Goal: Task Accomplishment & Management: Use online tool/utility

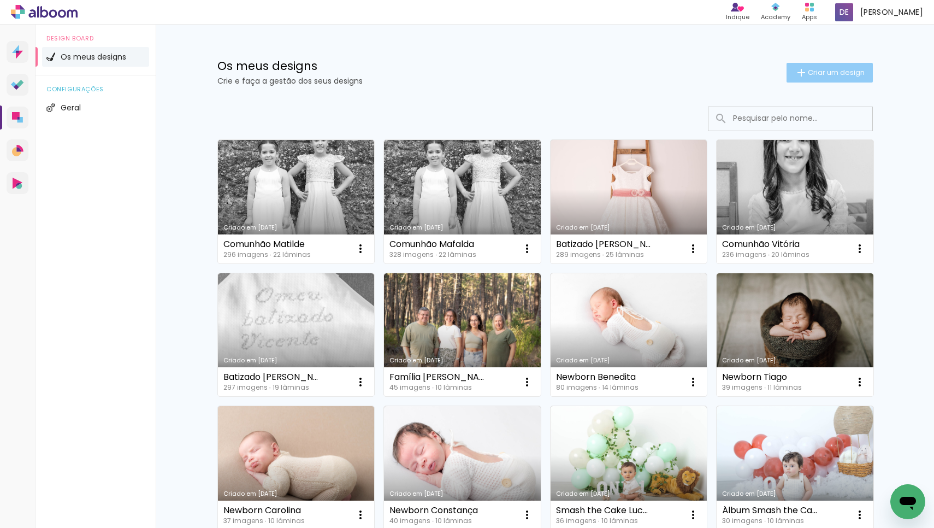
click at [806, 65] on paper-button "Criar um design" at bounding box center [830, 73] width 86 height 20
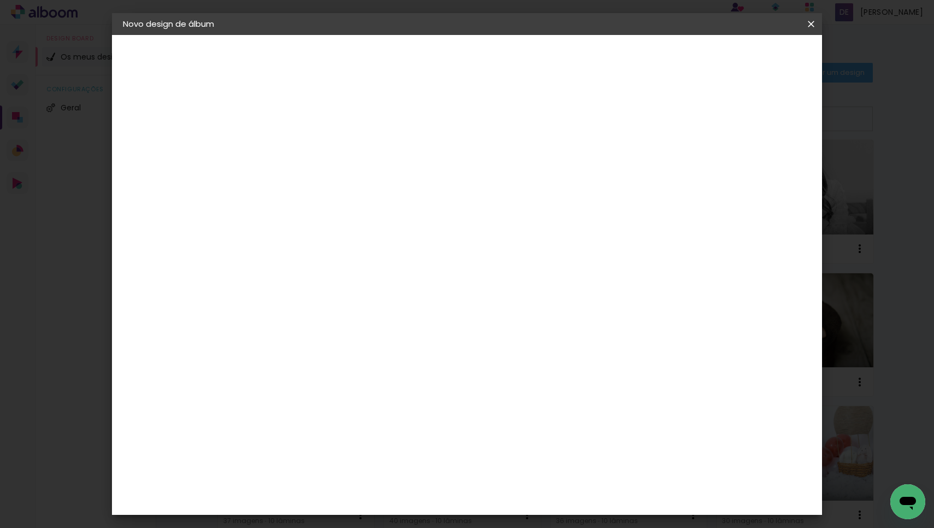
click at [302, 146] on input at bounding box center [302, 146] width 0 height 17
type input "Batizado [PERSON_NAME]"
click at [0, 0] on slot "Avançar" at bounding box center [0, 0] width 0 height 0
click at [366, 244] on div "DreambooksPro" at bounding box center [329, 247] width 71 height 9
click at [462, 49] on paper-button "Avançar" at bounding box center [435, 58] width 54 height 19
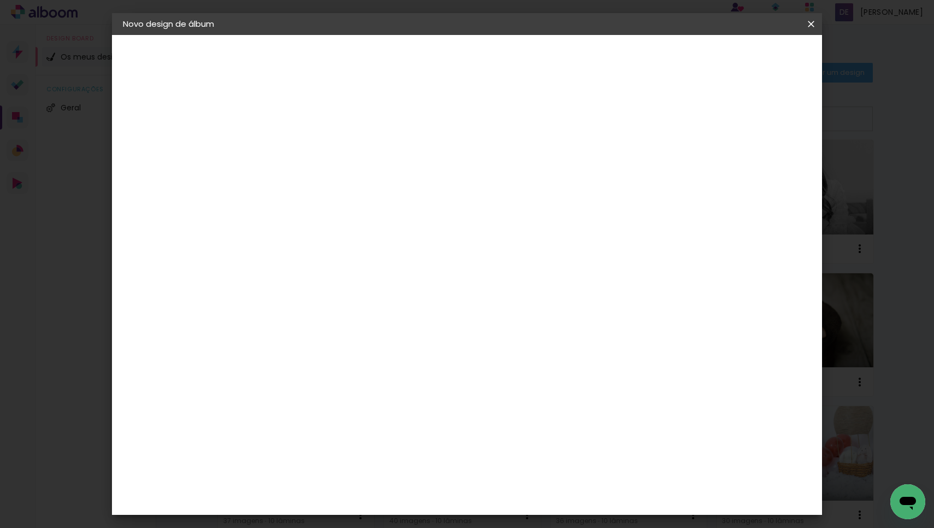
click at [344, 182] on input "text" at bounding box center [323, 190] width 43 height 17
click at [512, 184] on paper-item "Álbum" at bounding box center [538, 181] width 219 height 22
type input "Álbum"
click at [375, 320] on span "30 × 25" at bounding box center [350, 331] width 51 height 22
click at [0, 0] on slot "Avançar" at bounding box center [0, 0] width 0 height 0
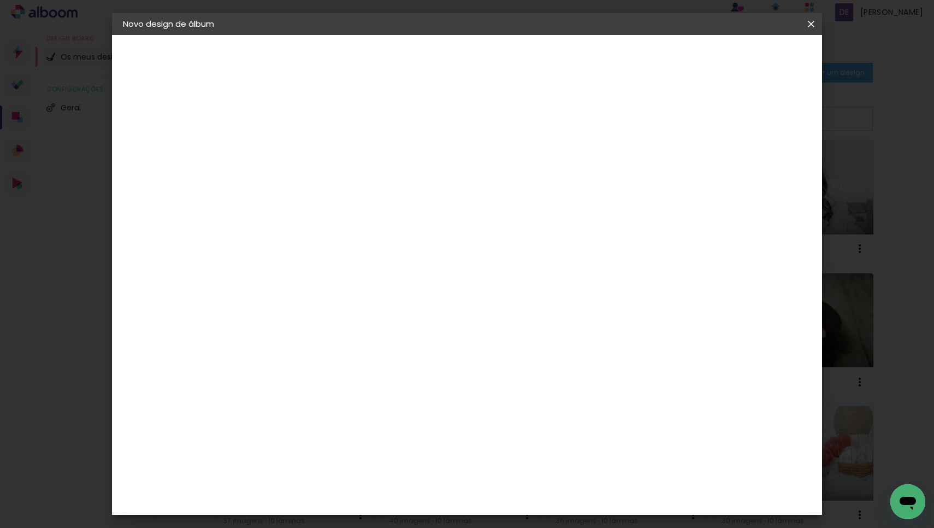
click at [751, 61] on span "Iniciar design" at bounding box center [727, 58] width 50 height 8
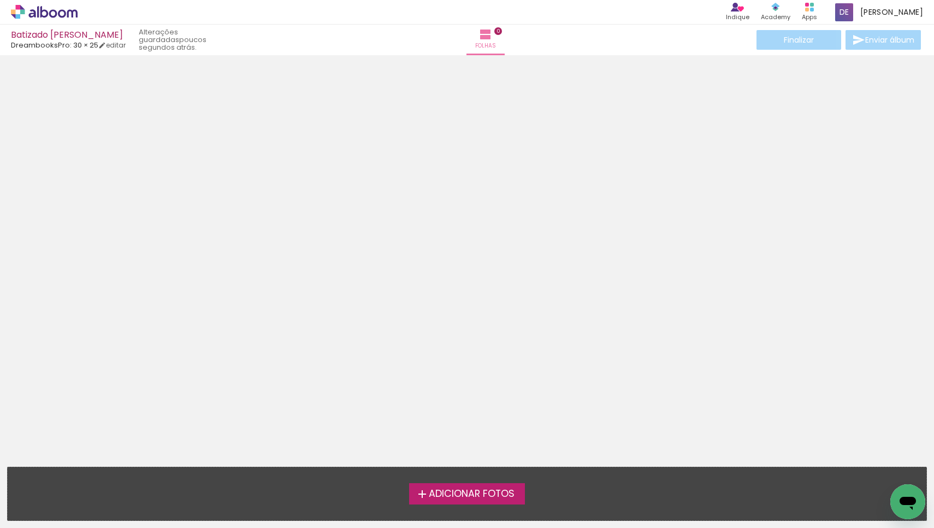
click at [451, 492] on span "Adicionar Fotos" at bounding box center [472, 494] width 86 height 10
click at [0, 0] on input "file" at bounding box center [0, 0] width 0 height 0
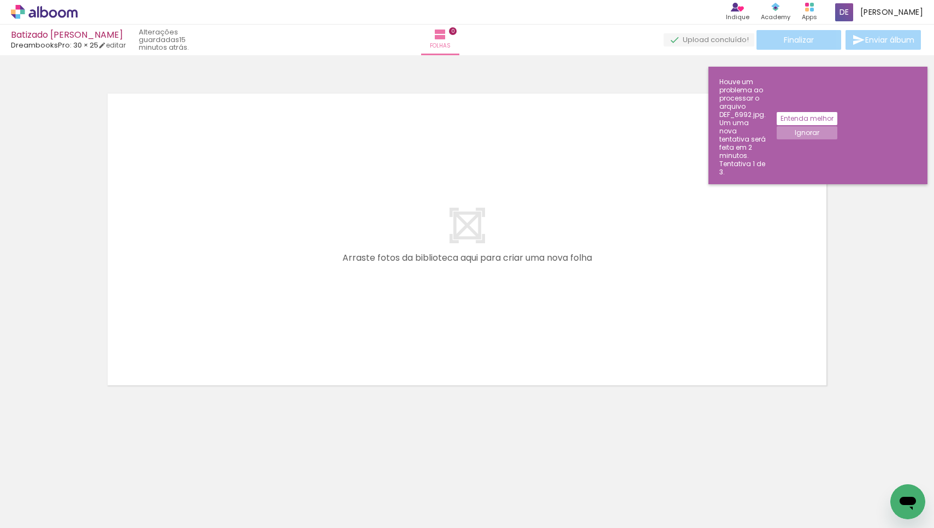
click at [0, 0] on slot "Entenda melhor" at bounding box center [0, 0] width 0 height 0
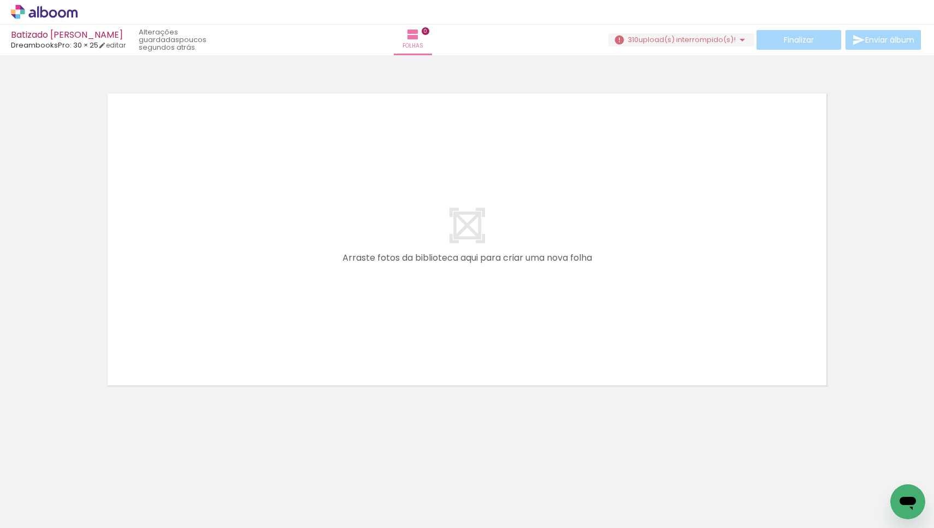
scroll to position [0, 4413]
click at [660, 34] on paper-button "310 upload(s) interrompido(s)!" at bounding box center [682, 39] width 146 height 13
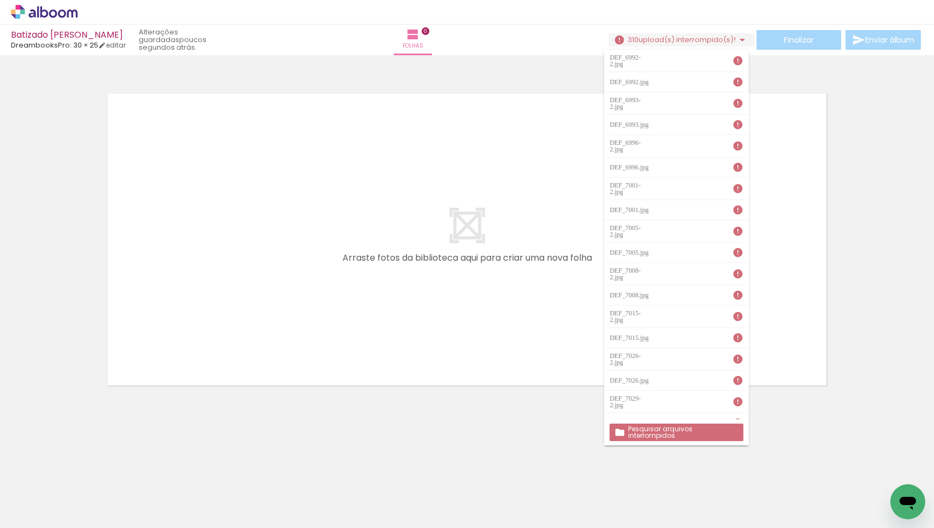
click at [0, 0] on slot "Pesquisar arquivos interrompidos" at bounding box center [0, 0] width 0 height 0
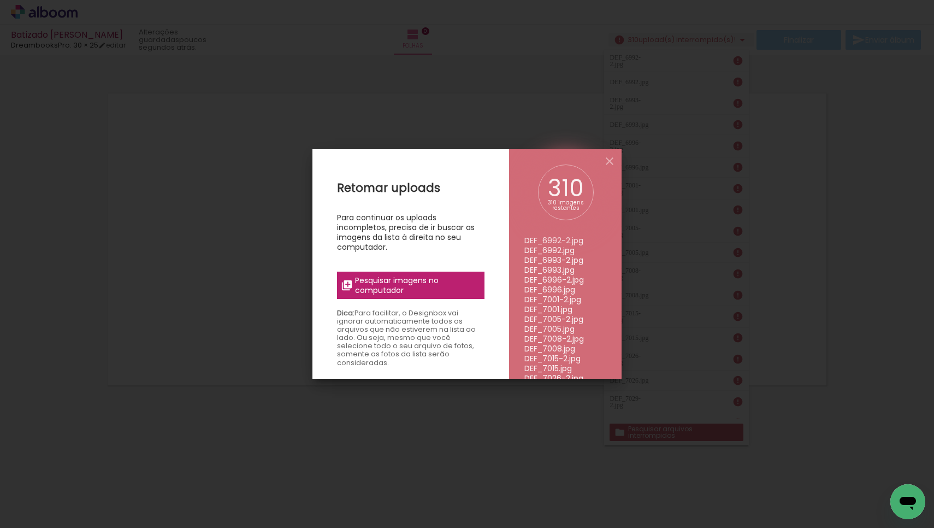
click at [427, 282] on span "Pesquisar imagens no computador" at bounding box center [416, 285] width 123 height 20
click at [0, 0] on input "file" at bounding box center [0, 0] width 0 height 0
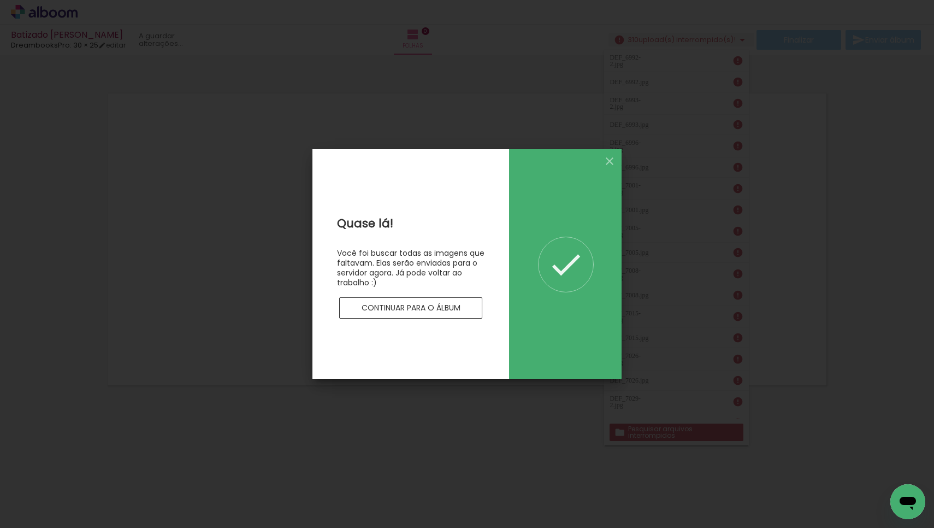
scroll to position [0, 0]
click at [456, 300] on paper-button "Continuar para o álbum" at bounding box center [410, 308] width 143 height 22
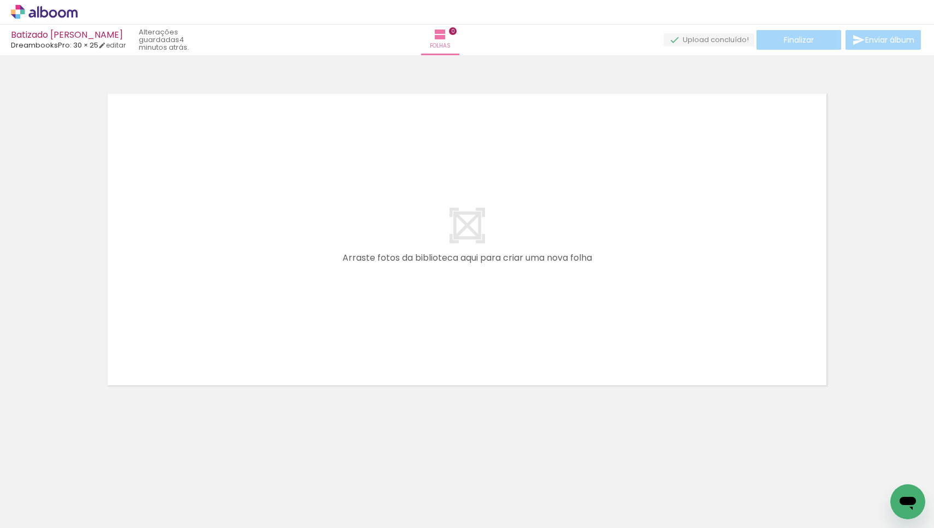
scroll to position [0, 15488]
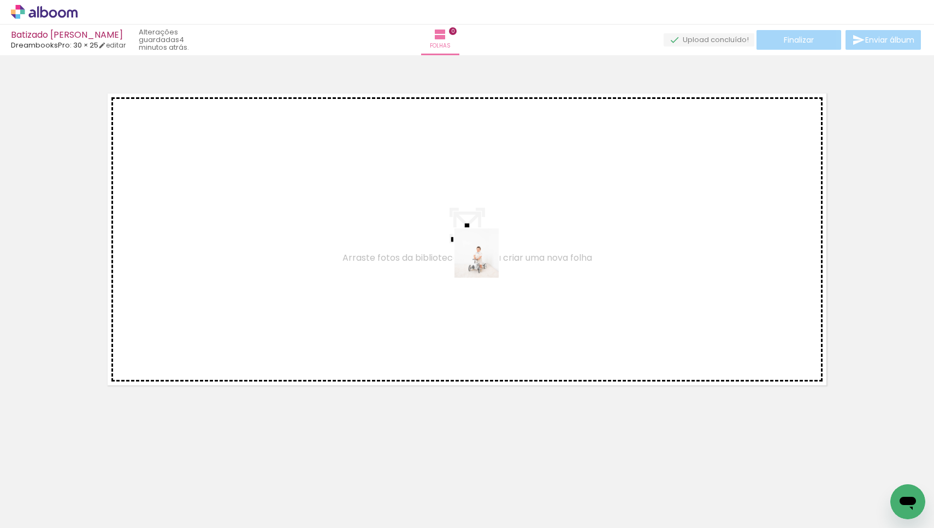
drag, startPoint x: 476, startPoint y: 498, endPoint x: 487, endPoint y: 261, distance: 237.4
click at [487, 261] on quentale-workspace at bounding box center [467, 264] width 934 height 528
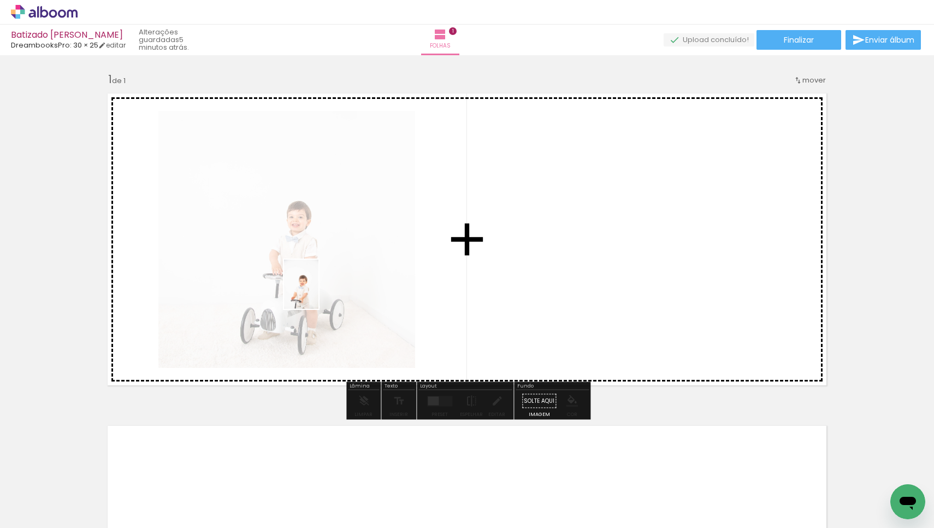
drag, startPoint x: 224, startPoint y: 503, endPoint x: 317, endPoint y: 292, distance: 230.4
click at [317, 292] on quentale-workspace at bounding box center [467, 264] width 934 height 528
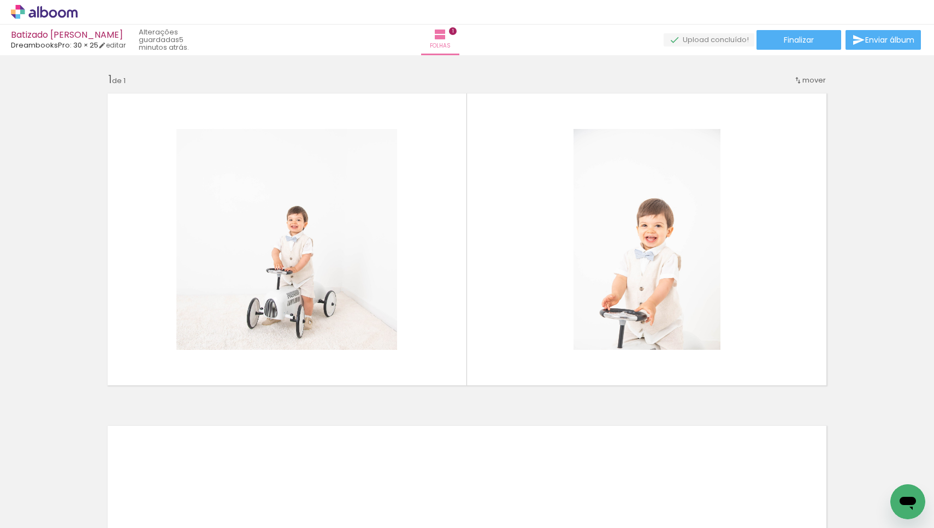
scroll to position [0, 16203]
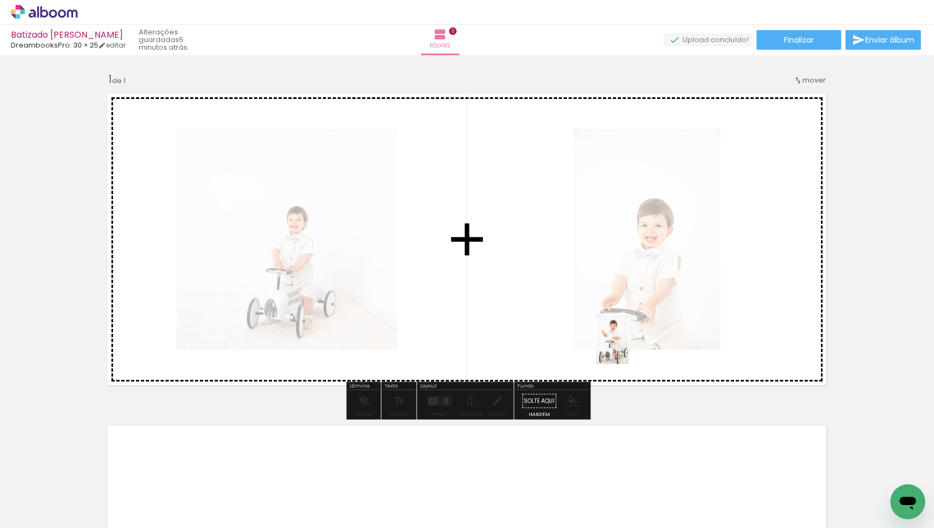
drag, startPoint x: 497, startPoint y: 502, endPoint x: 629, endPoint y: 347, distance: 203.0
click at [629, 347] on quentale-workspace at bounding box center [467, 264] width 934 height 528
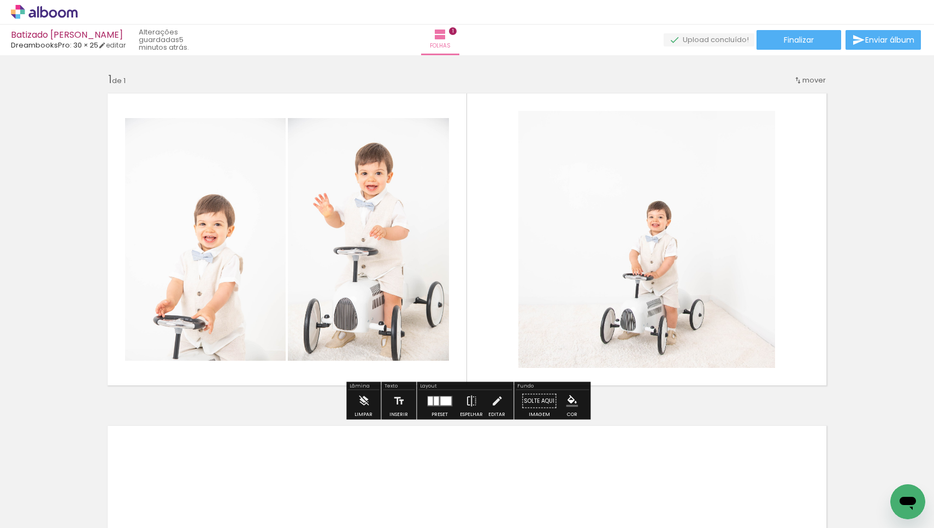
click at [441, 403] on div at bounding box center [445, 400] width 11 height 9
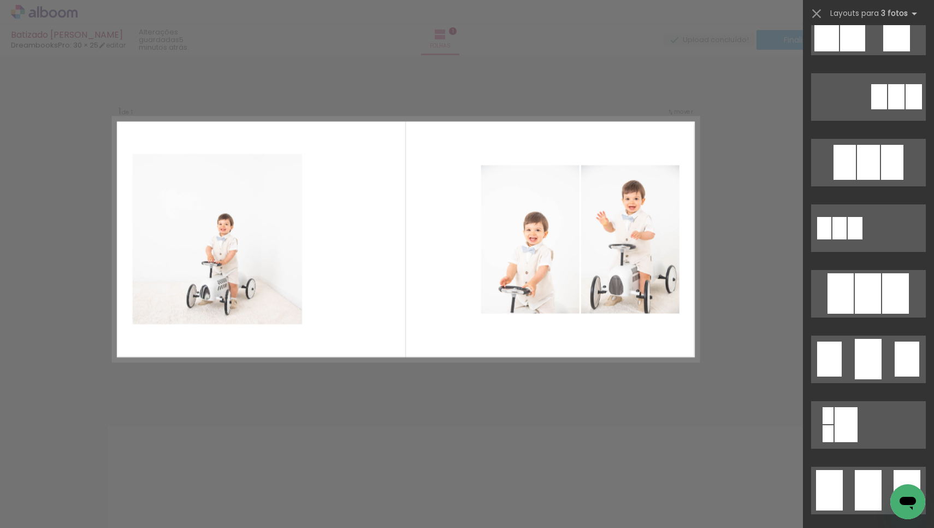
scroll to position [816, 0]
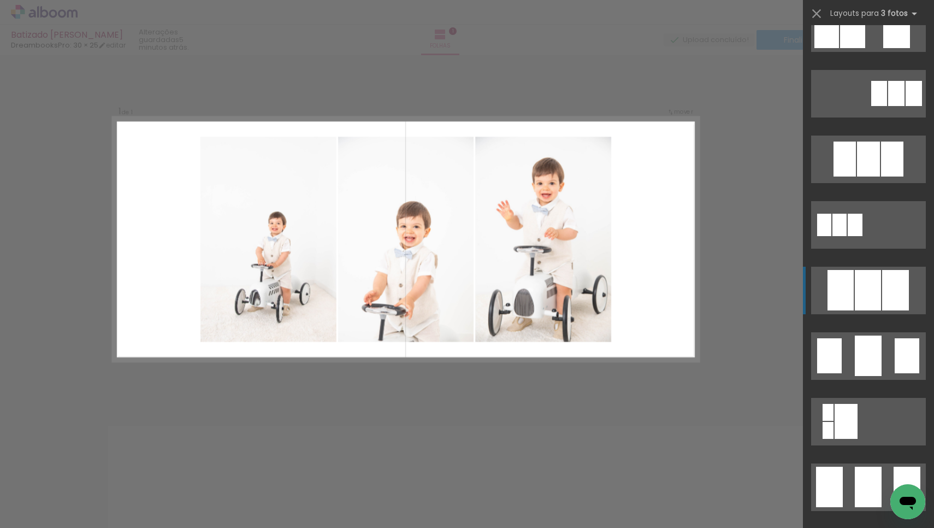
click at [875, 284] on div at bounding box center [868, 290] width 26 height 40
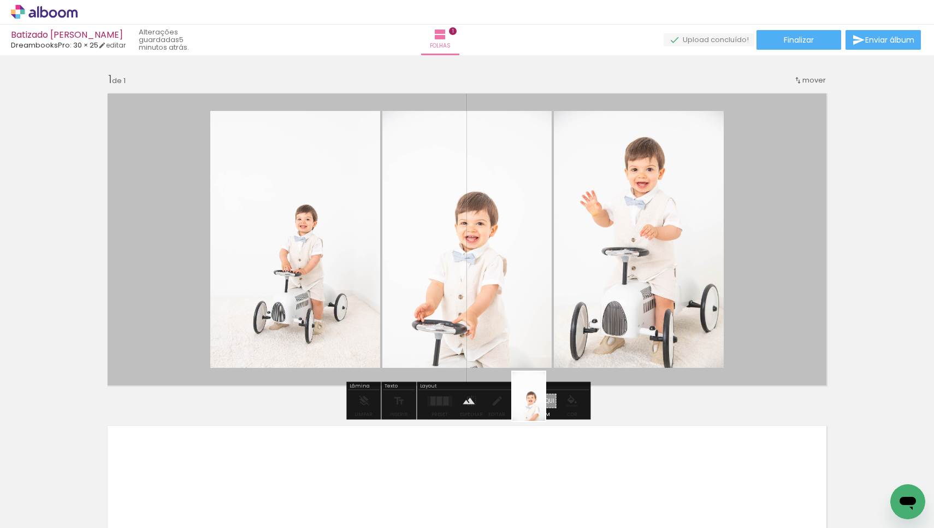
drag, startPoint x: 614, startPoint y: 503, endPoint x: 545, endPoint y: 404, distance: 120.2
click at [545, 404] on quentale-workspace at bounding box center [467, 264] width 934 height 528
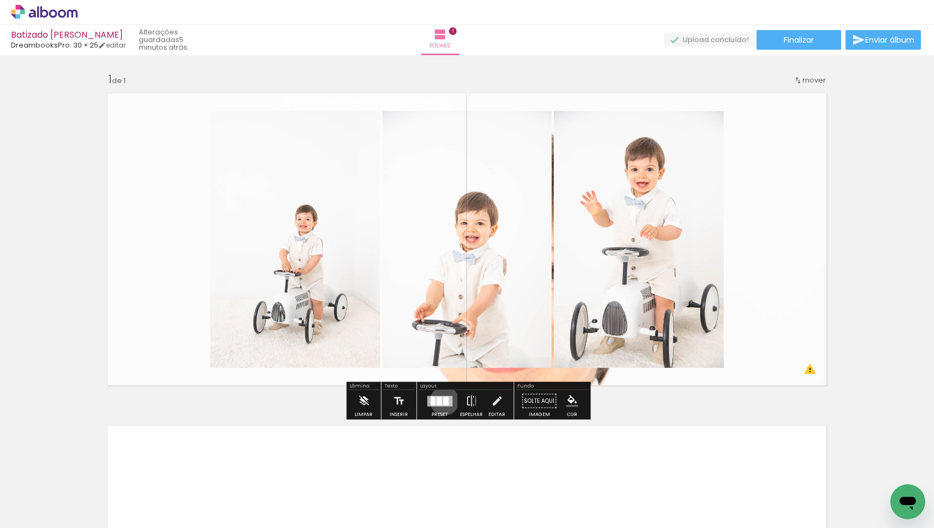
click at [443, 400] on div at bounding box center [445, 400] width 5 height 9
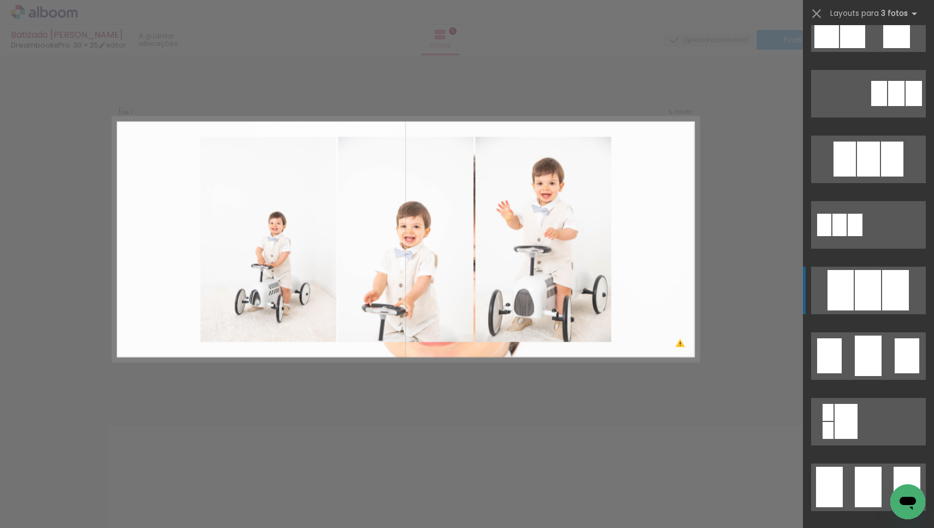
scroll to position [1049, 0]
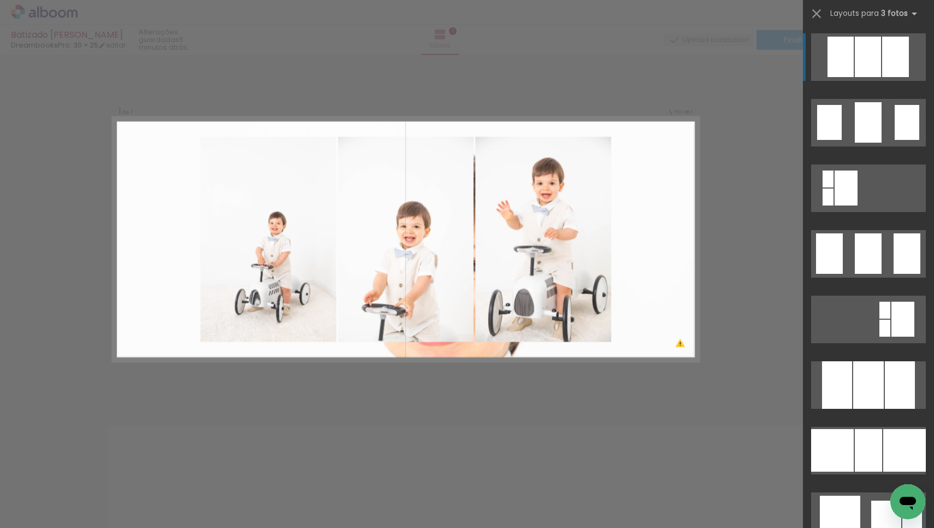
click at [474, 393] on div "Confirmar Cancelar" at bounding box center [467, 400] width 934 height 691
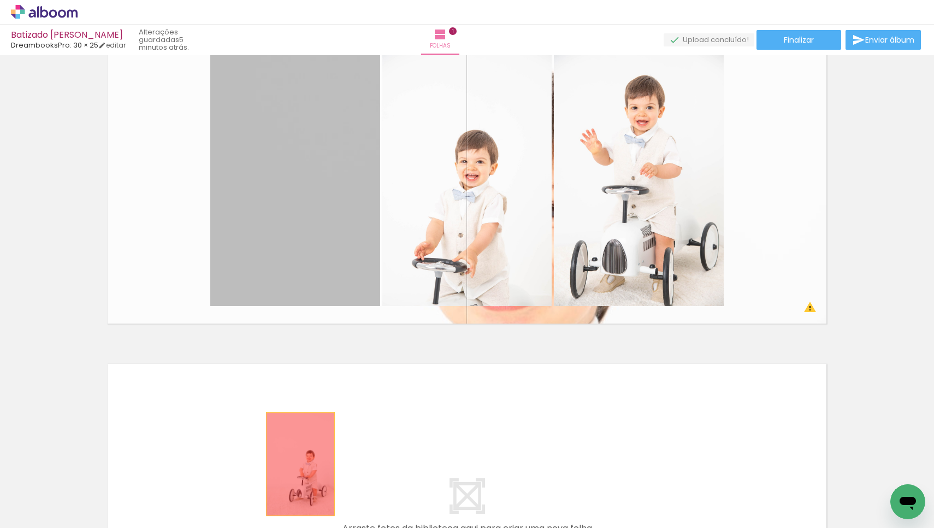
scroll to position [86, 0]
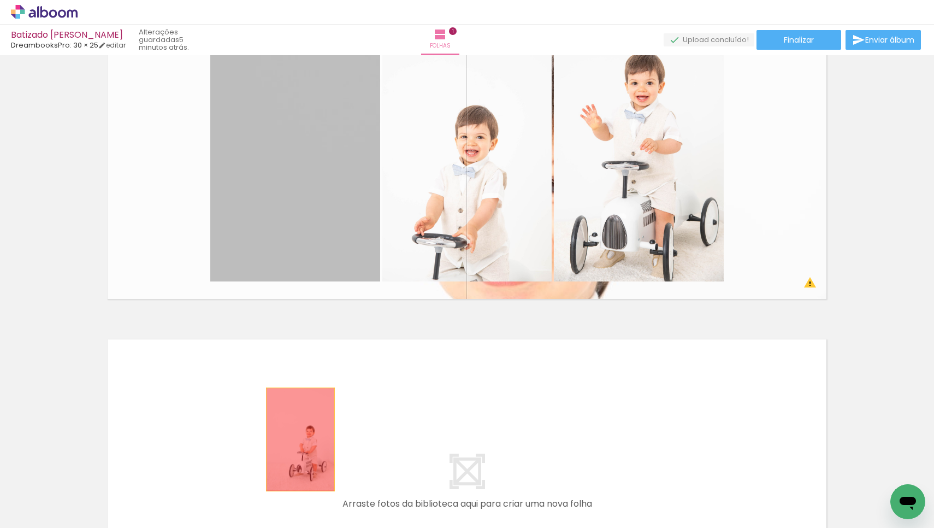
drag, startPoint x: 290, startPoint y: 248, endPoint x: 300, endPoint y: 526, distance: 278.3
click at [300, 526] on quentale-workspace at bounding box center [467, 264] width 934 height 528
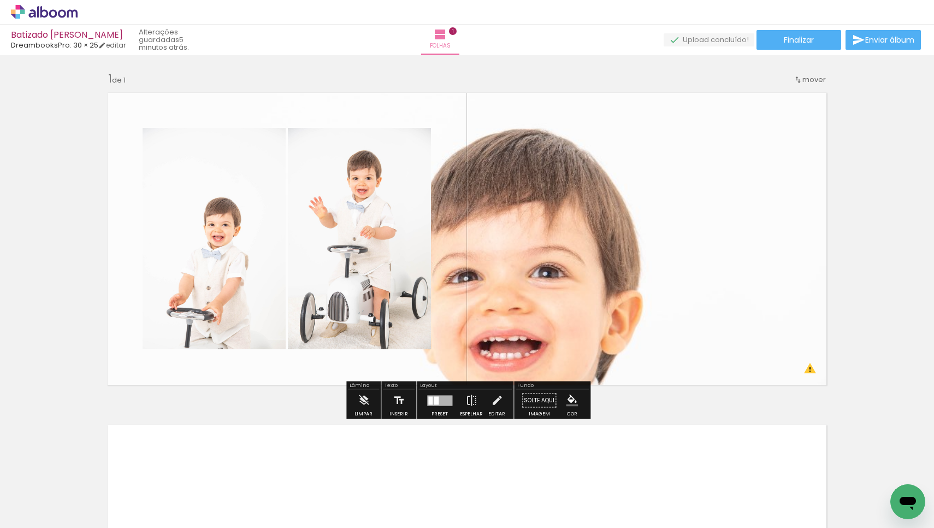
scroll to position [0, 0]
click at [808, 371] on quentale-layouter at bounding box center [467, 239] width 732 height 305
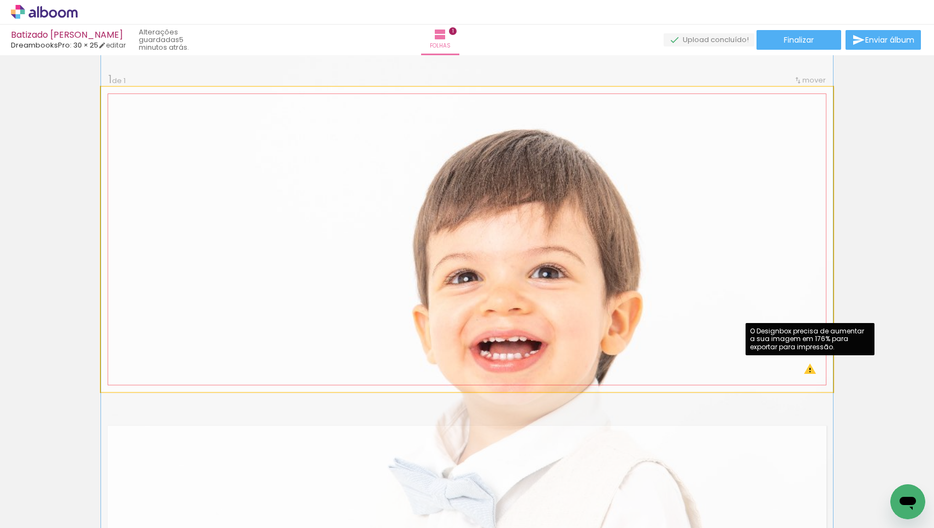
click at [808, 372] on quentale-photo at bounding box center [467, 239] width 732 height 305
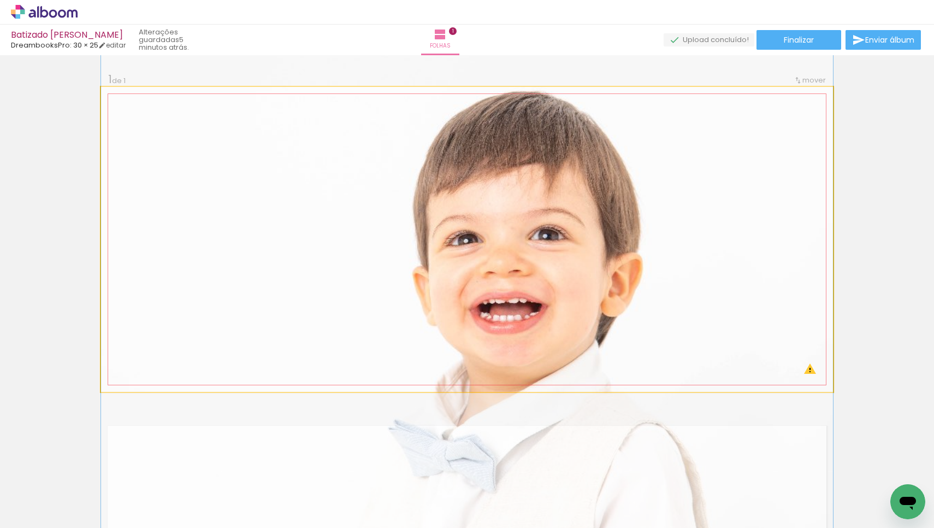
drag, startPoint x: 595, startPoint y: 307, endPoint x: 591, endPoint y: 269, distance: 38.5
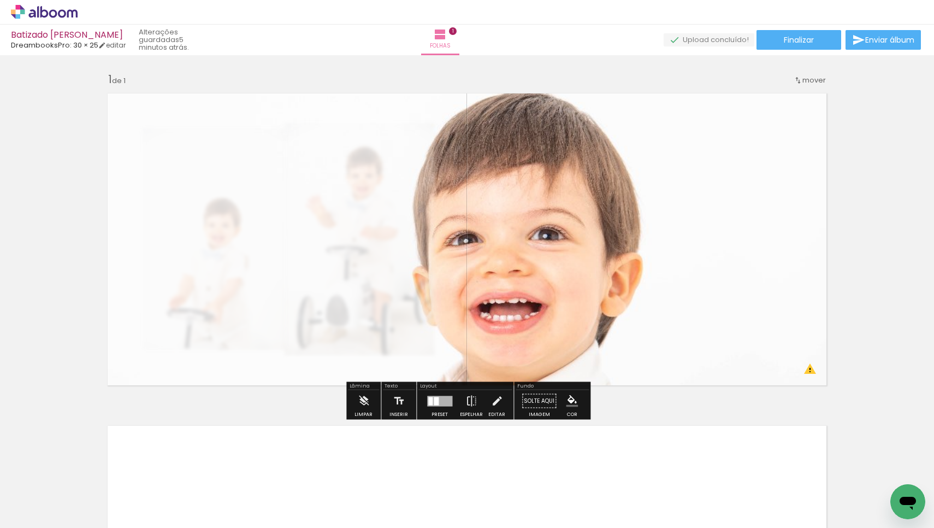
click at [873, 214] on div "Inserir folha 1 de 1 O Designbox precisa de aumentar a sua imagem em 176% para …" at bounding box center [467, 391] width 934 height 665
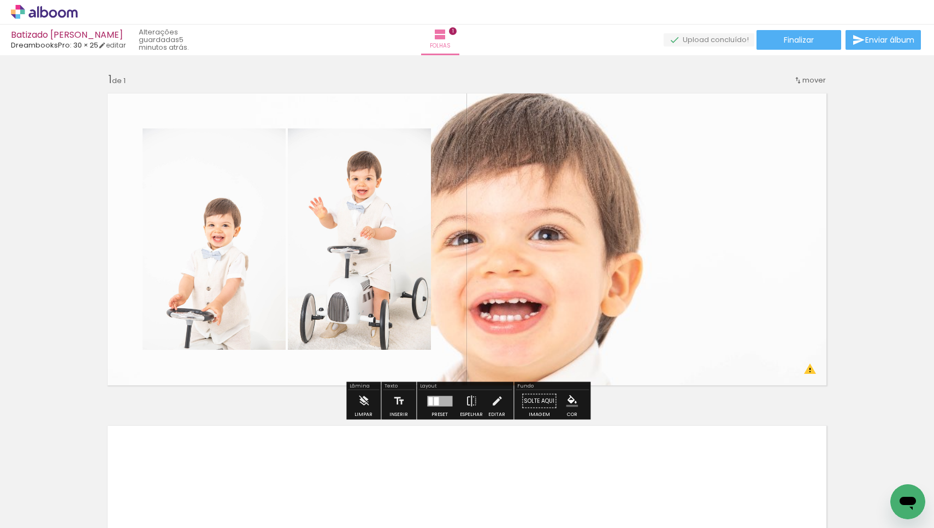
scroll to position [0, 16435]
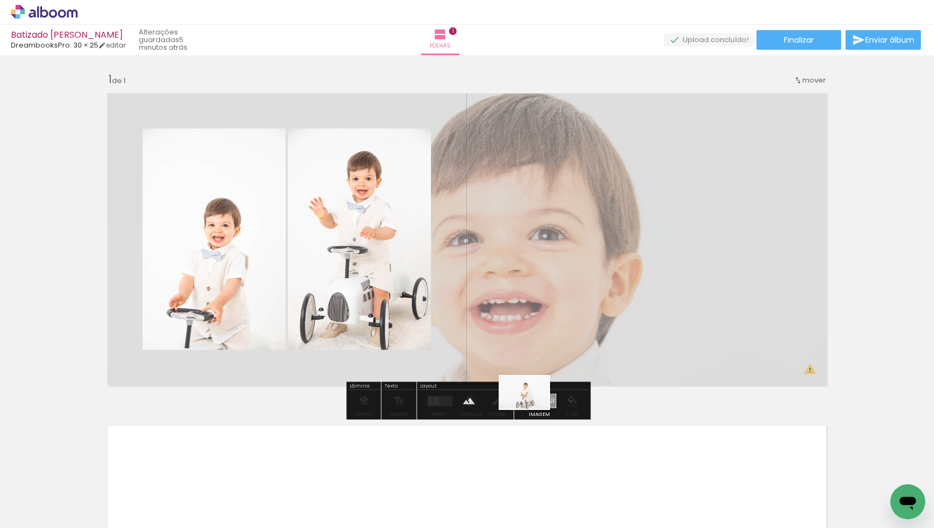
drag, startPoint x: 525, startPoint y: 491, endPoint x: 533, endPoint y: 409, distance: 82.4
click at [533, 409] on quentale-workspace at bounding box center [467, 264] width 934 height 528
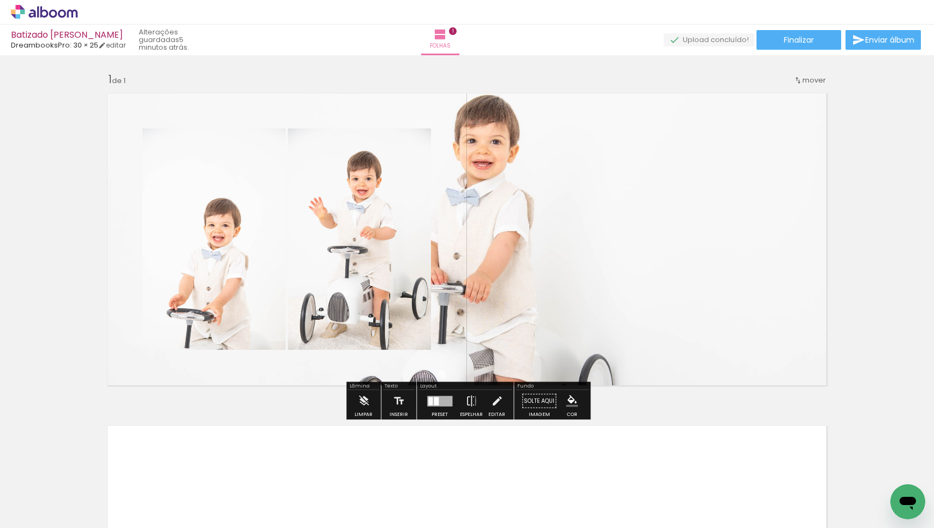
drag, startPoint x: 500, startPoint y: 284, endPoint x: 495, endPoint y: 302, distance: 18.7
click at [495, 302] on quentale-layouter at bounding box center [467, 239] width 732 height 305
click at [886, 240] on div "Inserir folha 1 de 1 O Designbox precisa de aumentar a sua imagem em 176% para …" at bounding box center [467, 391] width 934 height 665
click at [482, 114] on quentale-layouter at bounding box center [467, 239] width 732 height 305
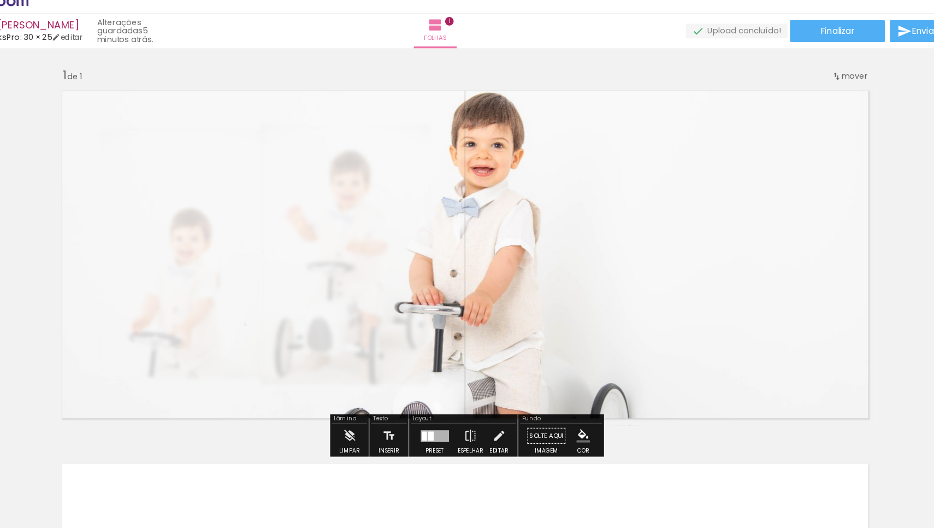
click at [545, 59] on div "Inserir folha 1 de 1 O Designbox precisa de aumentar a sua imagem em 176% para …" at bounding box center [467, 391] width 934 height 665
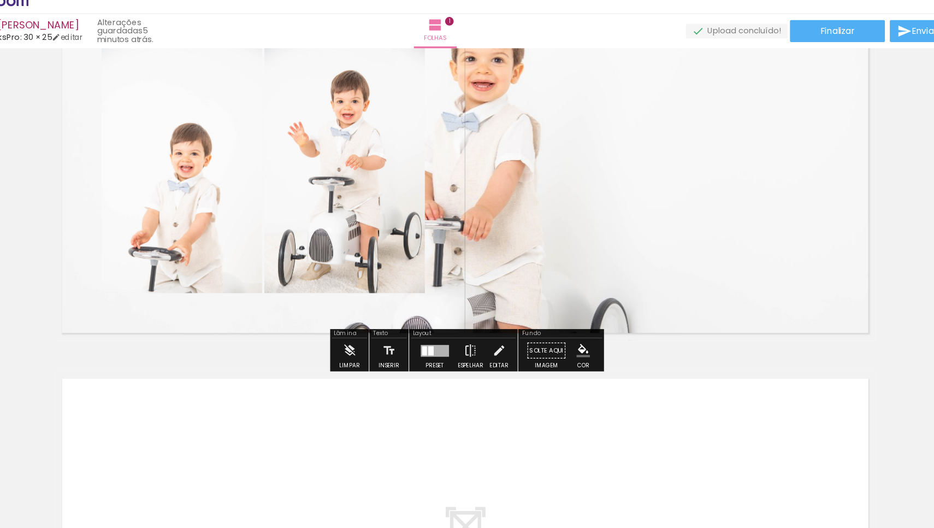
scroll to position [79, 0]
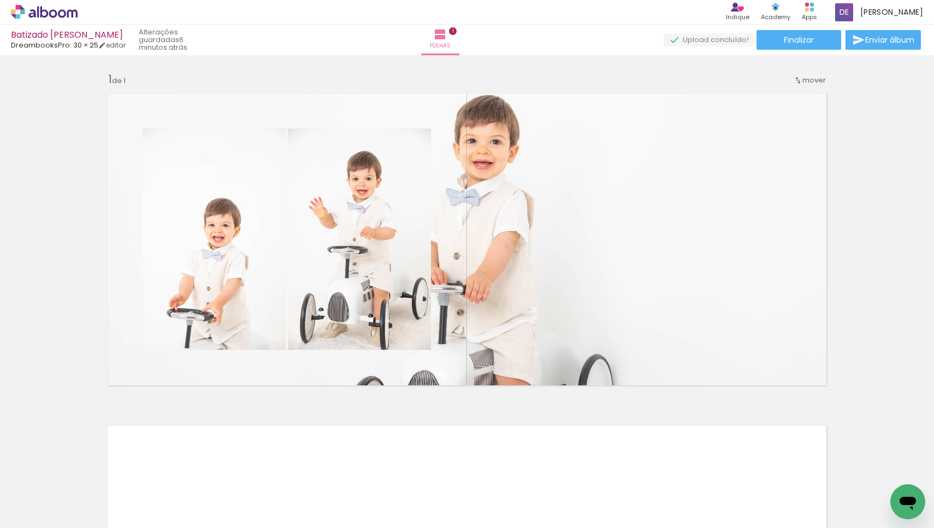
scroll to position [0, 18585]
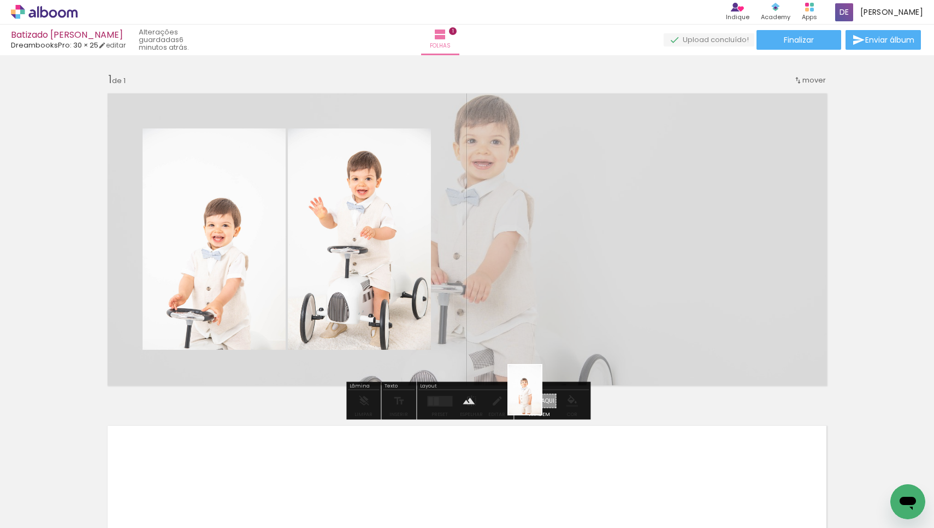
drag, startPoint x: 682, startPoint y: 493, endPoint x: 541, endPoint y: 398, distance: 169.9
click at [541, 398] on quentale-workspace at bounding box center [467, 264] width 934 height 528
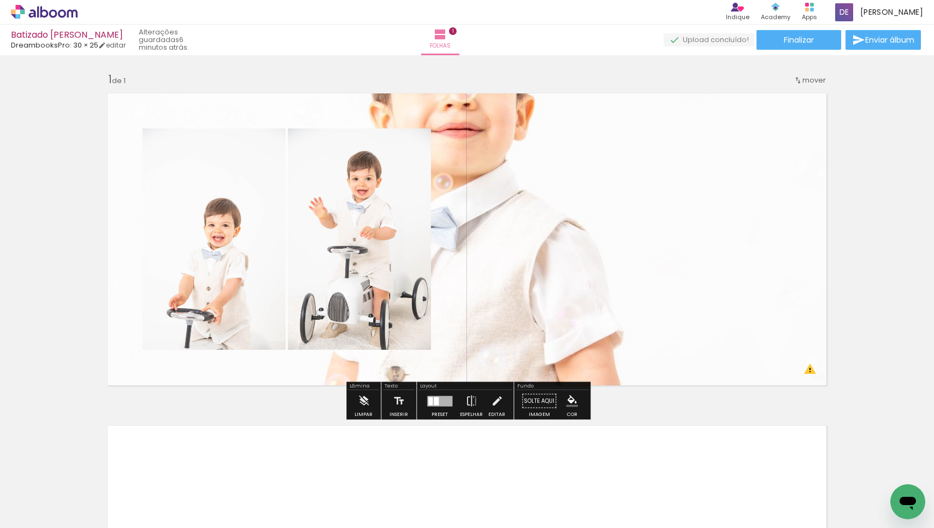
click at [508, 179] on quentale-layouter at bounding box center [467, 239] width 732 height 305
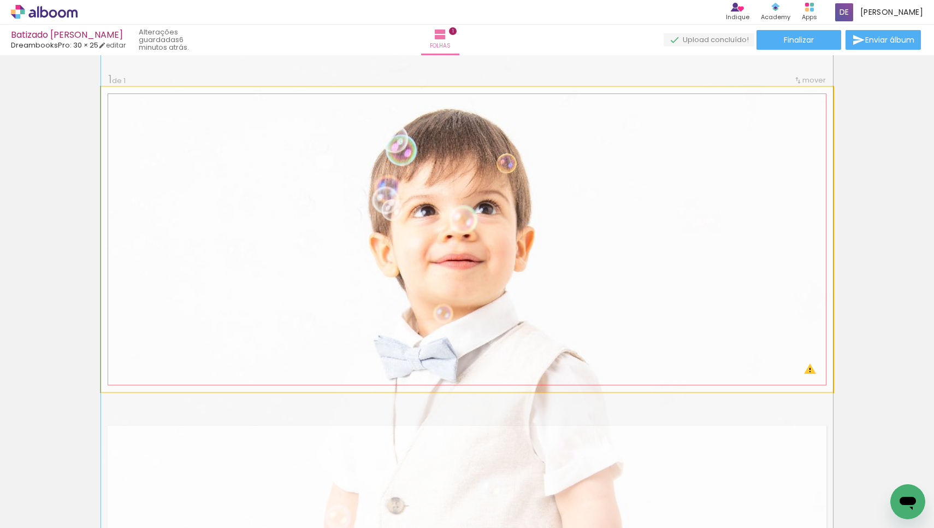
drag, startPoint x: 527, startPoint y: 170, endPoint x: 515, endPoint y: 301, distance: 131.7
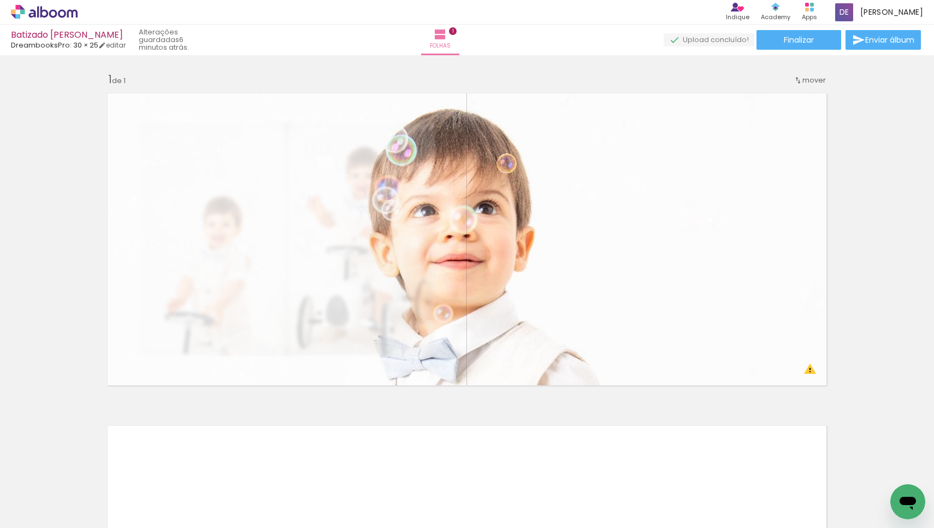
scroll to position [0, 18527]
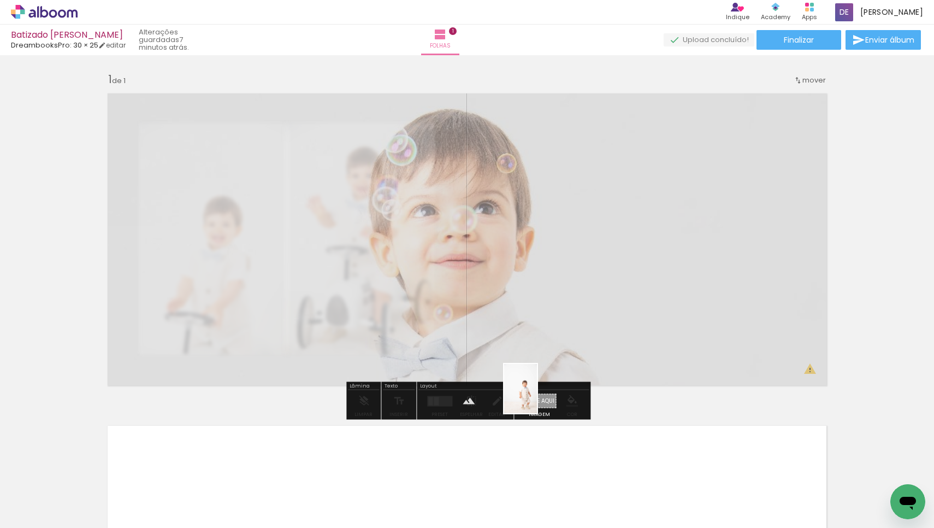
drag, startPoint x: 508, startPoint y: 494, endPoint x: 537, endPoint y: 397, distance: 102.0
click at [537, 397] on quentale-workspace at bounding box center [467, 264] width 934 height 528
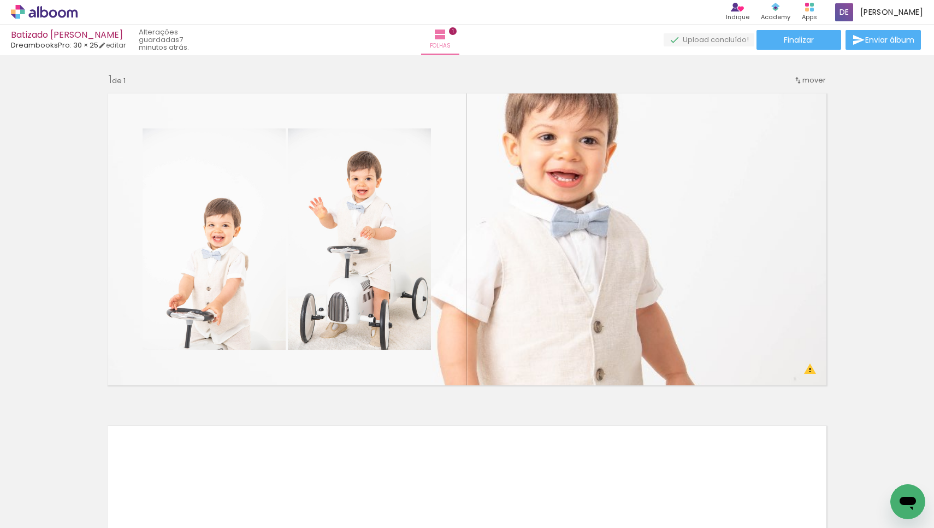
scroll to position [0, 17972]
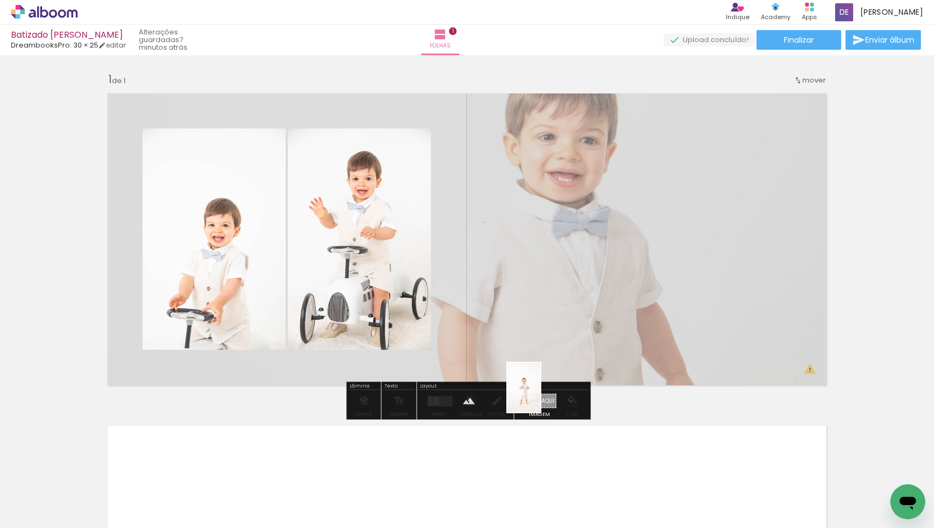
drag, startPoint x: 441, startPoint y: 496, endPoint x: 540, endPoint y: 396, distance: 141.0
click at [540, 396] on quentale-workspace at bounding box center [467, 264] width 934 height 528
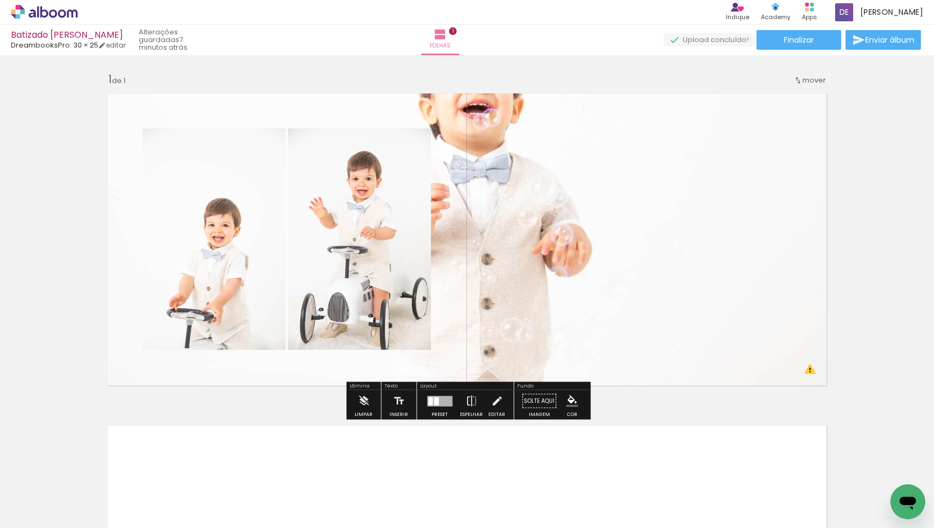
drag, startPoint x: 522, startPoint y: 252, endPoint x: 516, endPoint y: 294, distance: 43.0
click at [516, 294] on quentale-layouter at bounding box center [467, 239] width 732 height 305
click at [545, 207] on quentale-layouter at bounding box center [467, 239] width 732 height 305
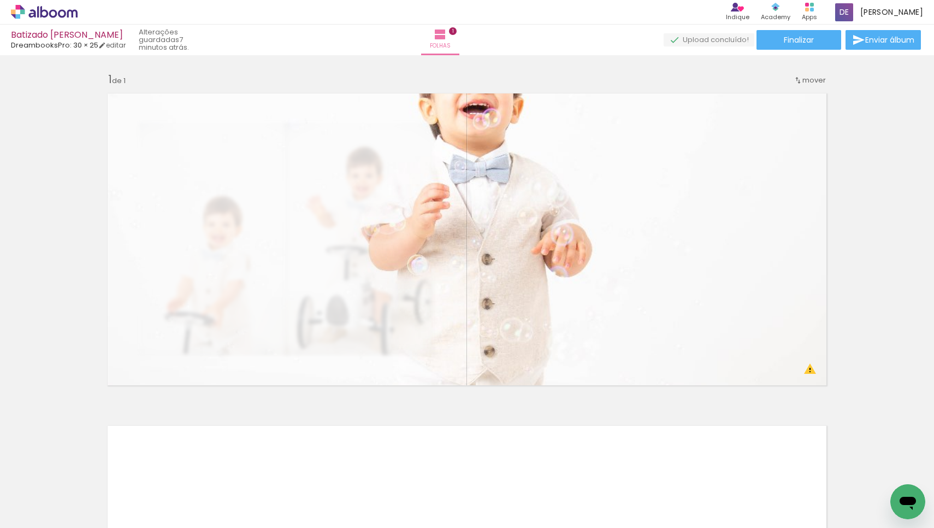
scroll to position [0, 17687]
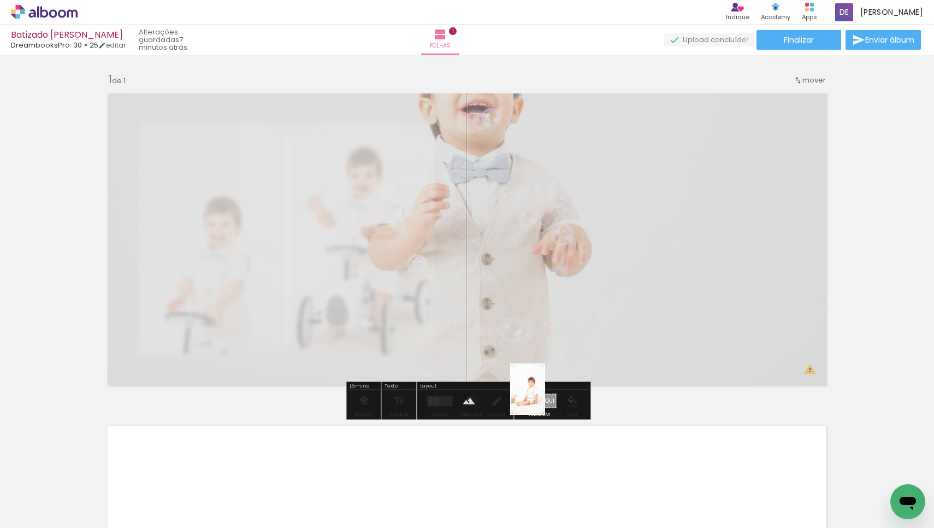
drag, startPoint x: 361, startPoint y: 503, endPoint x: 544, endPoint y: 397, distance: 211.2
click at [544, 397] on quentale-workspace at bounding box center [467, 264] width 934 height 528
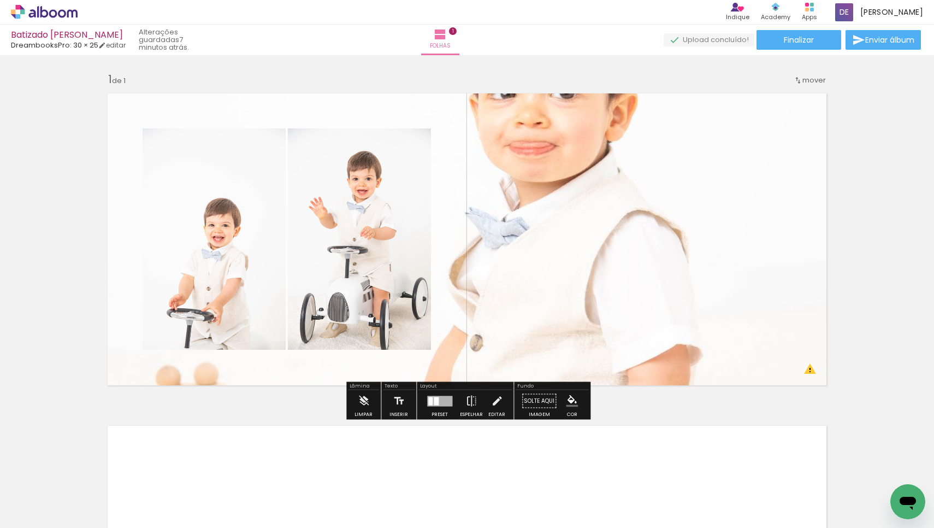
click at [580, 198] on quentale-layouter at bounding box center [467, 239] width 732 height 305
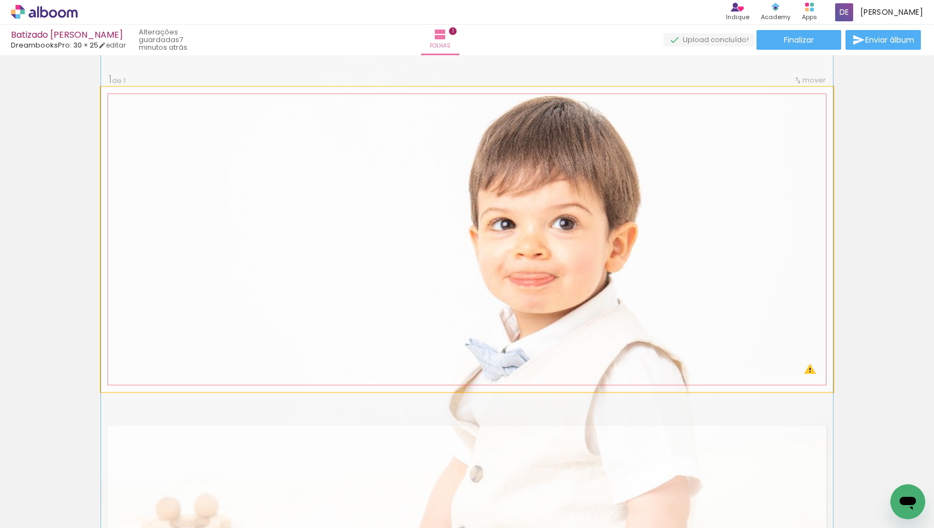
drag, startPoint x: 610, startPoint y: 168, endPoint x: 605, endPoint y: 299, distance: 131.2
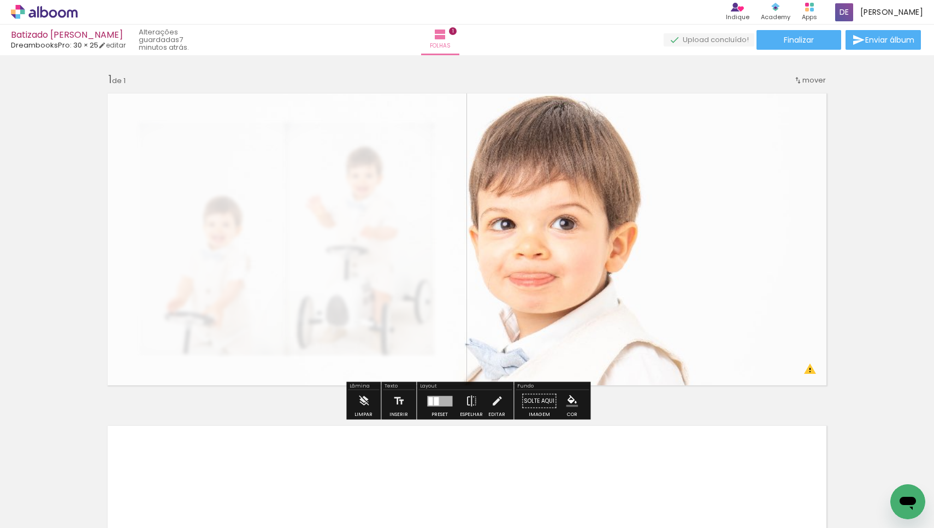
click at [844, 290] on div "Inserir folha 1 de 1 O Designbox precisa de aumentar a sua imagem em 176% para …" at bounding box center [467, 391] width 934 height 665
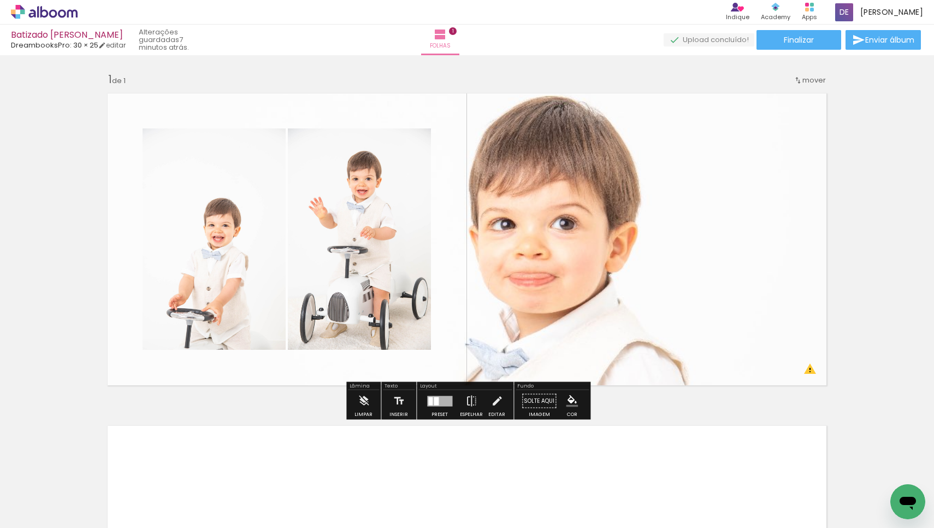
click at [808, 370] on quentale-layouter at bounding box center [467, 239] width 732 height 305
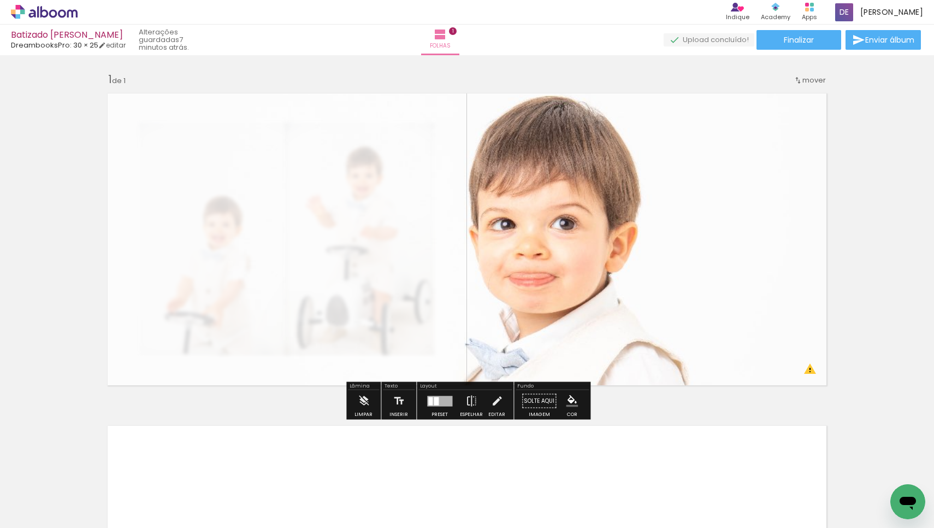
click at [808, 370] on quentale-photo at bounding box center [467, 239] width 732 height 305
click at [878, 266] on div "Inserir folha 1 de 1 O Designbox precisa de aumentar a sua imagem em 176% para …" at bounding box center [467, 391] width 934 height 665
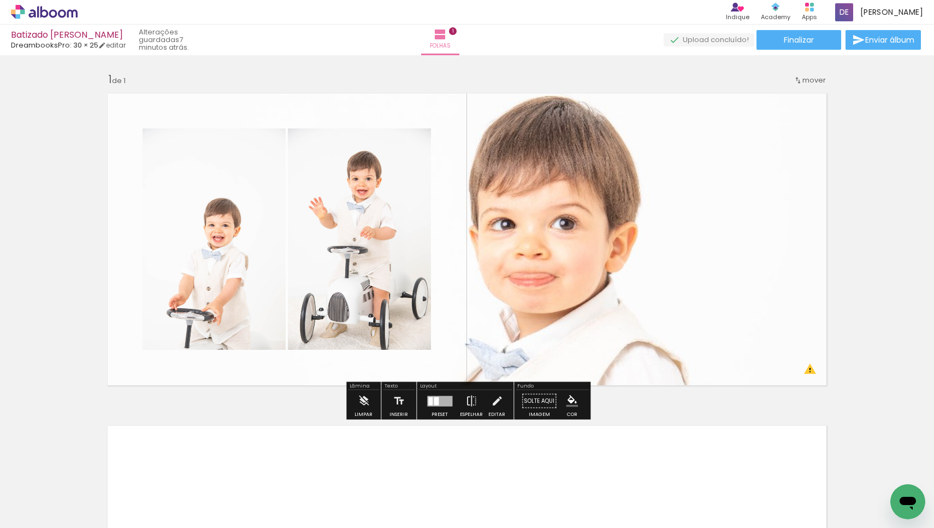
click at [568, 126] on quentale-layouter at bounding box center [467, 239] width 732 height 305
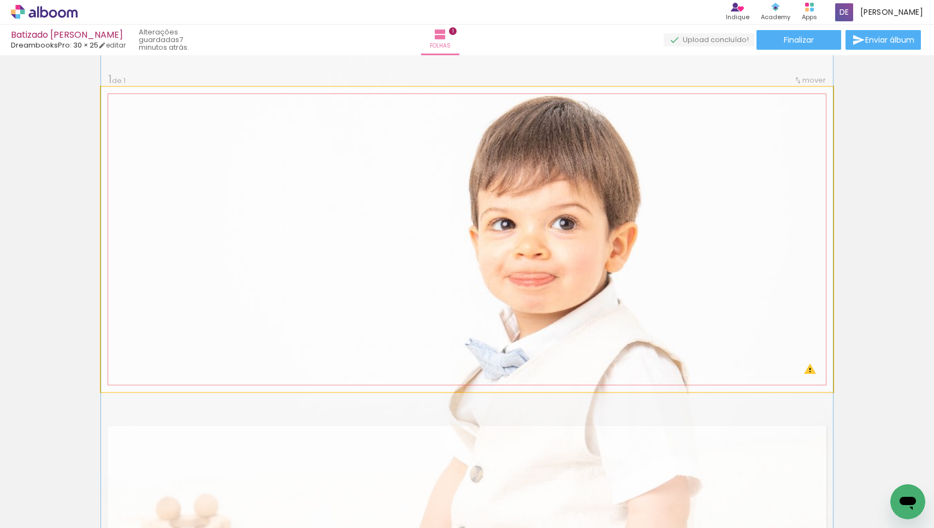
click at [568, 126] on quentale-photo at bounding box center [467, 239] width 732 height 305
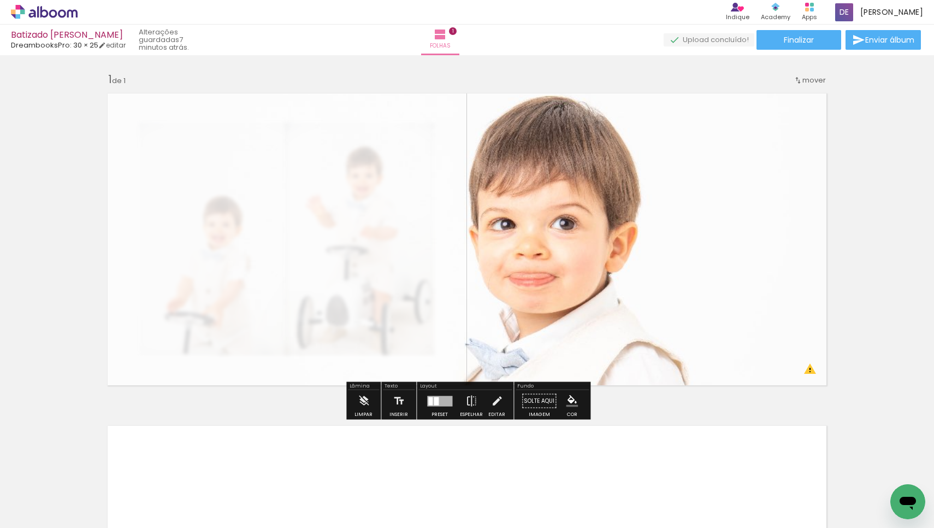
click at [667, 405] on div "Inserir folha 1 de 1 O Designbox precisa de aumentar a sua imagem em 176% para …" at bounding box center [467, 391] width 934 height 665
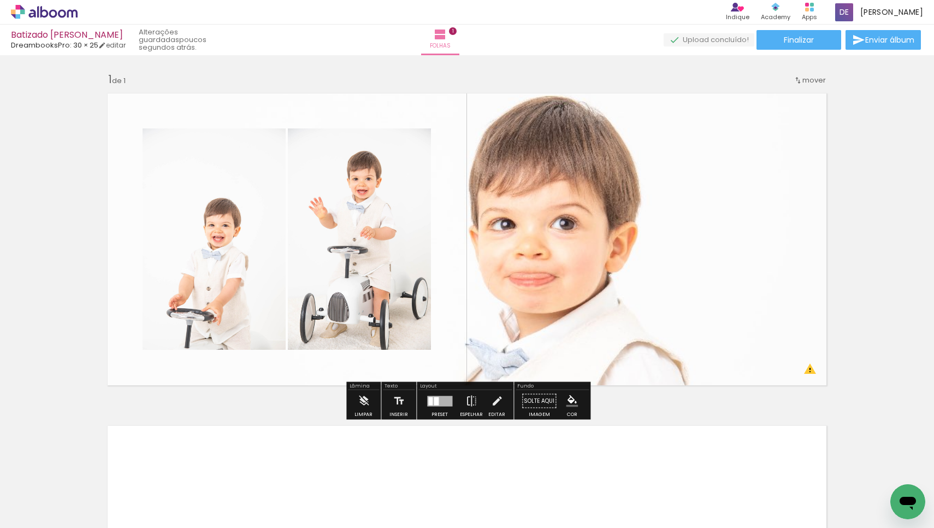
click at [810, 369] on quentale-layouter at bounding box center [467, 239] width 732 height 305
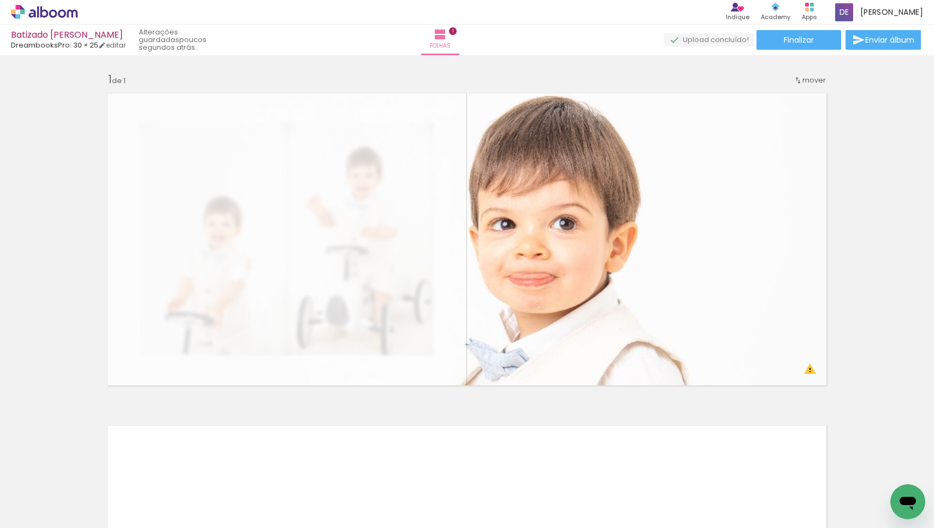
scroll to position [0, 17365]
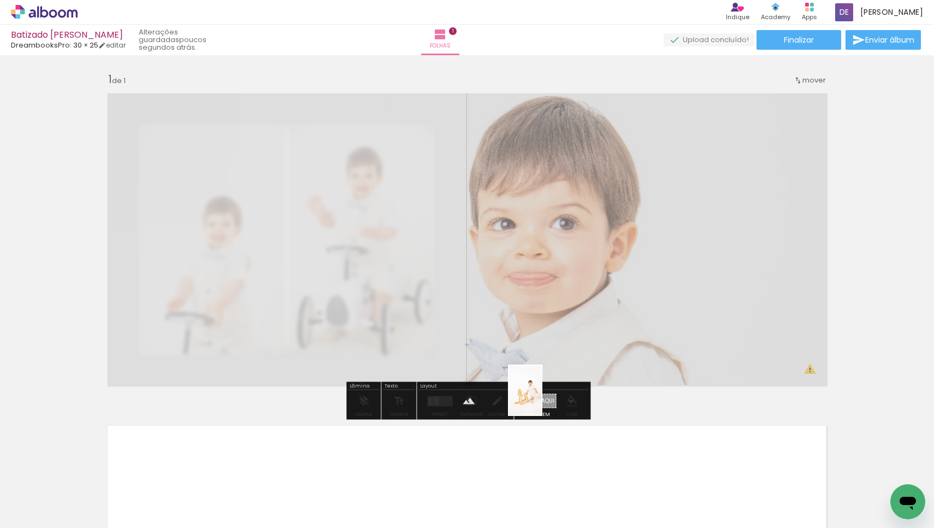
drag, startPoint x: 313, startPoint y: 504, endPoint x: 542, endPoint y: 398, distance: 252.3
click at [542, 398] on quentale-workspace at bounding box center [467, 264] width 934 height 528
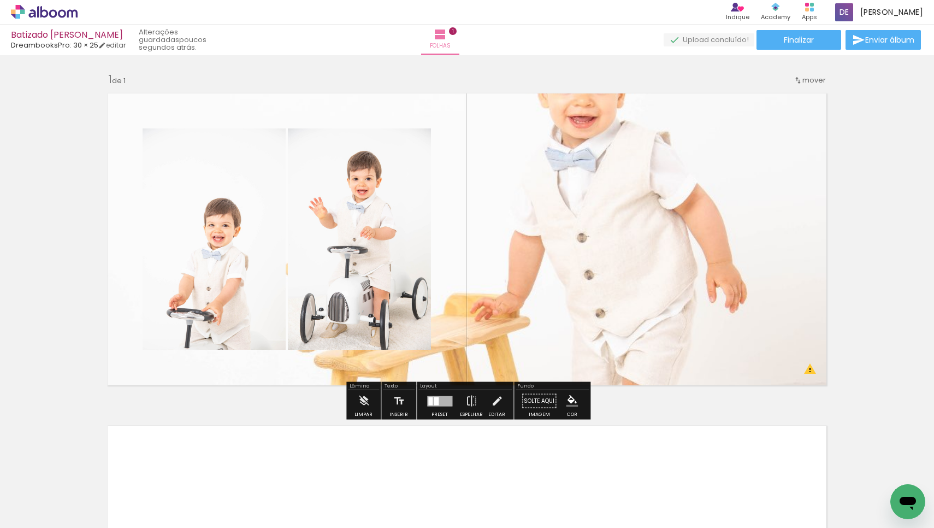
click at [667, 160] on quentale-layouter at bounding box center [467, 239] width 732 height 305
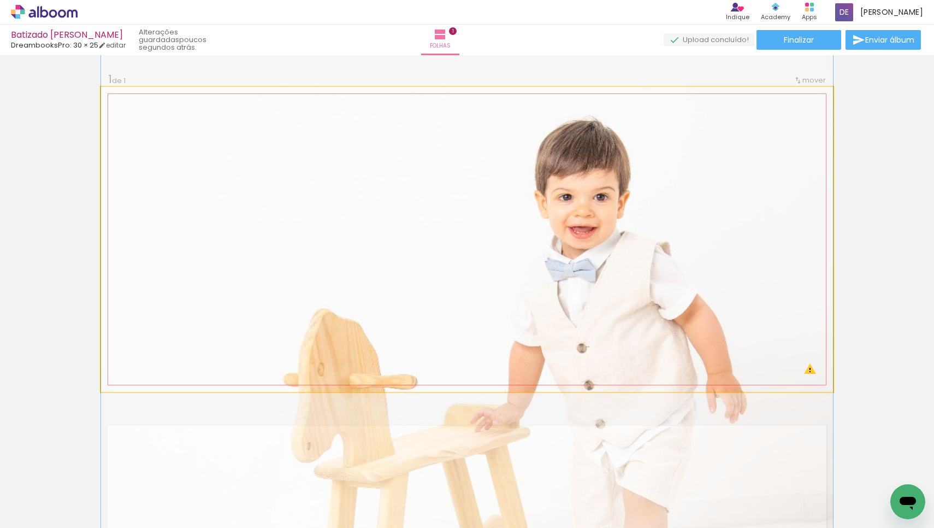
drag, startPoint x: 641, startPoint y: 171, endPoint x: 620, endPoint y: 281, distance: 112.4
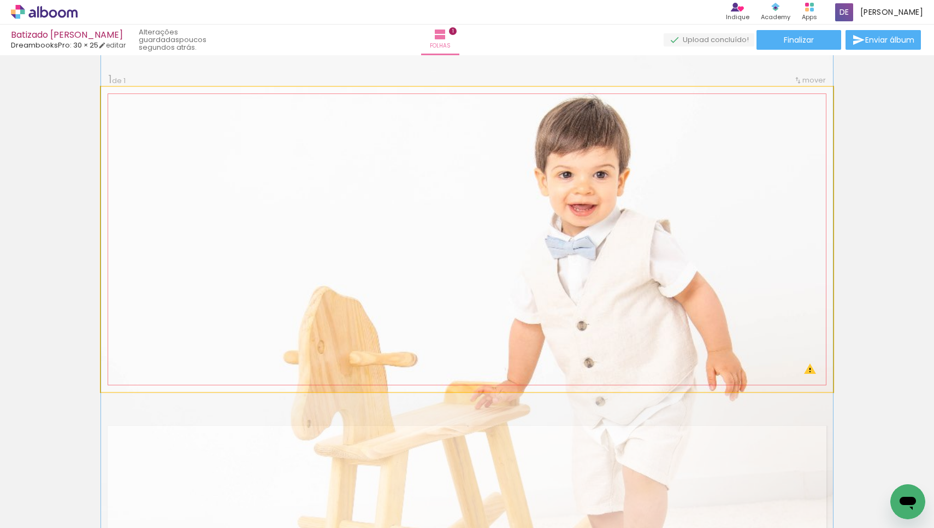
drag, startPoint x: 616, startPoint y: 298, endPoint x: 617, endPoint y: 276, distance: 22.4
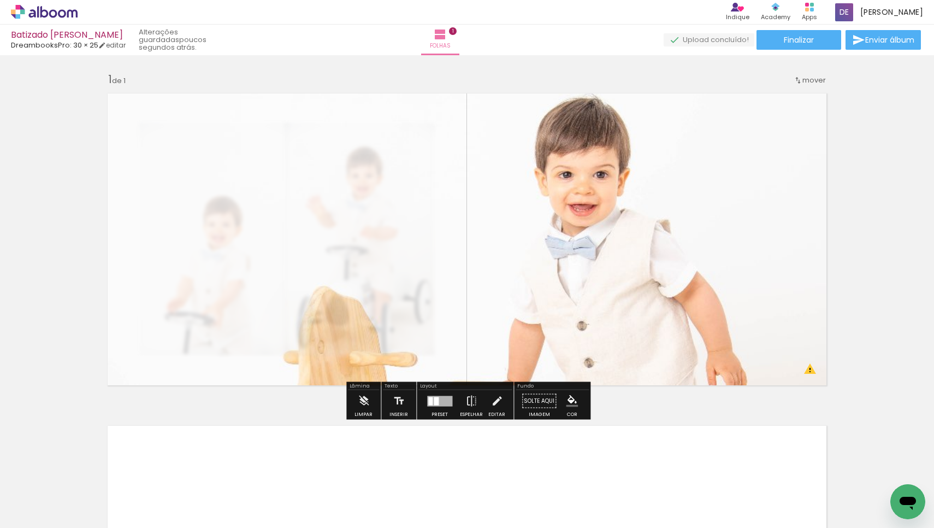
click at [865, 198] on div "Inserir folha 1 de 1 O Designbox precisa de aumentar a sua imagem em 194% para …" at bounding box center [467, 391] width 934 height 665
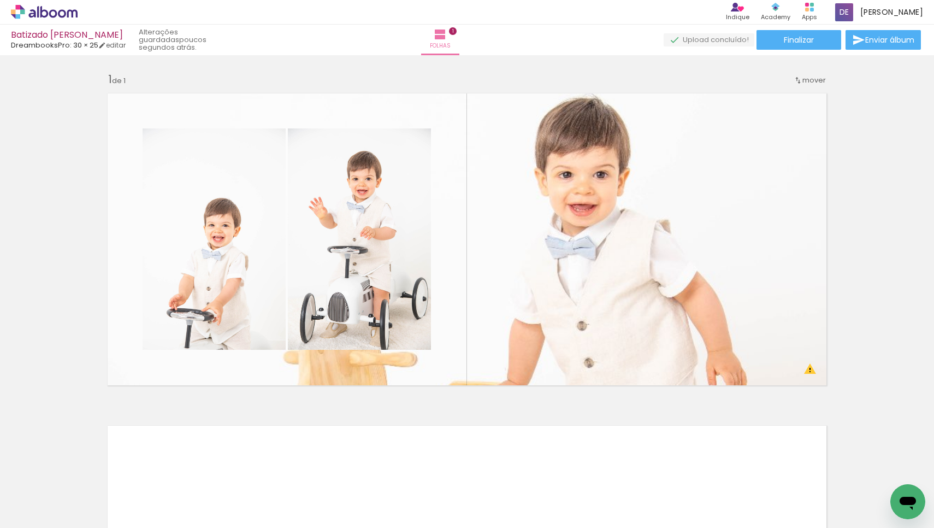
scroll to position [0, 17196]
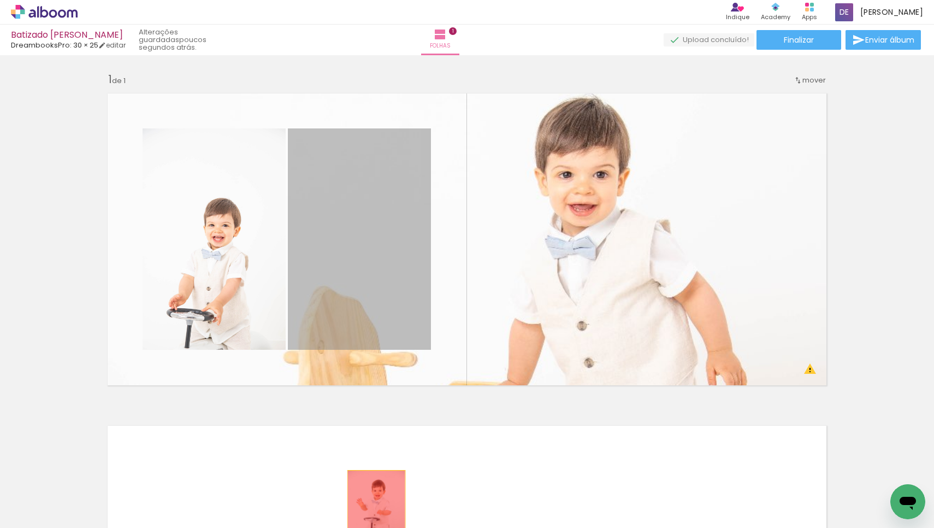
drag, startPoint x: 366, startPoint y: 274, endPoint x: 376, endPoint y: 515, distance: 240.6
click at [376, 515] on quentale-workspace at bounding box center [467, 264] width 934 height 528
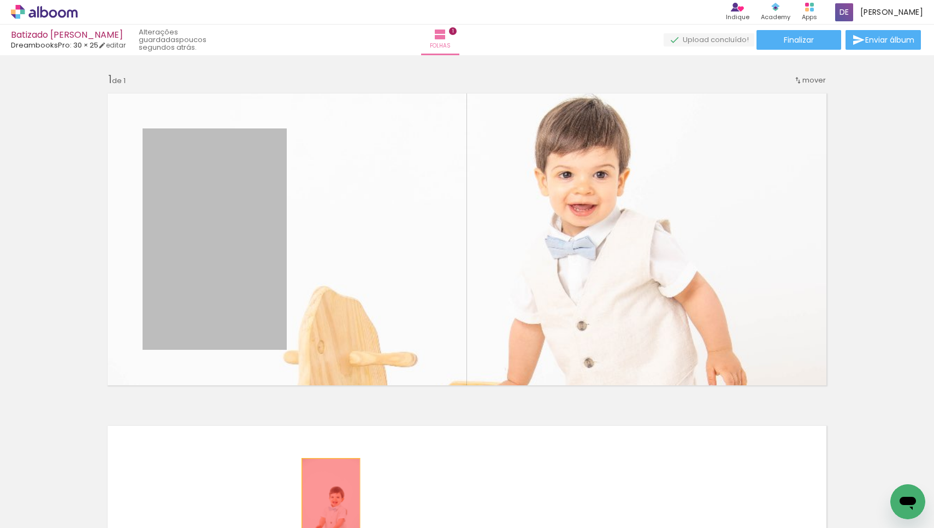
drag, startPoint x: 225, startPoint y: 264, endPoint x: 333, endPoint y: 508, distance: 266.9
click at [333, 508] on quentale-workspace at bounding box center [467, 264] width 934 height 528
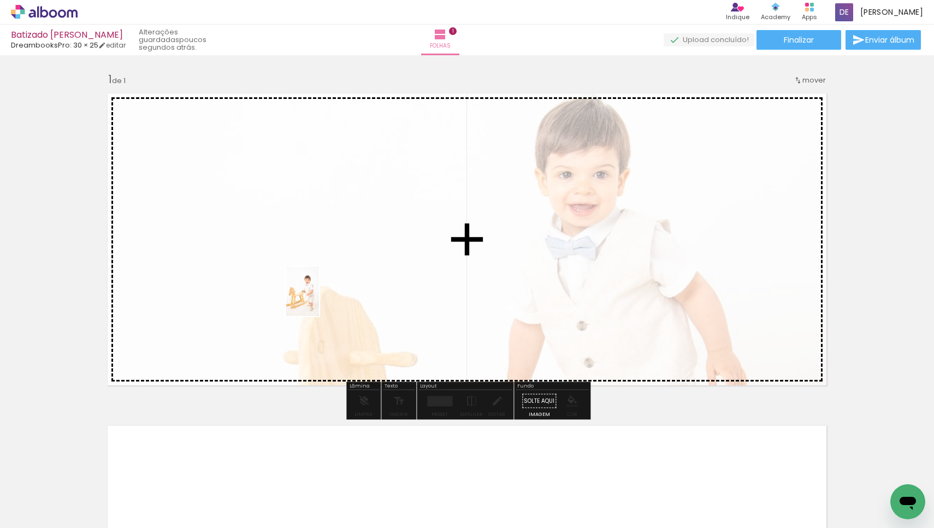
drag, startPoint x: 357, startPoint y: 506, endPoint x: 319, endPoint y: 299, distance: 210.6
click at [319, 299] on quentale-workspace at bounding box center [467, 264] width 934 height 528
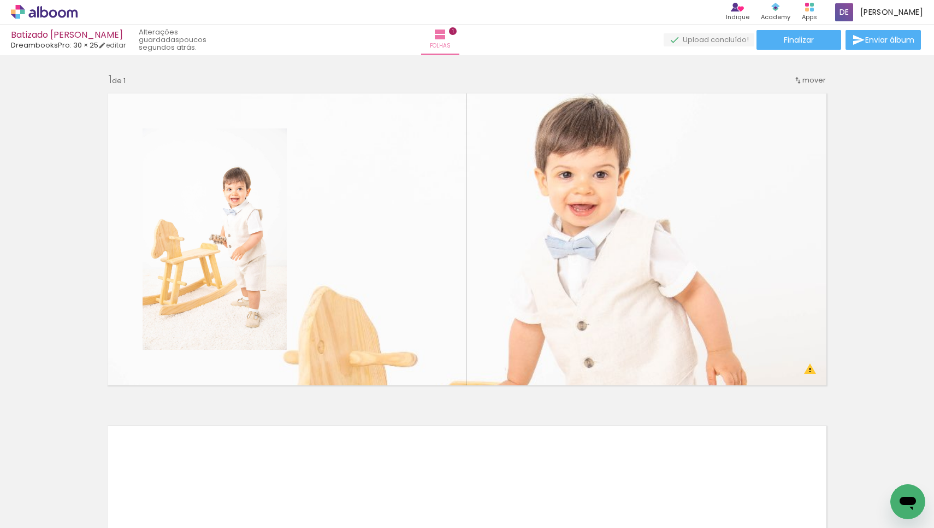
scroll to position [0, 21376]
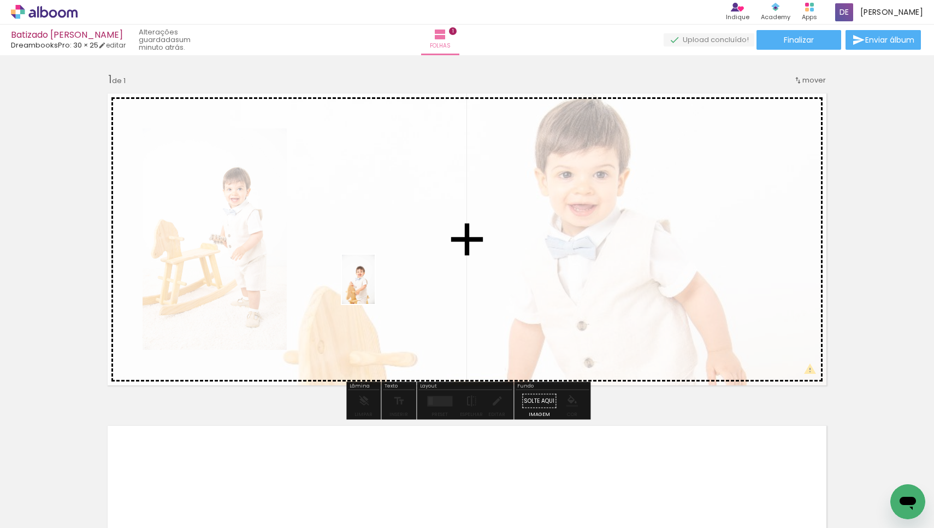
drag, startPoint x: 708, startPoint y: 499, endPoint x: 375, endPoint y: 287, distance: 394.5
click at [375, 287] on quentale-workspace at bounding box center [467, 264] width 934 height 528
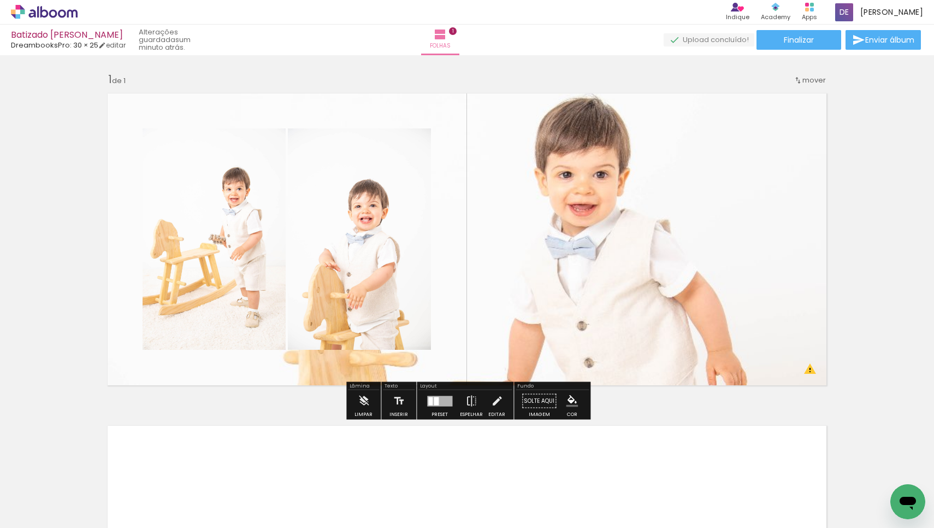
click at [623, 77] on div "Inserir folha 1 de 1 O Designbox precisa de aumentar a sua imagem em 194% para …" at bounding box center [467, 391] width 934 height 665
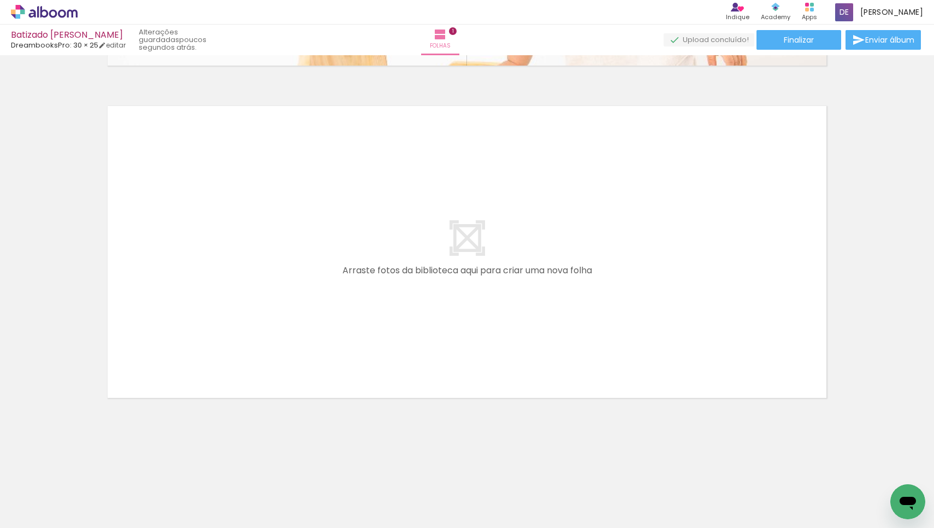
scroll to position [0, 16648]
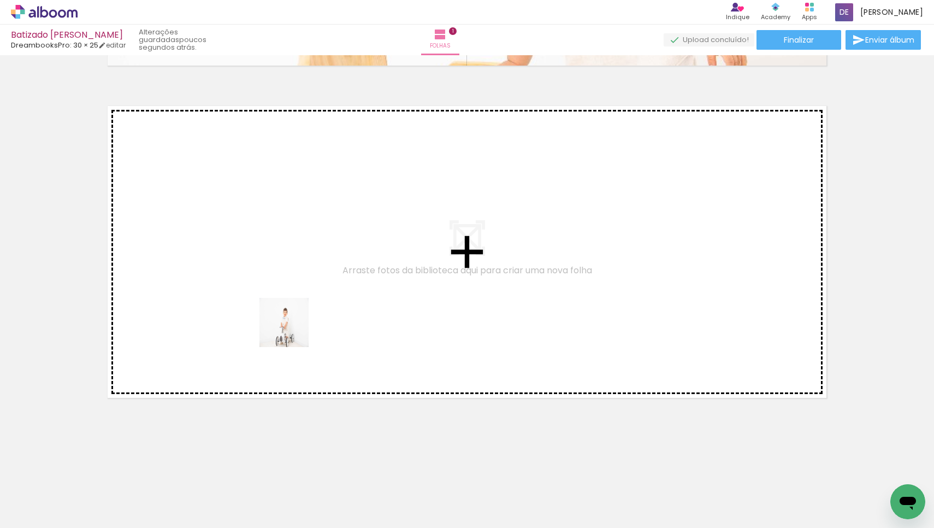
drag, startPoint x: 300, startPoint y: 488, endPoint x: 292, endPoint y: 331, distance: 157.6
click at [292, 331] on quentale-workspace at bounding box center [467, 264] width 934 height 528
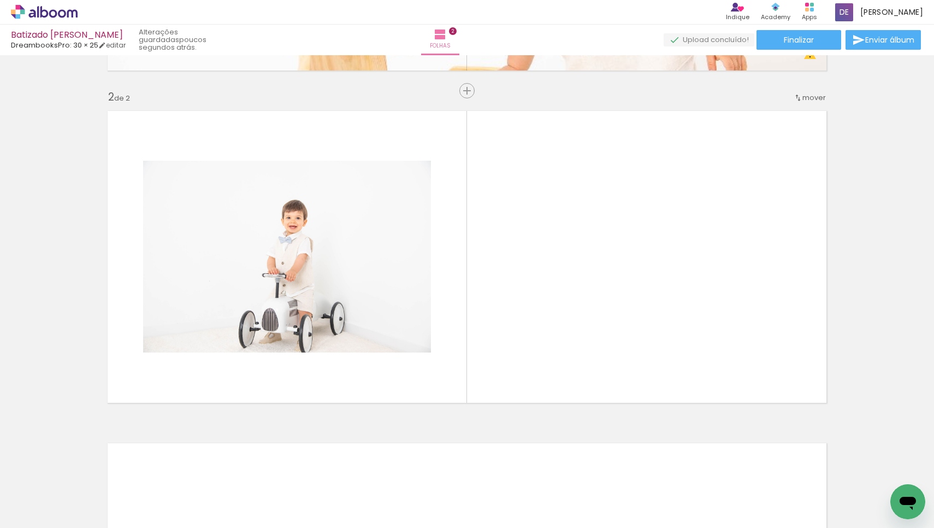
scroll to position [314, 0]
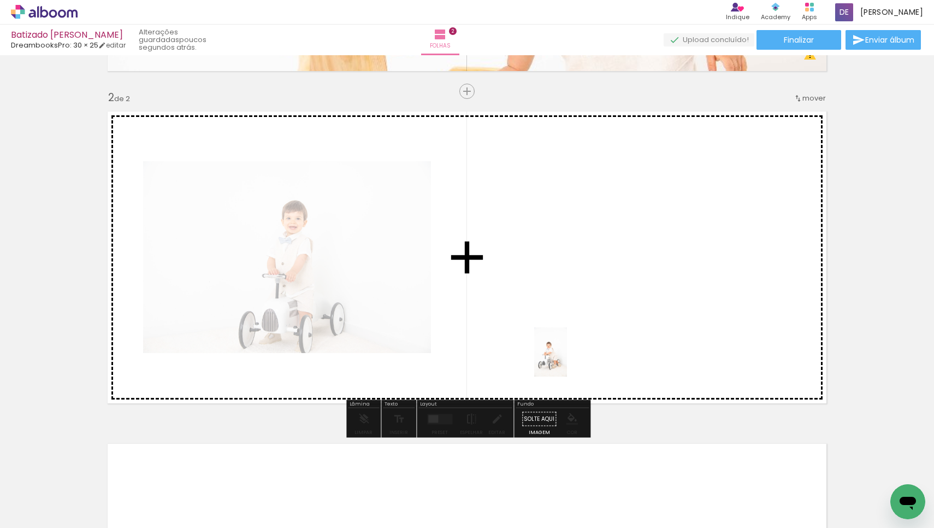
drag, startPoint x: 537, startPoint y: 508, endPoint x: 567, endPoint y: 360, distance: 151.2
click at [567, 360] on quentale-workspace at bounding box center [467, 264] width 934 height 528
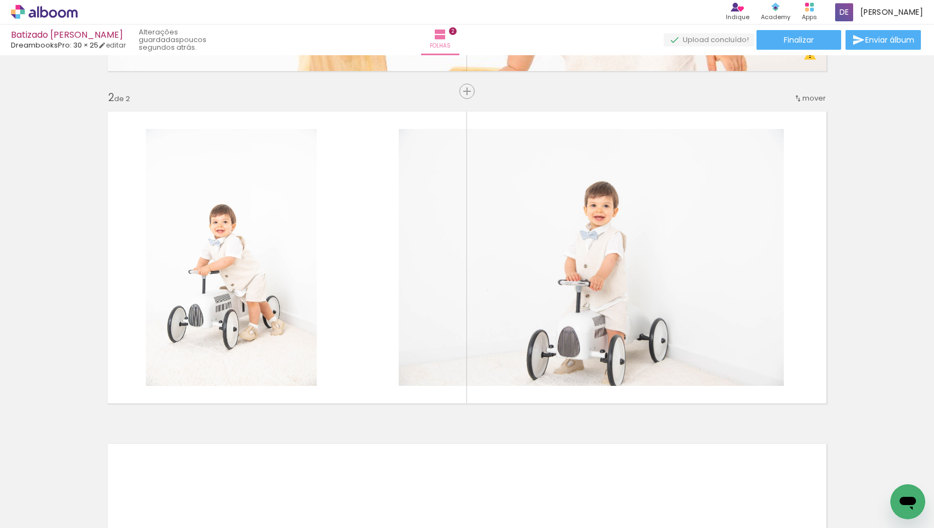
scroll to position [0, 16164]
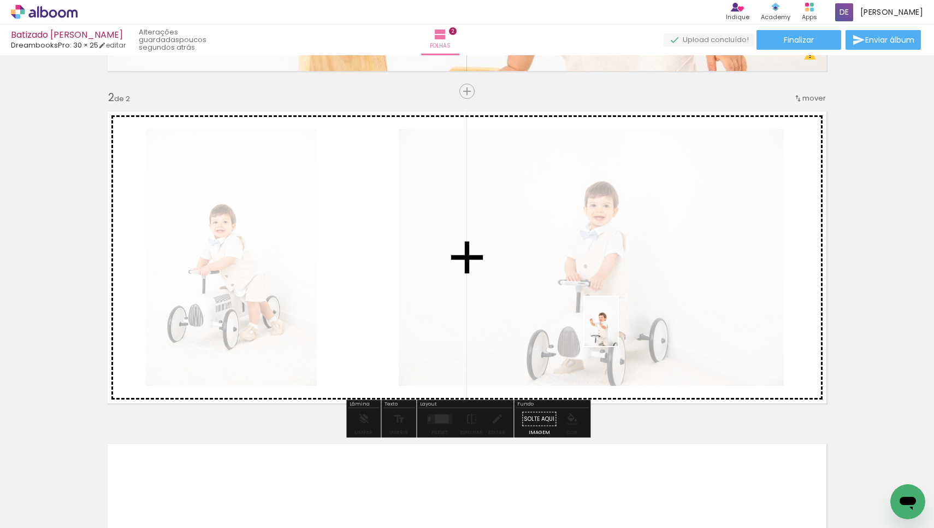
drag, startPoint x: 403, startPoint y: 503, endPoint x: 617, endPoint y: 329, distance: 275.8
click at [617, 329] on quentale-workspace at bounding box center [467, 264] width 934 height 528
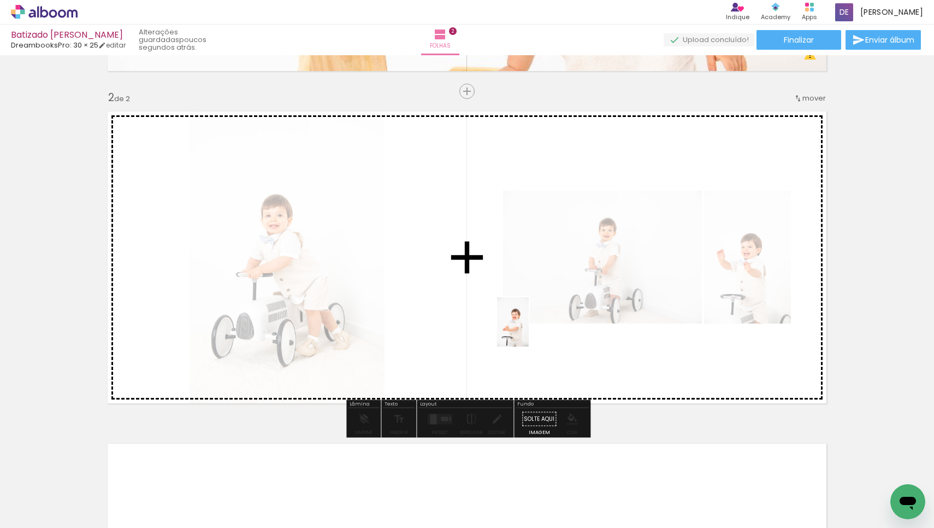
drag, startPoint x: 298, startPoint y: 499, endPoint x: 530, endPoint y: 330, distance: 287.1
click at [530, 330] on quentale-workspace at bounding box center [467, 264] width 934 height 528
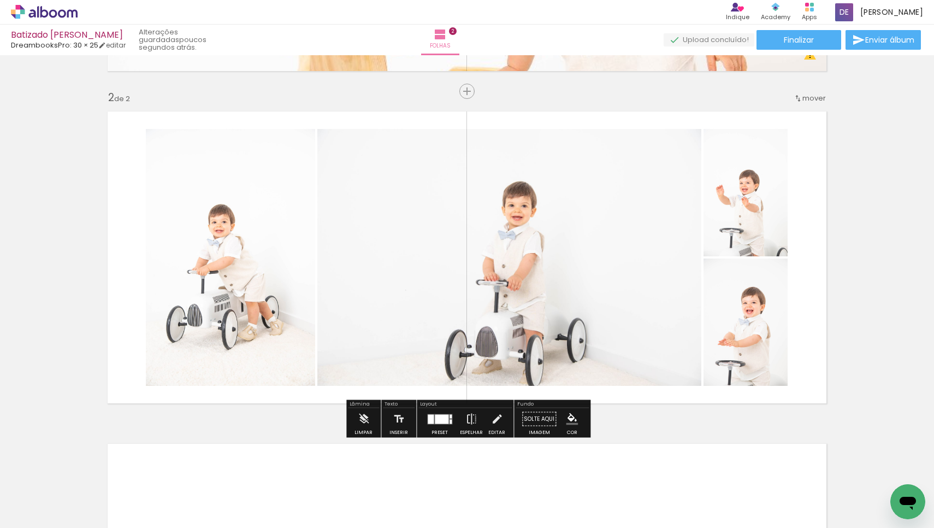
click at [441, 425] on div at bounding box center [440, 419] width 30 height 22
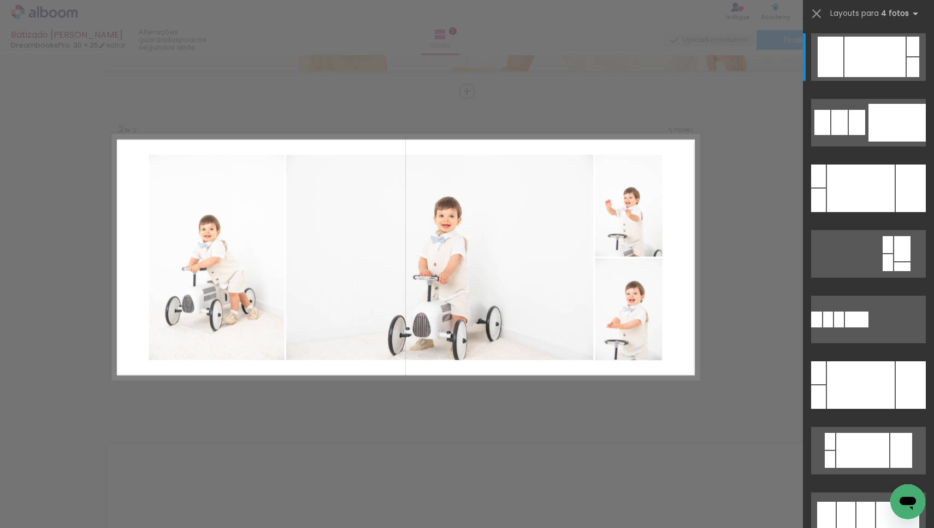
scroll to position [314, 0]
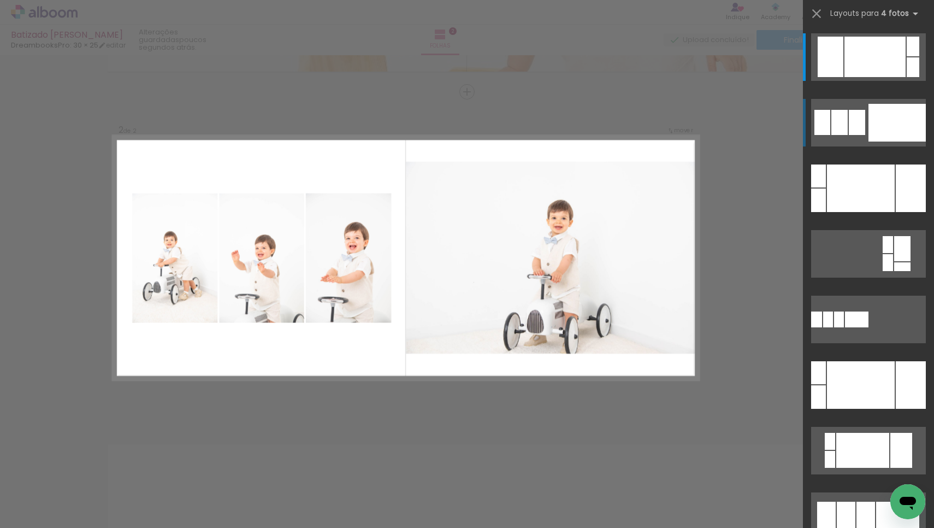
click at [886, 126] on div at bounding box center [897, 123] width 57 height 38
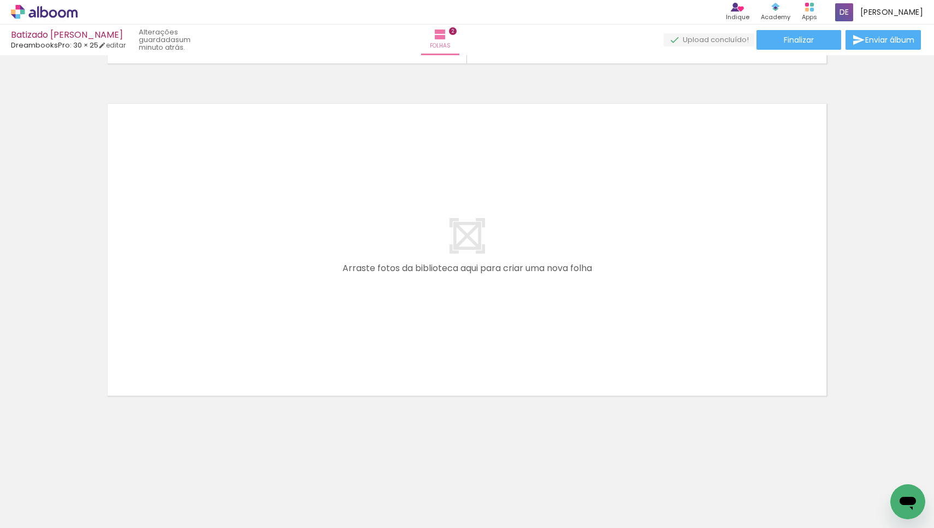
scroll to position [0, 17579]
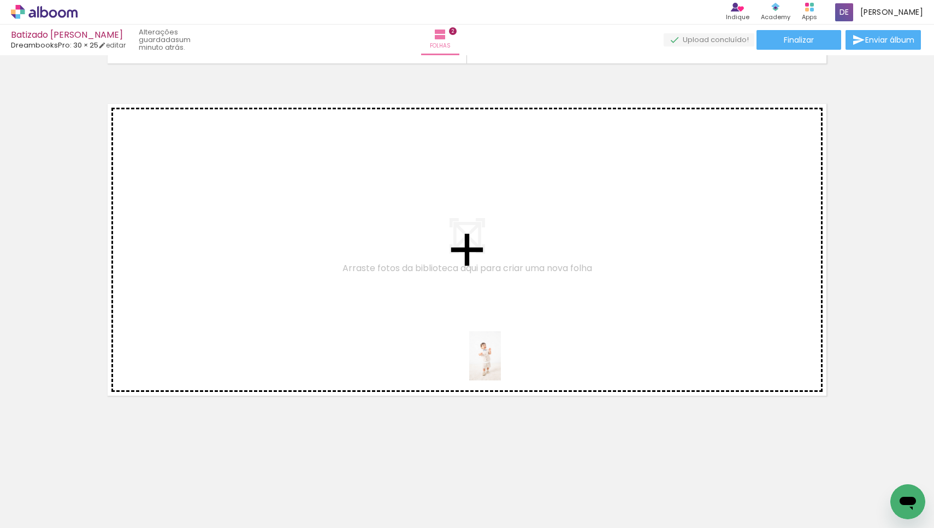
drag, startPoint x: 592, startPoint y: 492, endPoint x: 502, endPoint y: 364, distance: 156.9
click at [502, 364] on quentale-workspace at bounding box center [467, 264] width 934 height 528
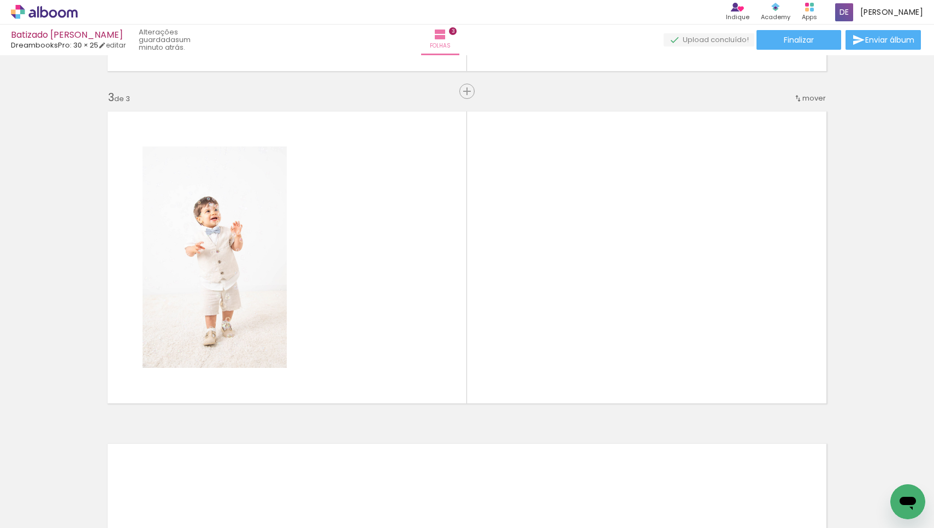
scroll to position [0, 17857]
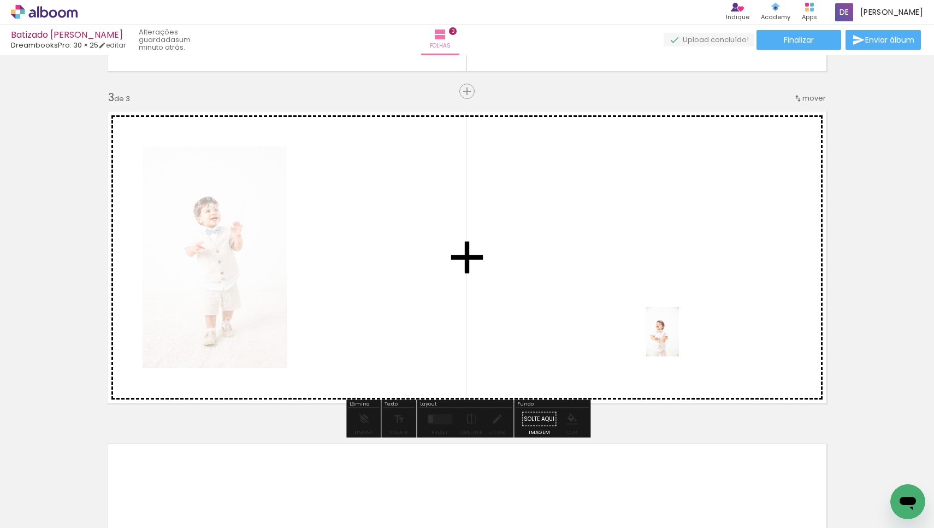
drag, startPoint x: 797, startPoint y: 498, endPoint x: 679, endPoint y: 340, distance: 196.8
click at [679, 340] on quentale-workspace at bounding box center [467, 264] width 934 height 528
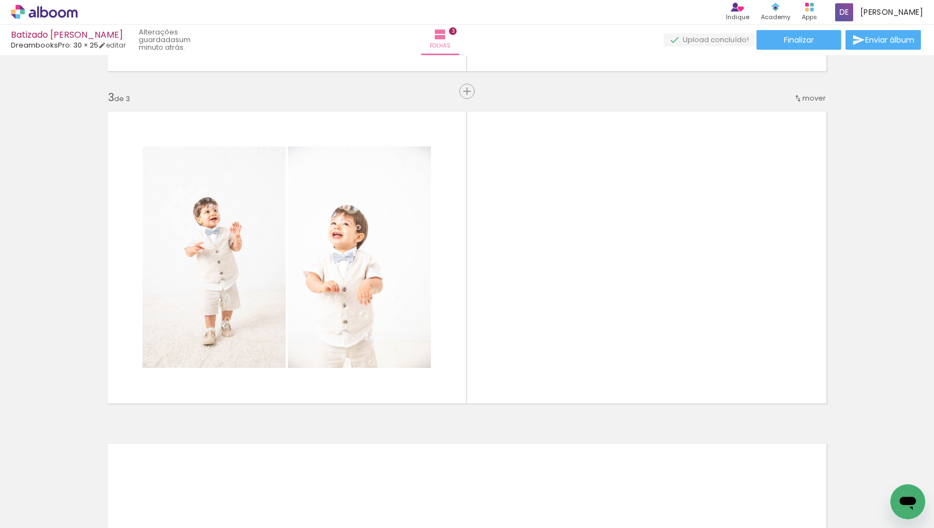
scroll to position [0, 18416]
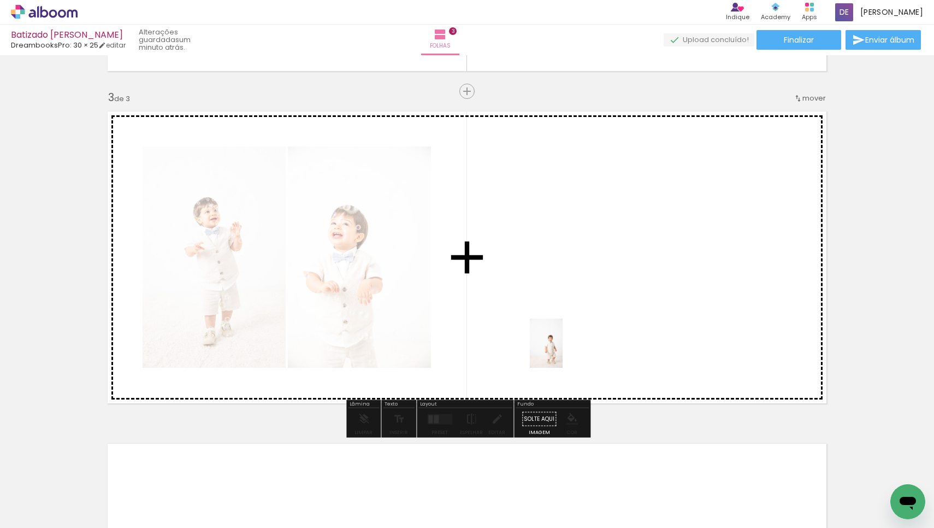
drag, startPoint x: 604, startPoint y: 500, endPoint x: 563, endPoint y: 351, distance: 154.8
click at [563, 351] on quentale-workspace at bounding box center [467, 264] width 934 height 528
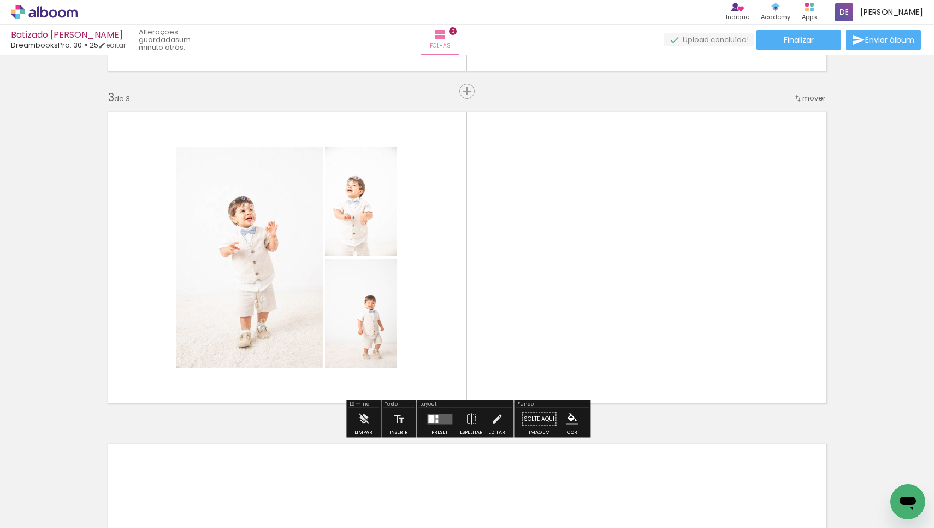
scroll to position [0, 18535]
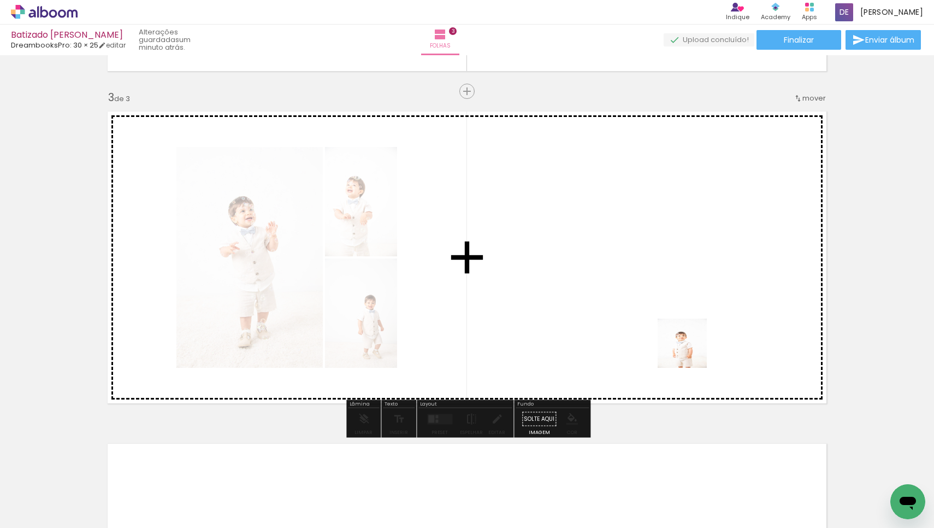
drag, startPoint x: 722, startPoint y: 504, endPoint x: 691, endPoint y: 351, distance: 156.1
click at [691, 351] on quentale-workspace at bounding box center [467, 264] width 934 height 528
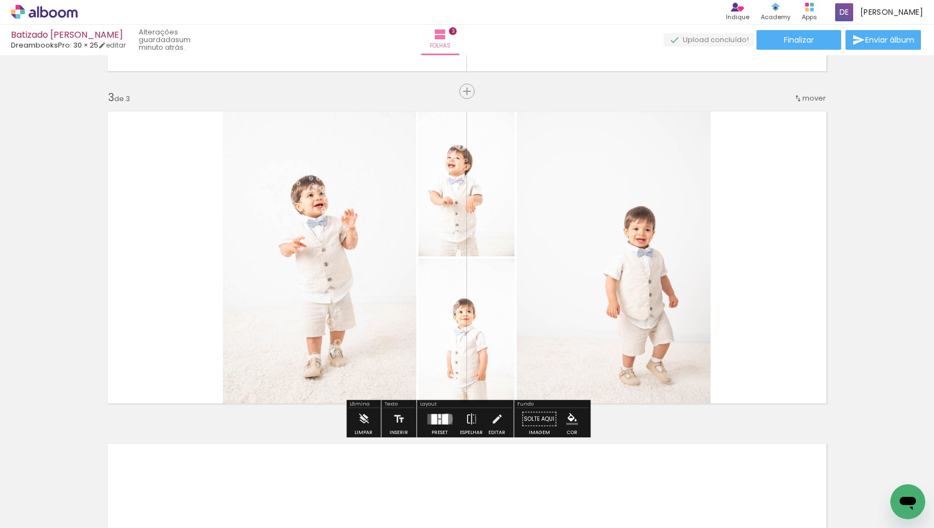
click at [445, 419] on div at bounding box center [445, 419] width 6 height 10
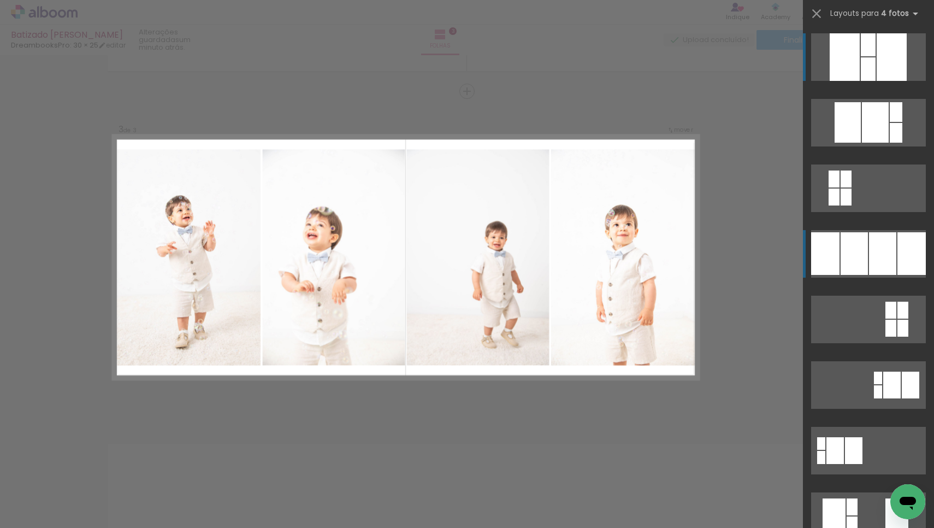
click at [855, 262] on div at bounding box center [854, 253] width 27 height 43
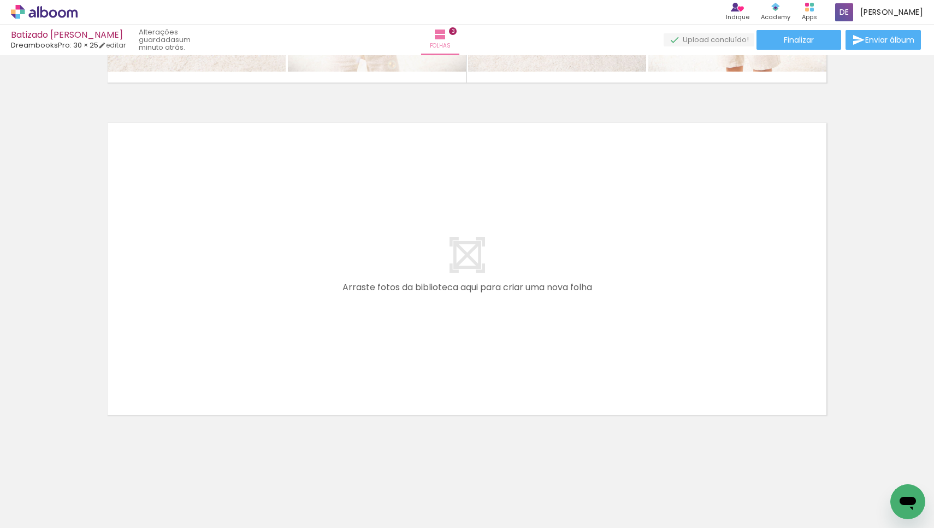
scroll to position [0, 17457]
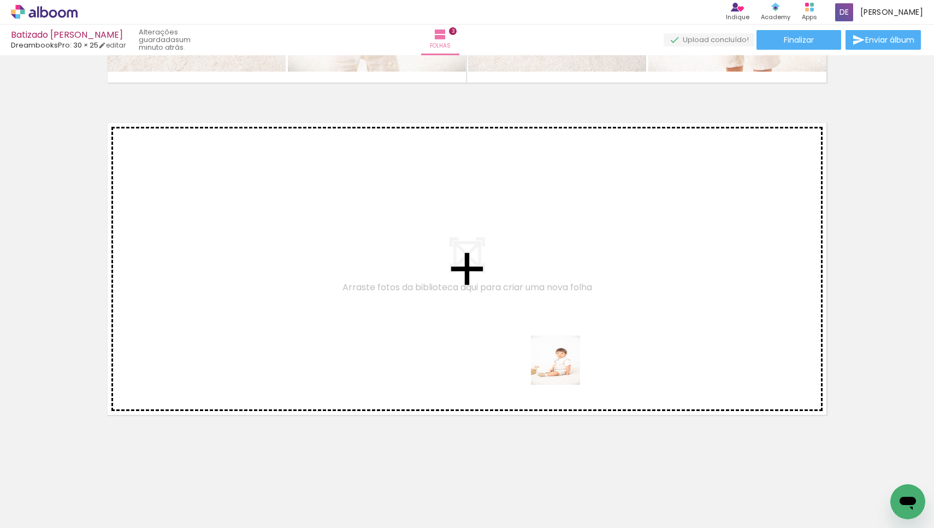
drag, startPoint x: 584, startPoint y: 506, endPoint x: 564, endPoint y: 358, distance: 149.4
click at [564, 358] on quentale-workspace at bounding box center [467, 264] width 934 height 528
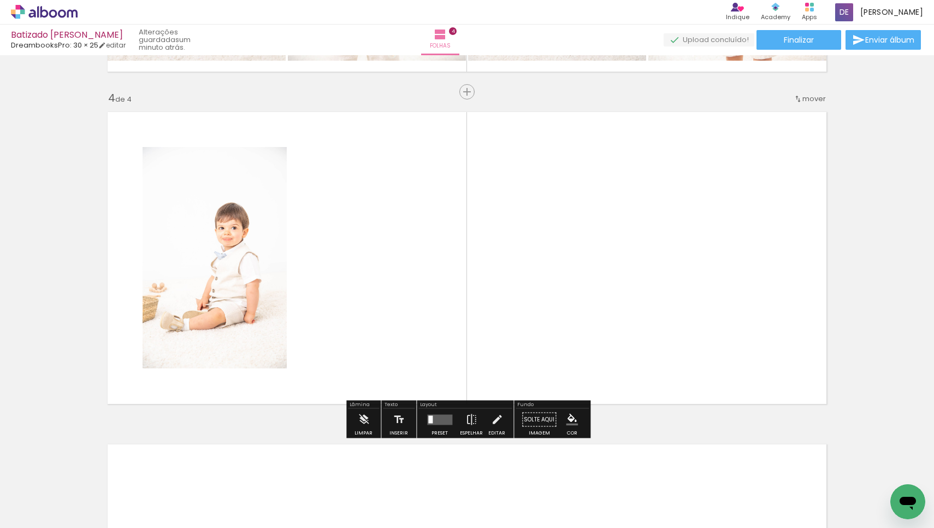
scroll to position [979, 0]
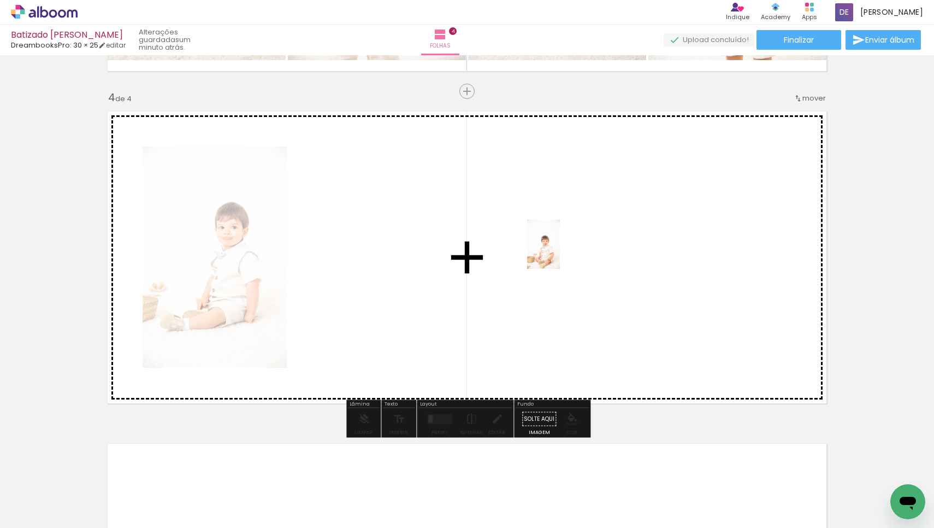
drag, startPoint x: 464, startPoint y: 494, endPoint x: 560, endPoint y: 252, distance: 260.4
click at [560, 252] on quentale-workspace at bounding box center [467, 264] width 934 height 528
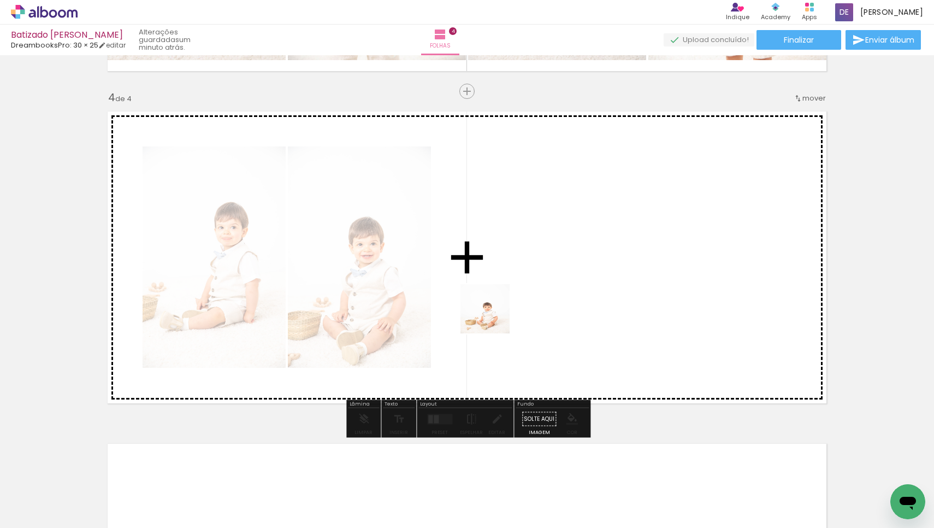
drag, startPoint x: 335, startPoint y: 505, endPoint x: 498, endPoint y: 312, distance: 252.0
click at [498, 312] on quentale-workspace at bounding box center [467, 264] width 934 height 528
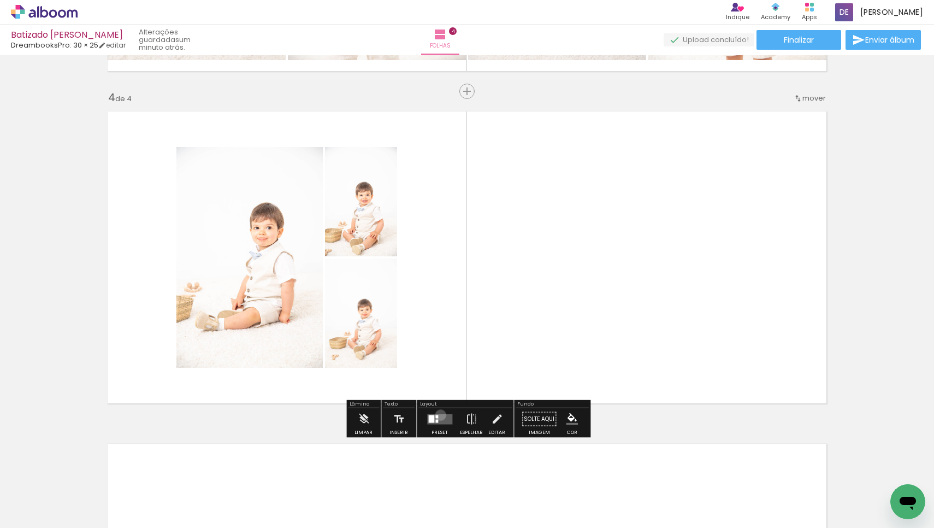
click at [438, 415] on quentale-layouter at bounding box center [439, 419] width 25 height 10
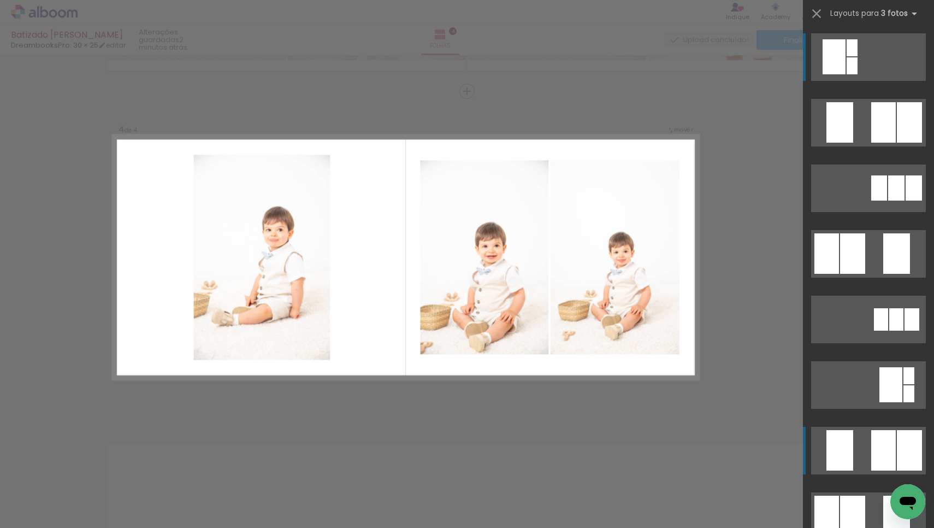
click at [884, 439] on div at bounding box center [883, 450] width 25 height 40
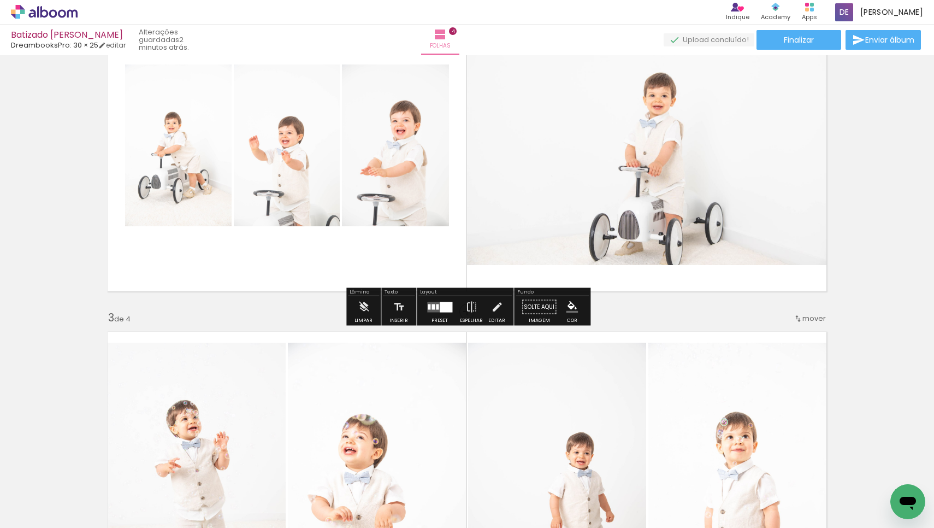
scroll to position [412, 0]
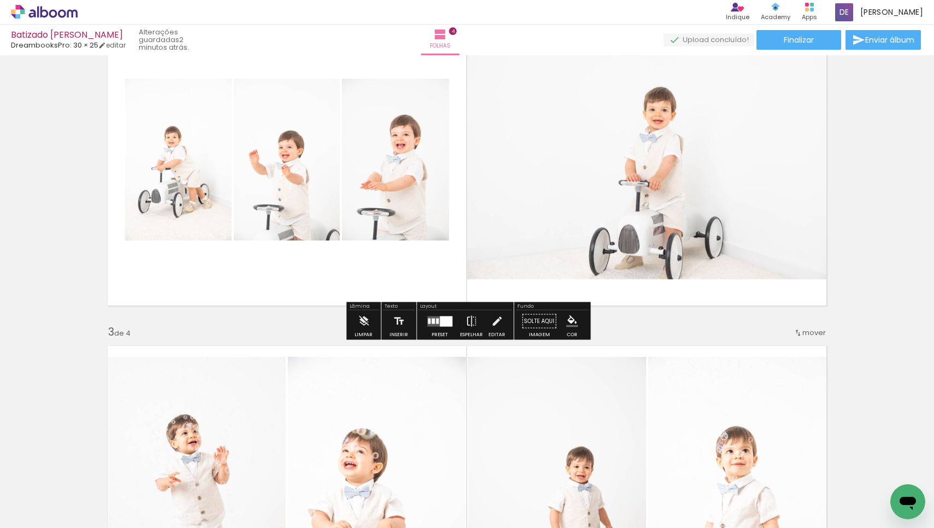
click at [440, 321] on div at bounding box center [446, 321] width 13 height 10
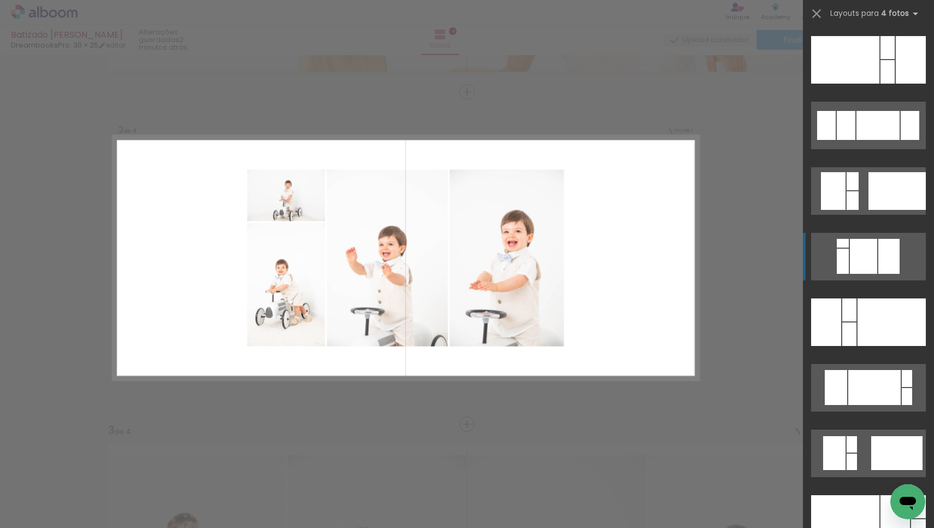
scroll to position [1769, 0]
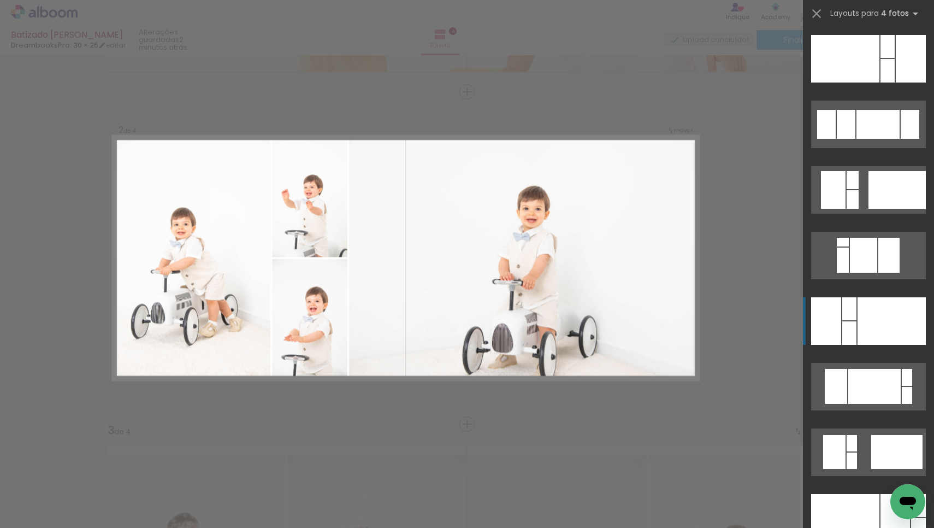
click at [895, 311] on div at bounding box center [892, 321] width 68 height 48
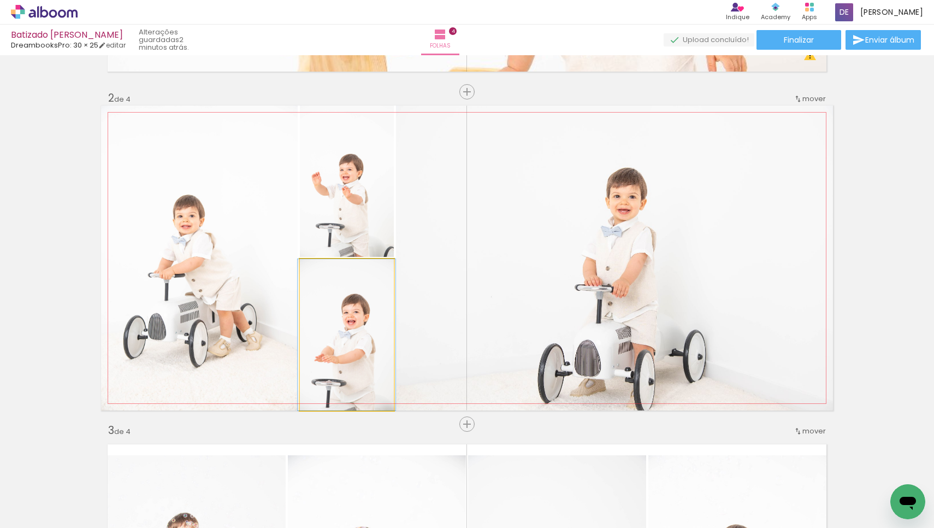
drag, startPoint x: 355, startPoint y: 337, endPoint x: 355, endPoint y: 315, distance: 21.3
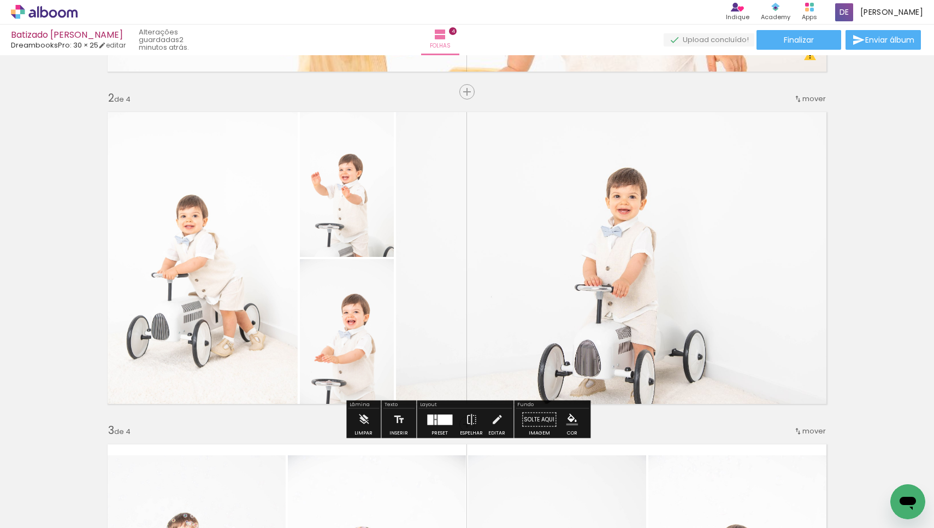
click at [555, 111] on quentale-photo at bounding box center [614, 257] width 437 height 305
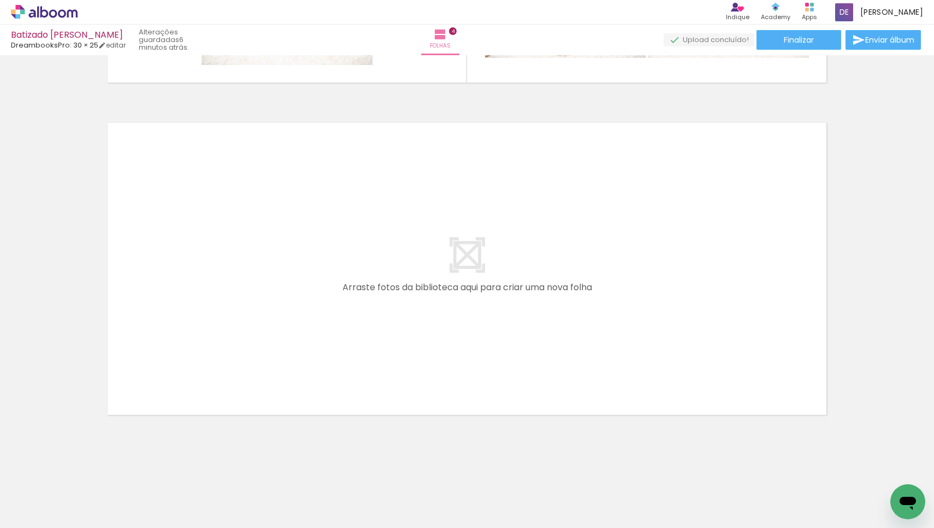
scroll to position [0, 19528]
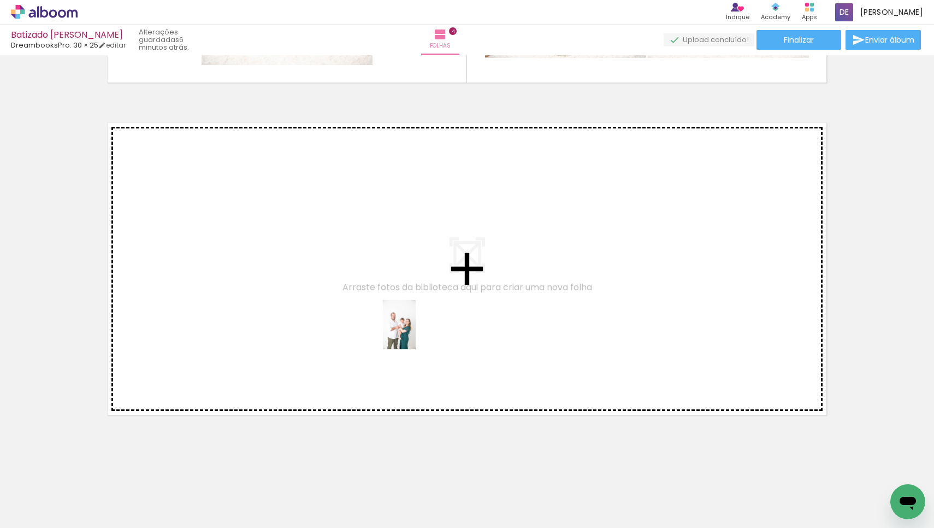
drag, startPoint x: 475, startPoint y: 497, endPoint x: 416, endPoint y: 333, distance: 174.2
click at [416, 333] on quentale-workspace at bounding box center [467, 264] width 934 height 528
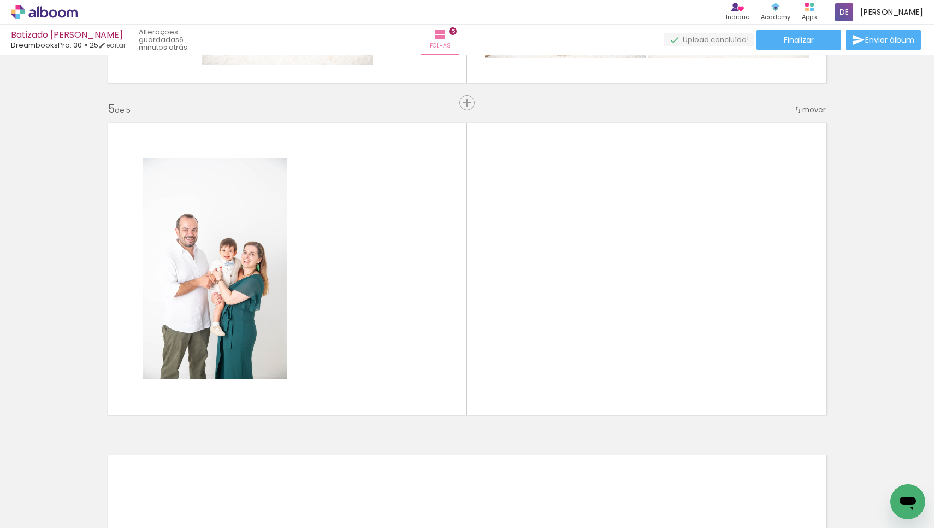
scroll to position [1311, 0]
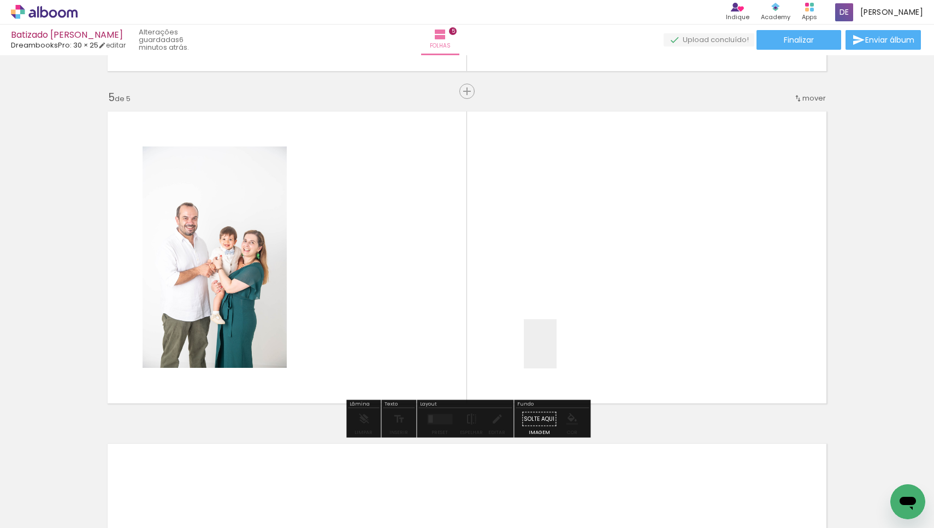
drag, startPoint x: 600, startPoint y: 504, endPoint x: 557, endPoint y: 352, distance: 157.9
click at [557, 352] on quentale-workspace at bounding box center [467, 264] width 934 height 528
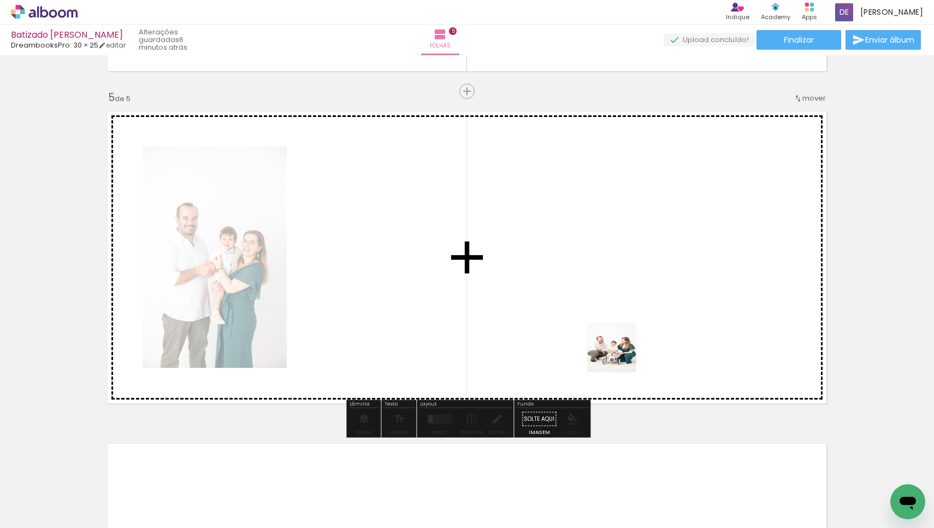
drag, startPoint x: 734, startPoint y: 500, endPoint x: 620, endPoint y: 356, distance: 183.6
click at [620, 356] on quentale-workspace at bounding box center [467, 264] width 934 height 528
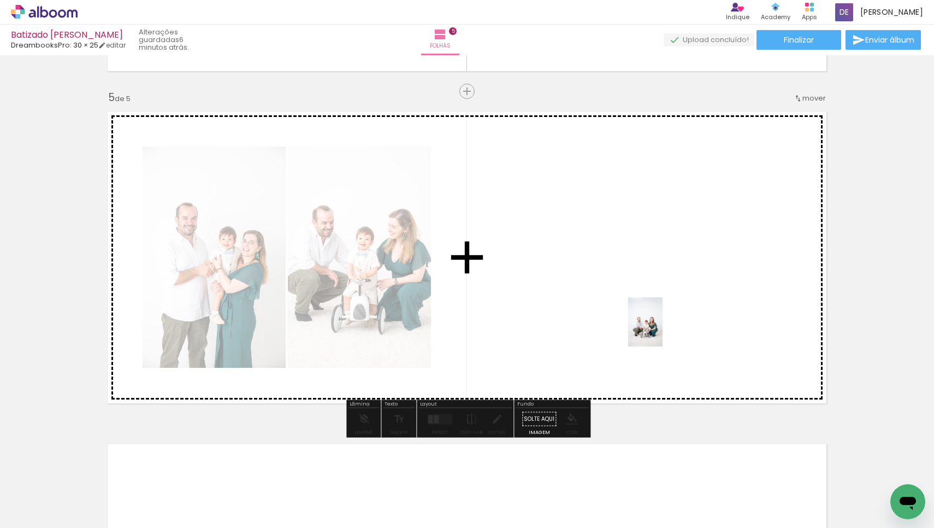
drag, startPoint x: 840, startPoint y: 502, endPoint x: 661, endPoint y: 330, distance: 248.1
click at [661, 330] on quentale-workspace at bounding box center [467, 264] width 934 height 528
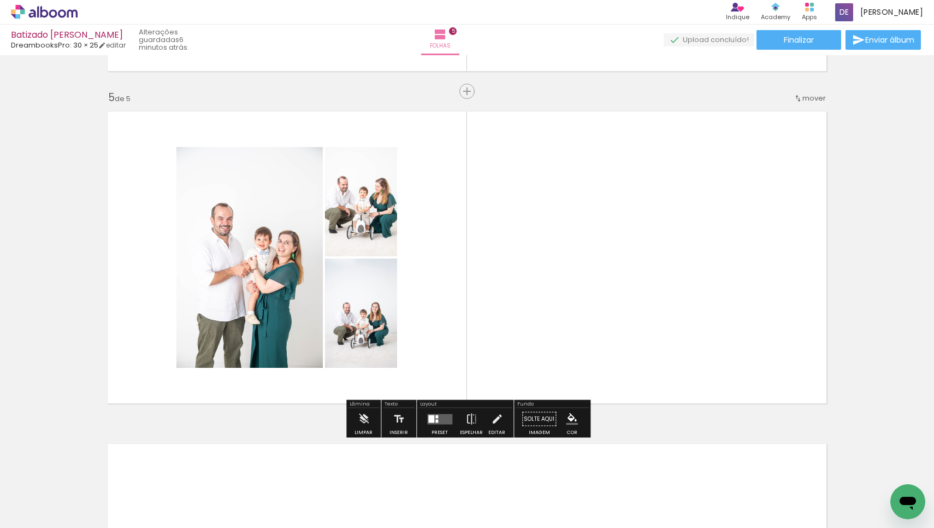
scroll to position [0, 19978]
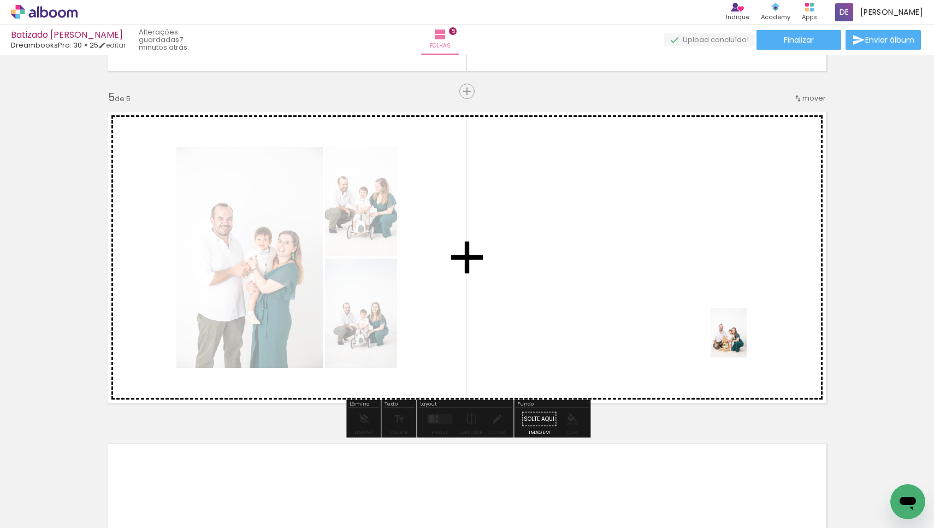
drag, startPoint x: 905, startPoint y: 477, endPoint x: 744, endPoint y: 341, distance: 210.9
click at [744, 341] on quentale-workspace at bounding box center [467, 264] width 934 height 528
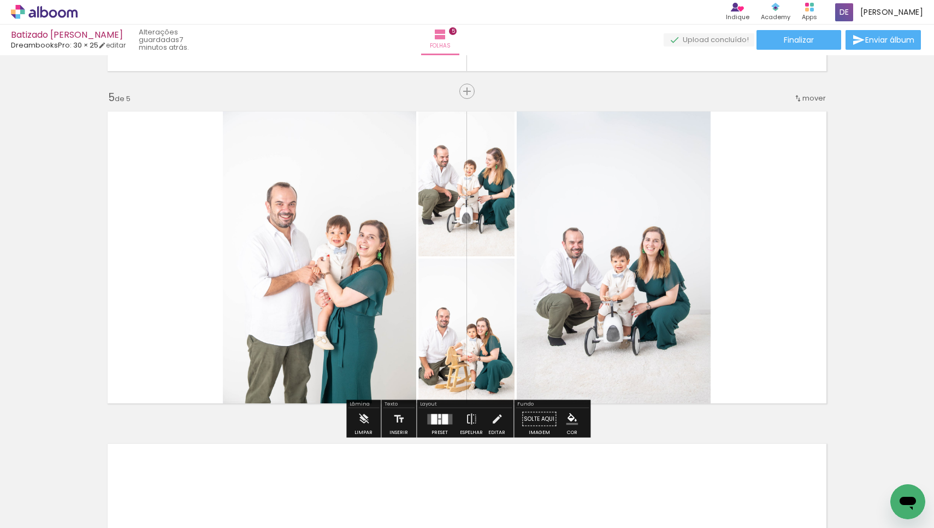
scroll to position [0, 20808]
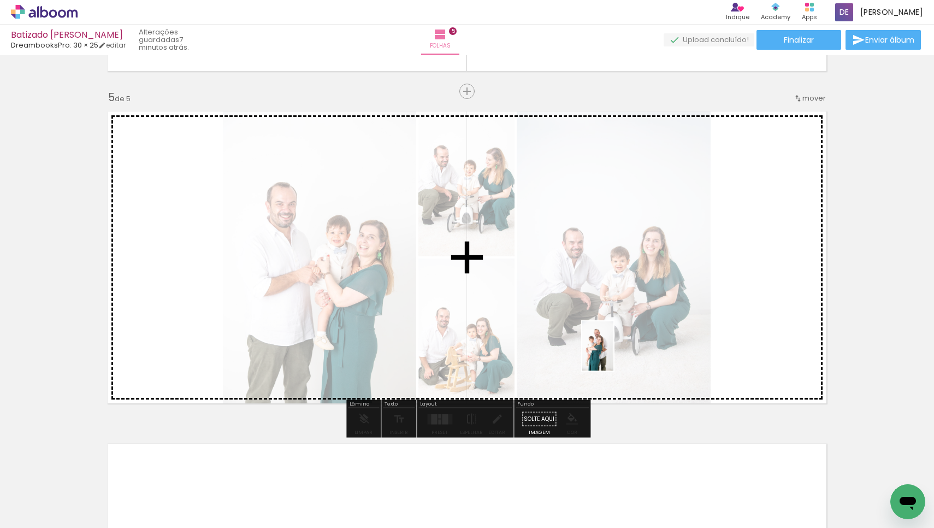
drag, startPoint x: 533, startPoint y: 498, endPoint x: 615, endPoint y: 354, distance: 166.2
click at [615, 354] on quentale-workspace at bounding box center [467, 264] width 934 height 528
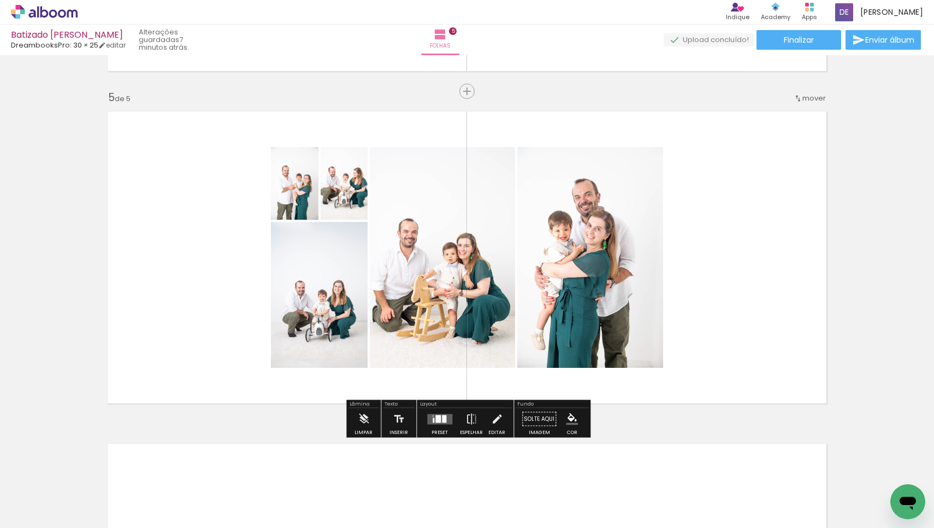
click at [438, 432] on div "Preset" at bounding box center [440, 432] width 16 height 5
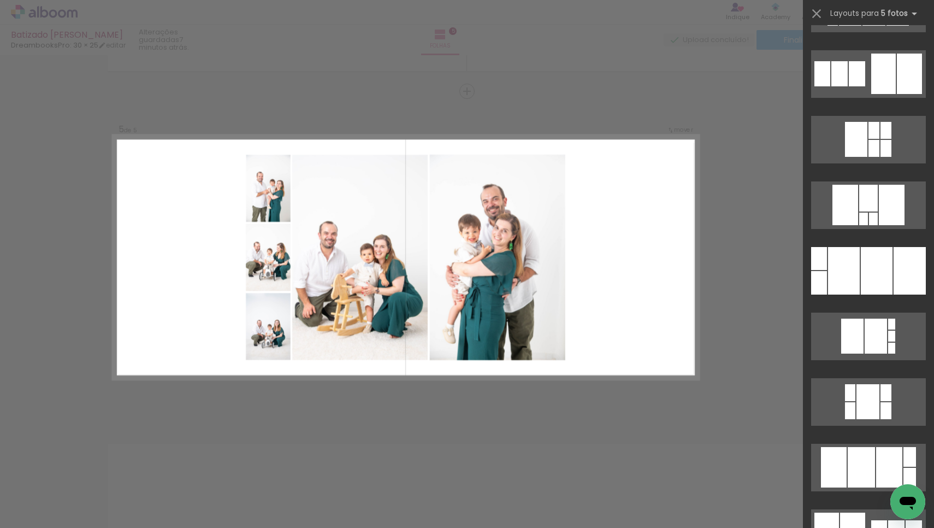
scroll to position [1416, 0]
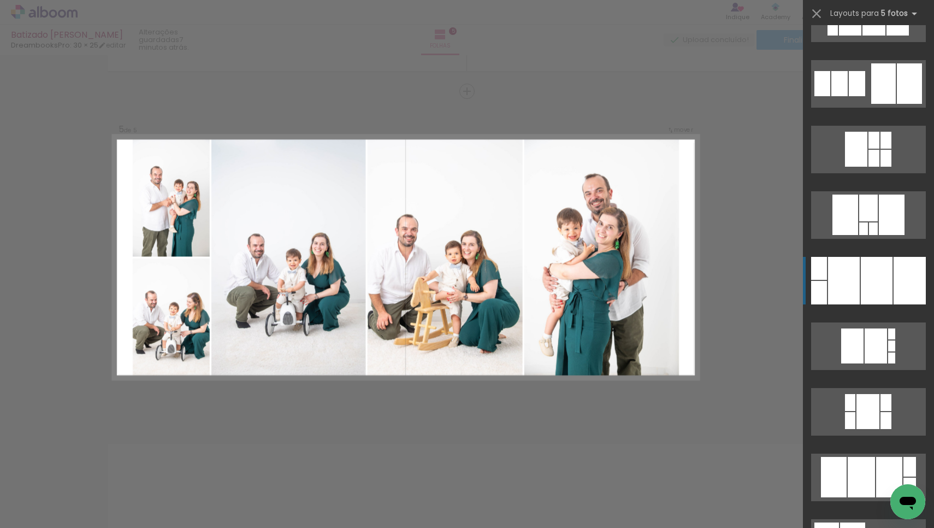
click at [883, 274] on div at bounding box center [877, 281] width 32 height 48
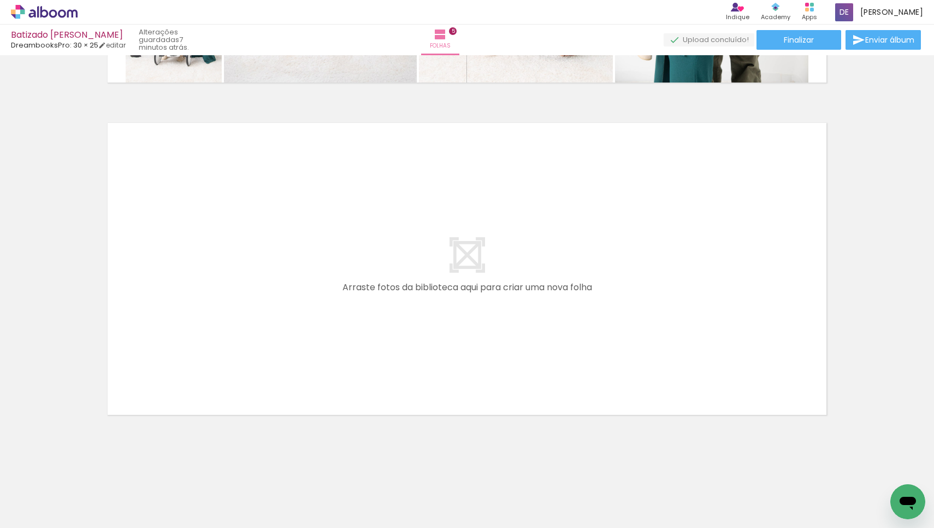
scroll to position [0, 19022]
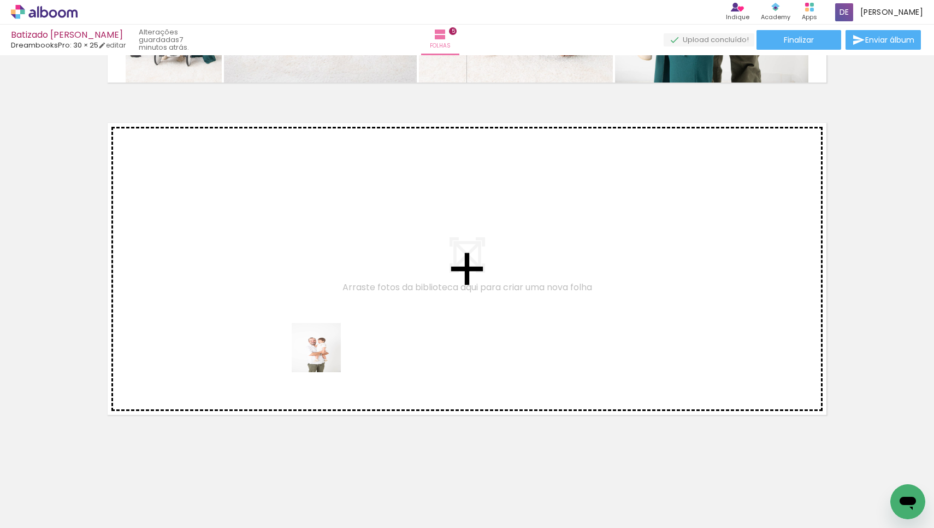
drag, startPoint x: 363, startPoint y: 497, endPoint x: 325, endPoint y: 356, distance: 146.1
click at [325, 356] on quentale-workspace at bounding box center [467, 264] width 934 height 528
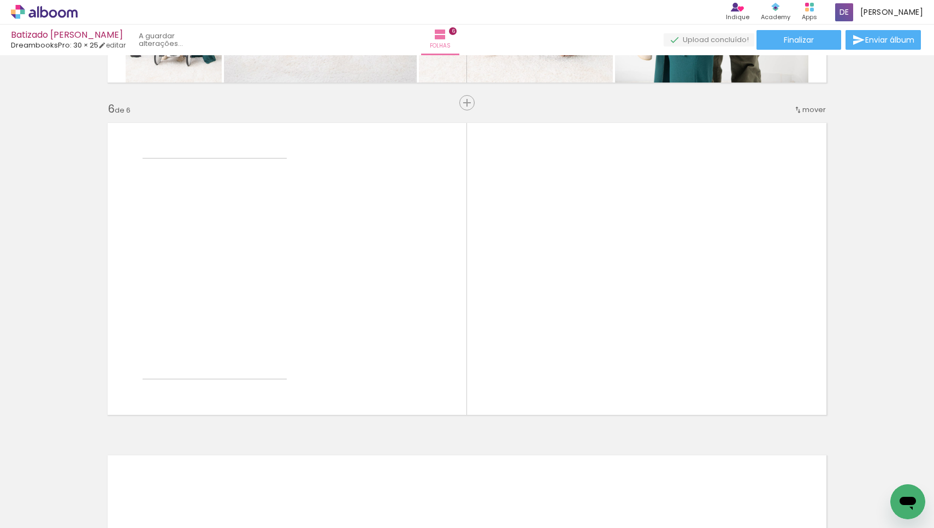
scroll to position [1643, 0]
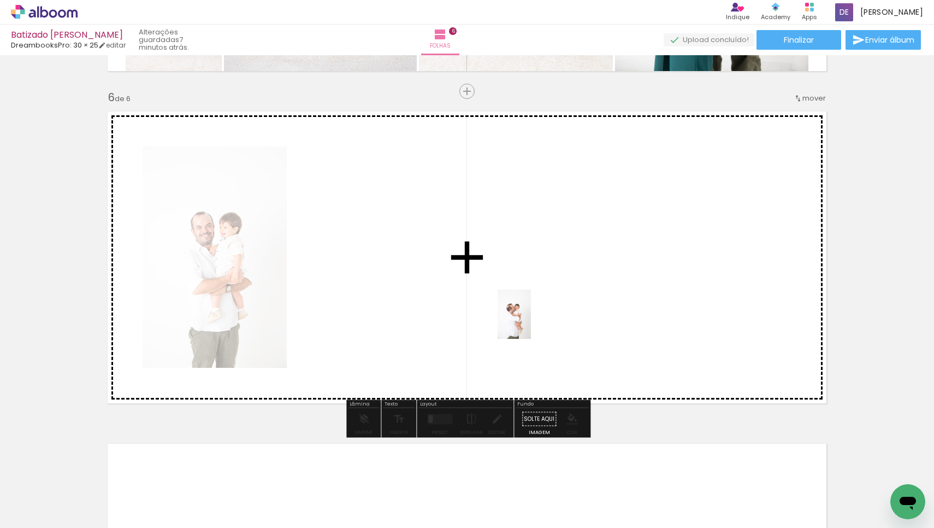
drag, startPoint x: 614, startPoint y: 497, endPoint x: 531, endPoint y: 322, distance: 193.8
click at [531, 322] on quentale-workspace at bounding box center [467, 264] width 934 height 528
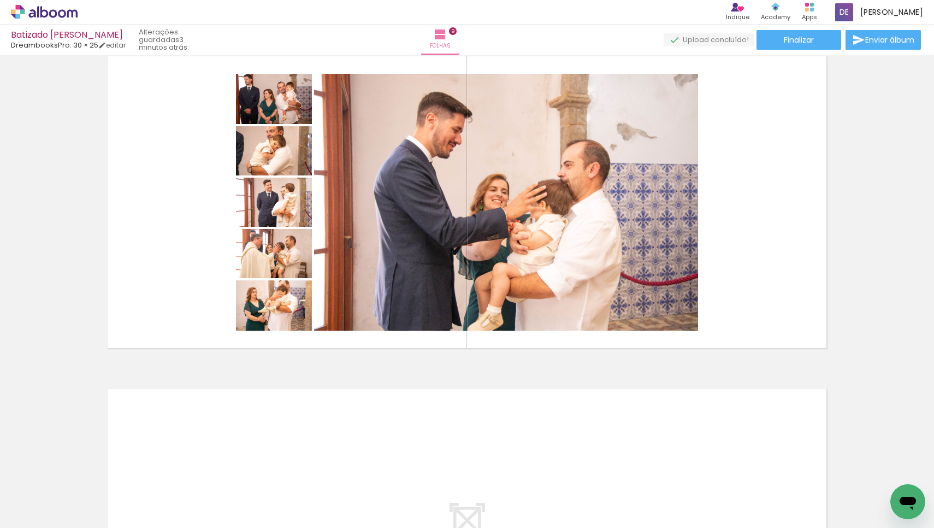
scroll to position [2703, 0]
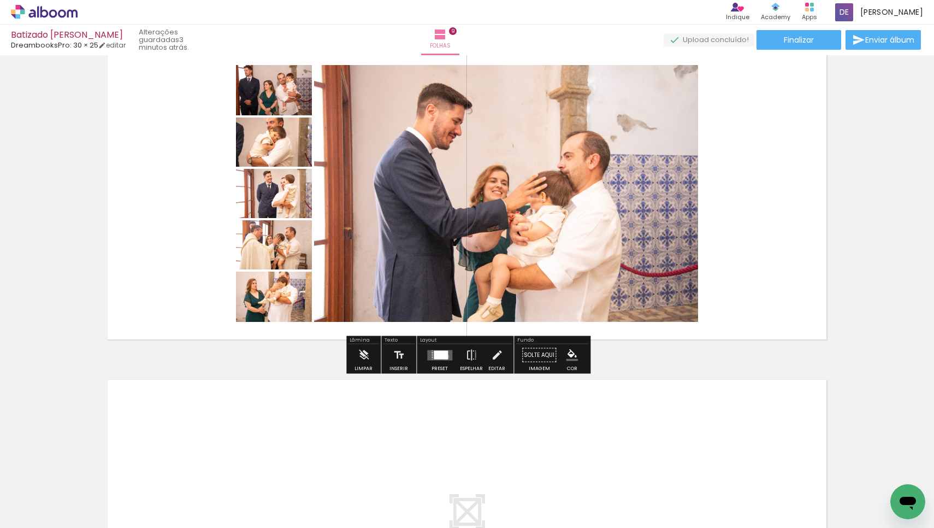
click at [444, 356] on div at bounding box center [441, 354] width 14 height 9
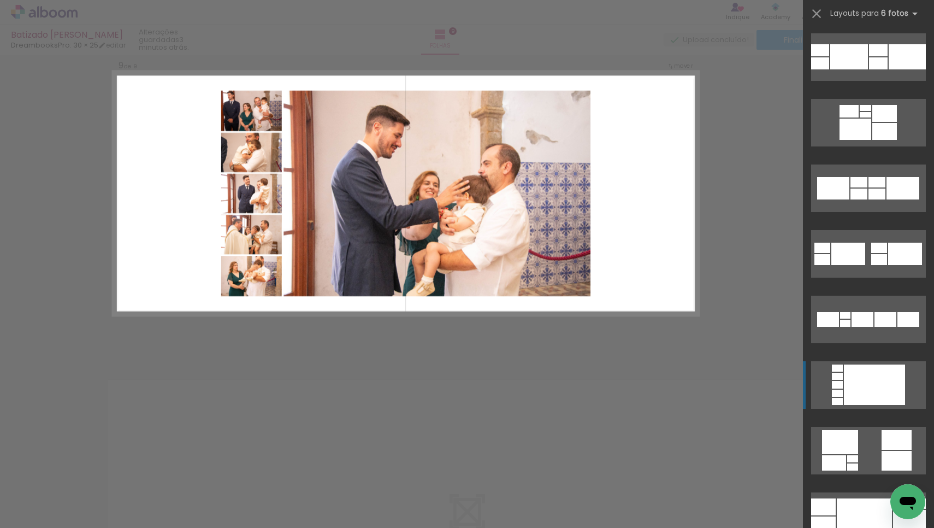
scroll to position [2639, 0]
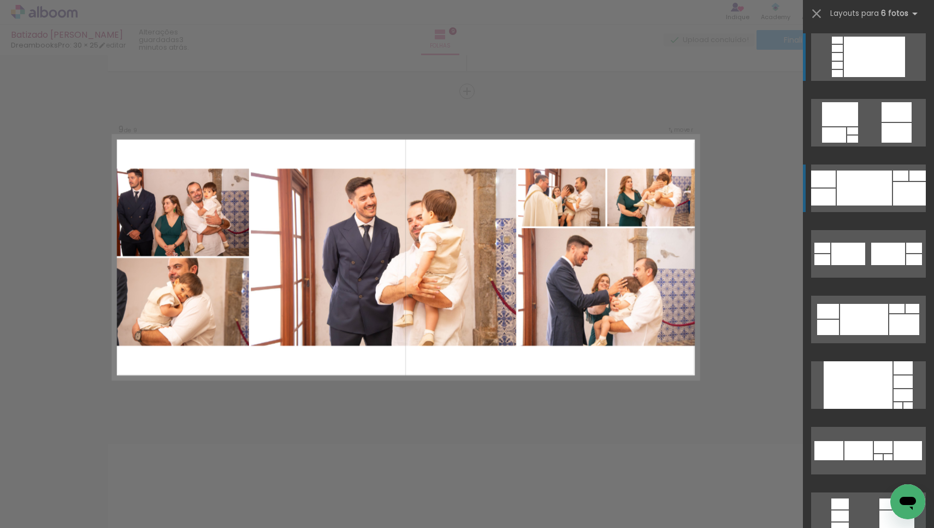
click at [914, 185] on div at bounding box center [909, 193] width 33 height 23
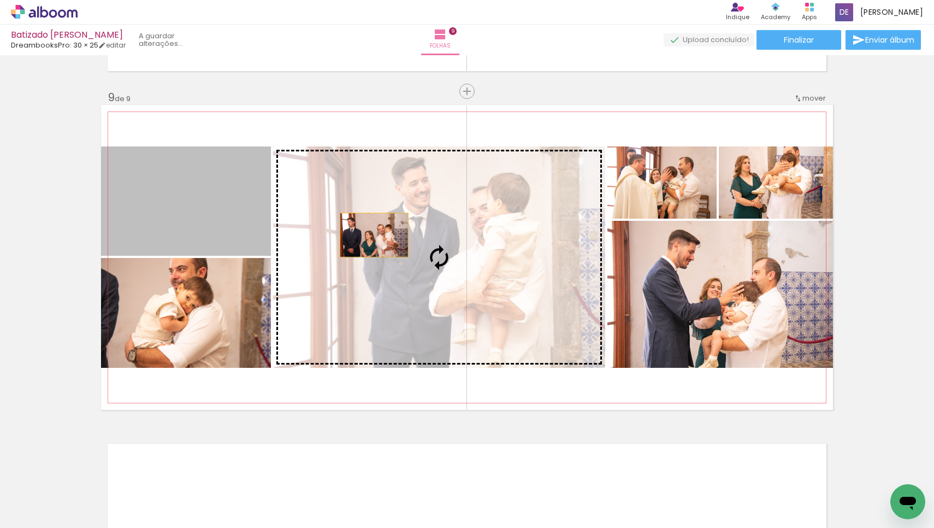
drag, startPoint x: 169, startPoint y: 191, endPoint x: 374, endPoint y: 235, distance: 210.1
click at [0, 0] on slot at bounding box center [0, 0] width 0 height 0
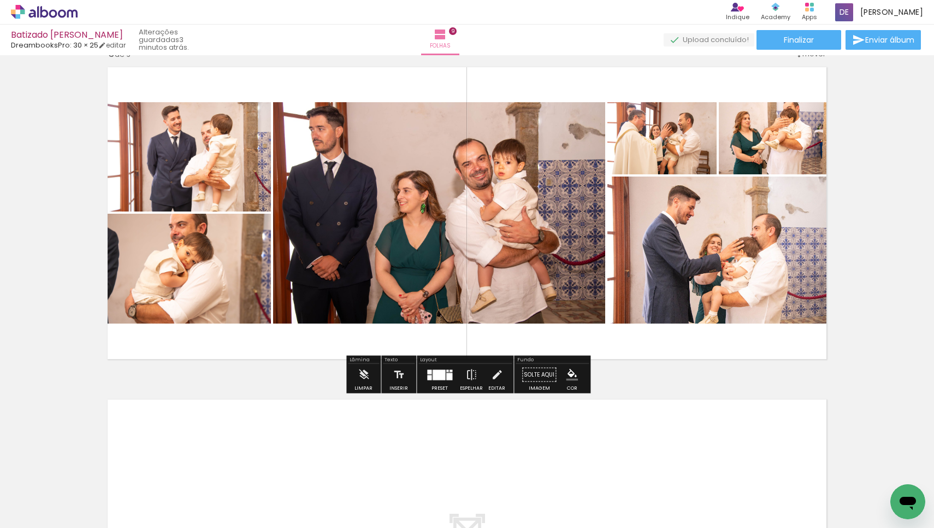
scroll to position [2685, 0]
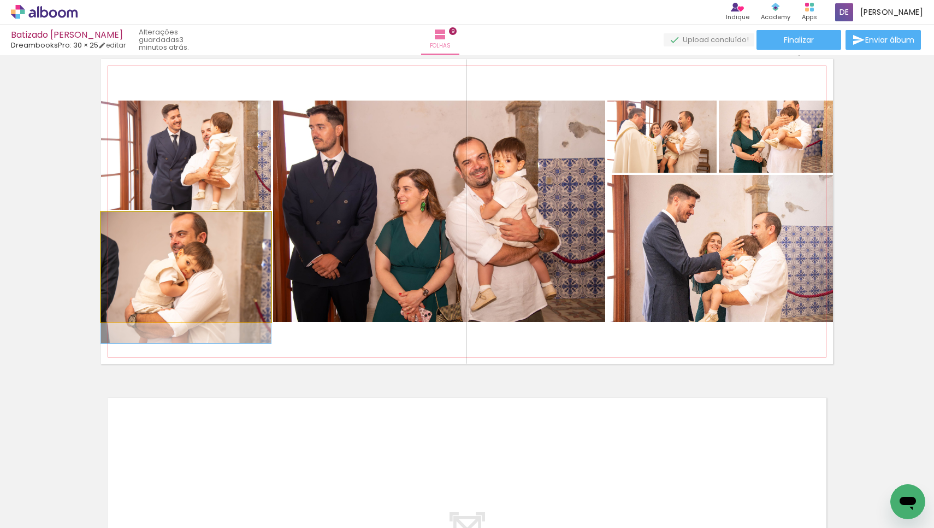
drag, startPoint x: 198, startPoint y: 267, endPoint x: 193, endPoint y: 292, distance: 25.6
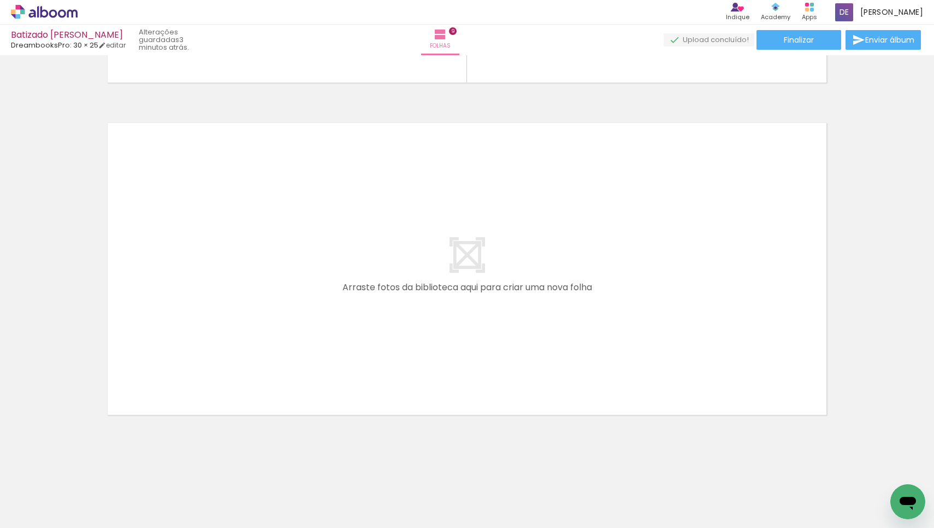
scroll to position [0, 1621]
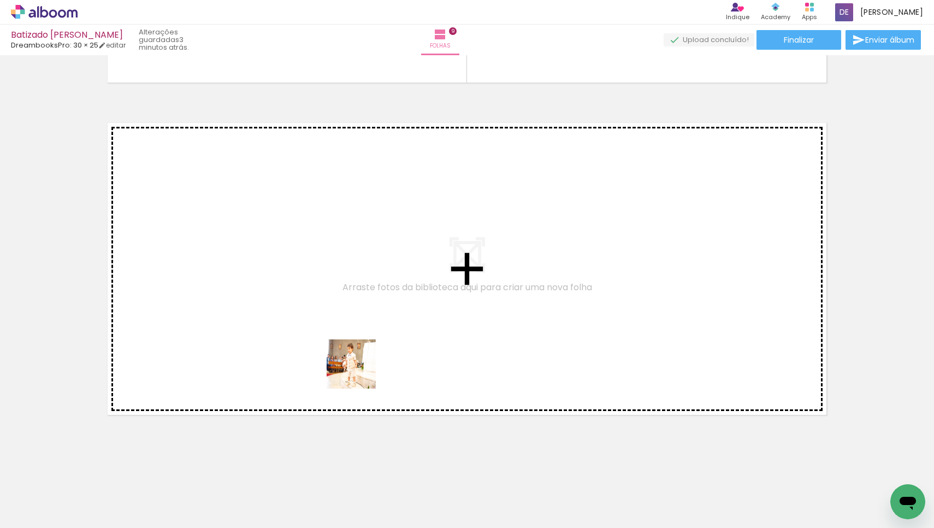
drag, startPoint x: 381, startPoint y: 491, endPoint x: 357, endPoint y: 355, distance: 138.2
click at [357, 355] on quentale-workspace at bounding box center [467, 264] width 934 height 528
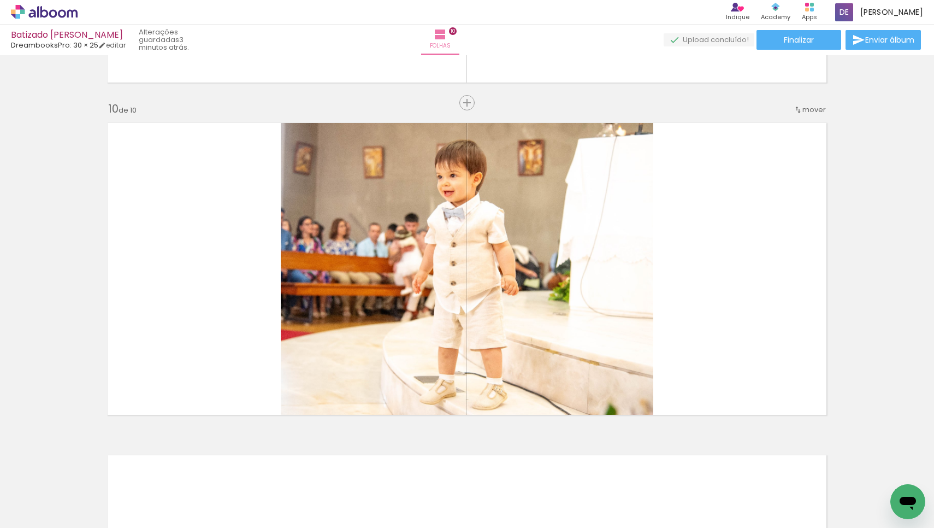
scroll to position [2972, 0]
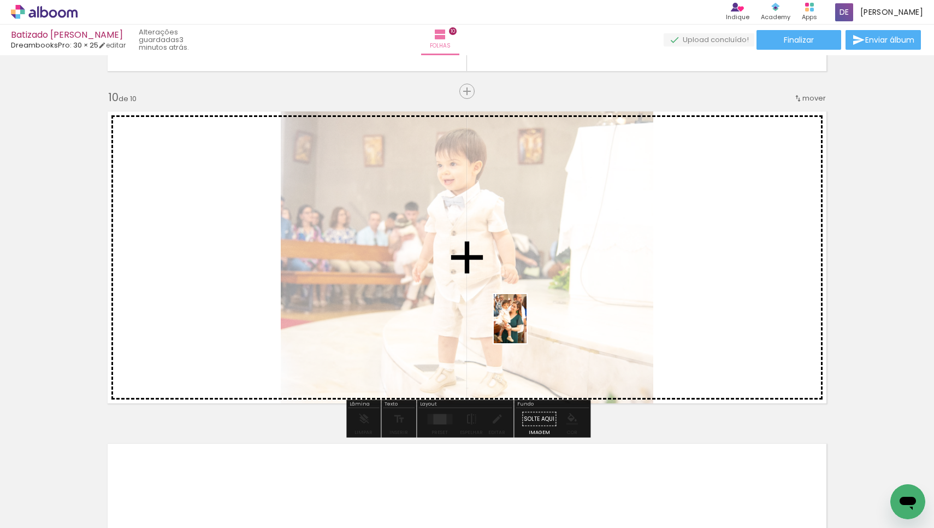
drag, startPoint x: 512, startPoint y: 493, endPoint x: 527, endPoint y: 327, distance: 166.7
click at [527, 327] on quentale-workspace at bounding box center [467, 264] width 934 height 528
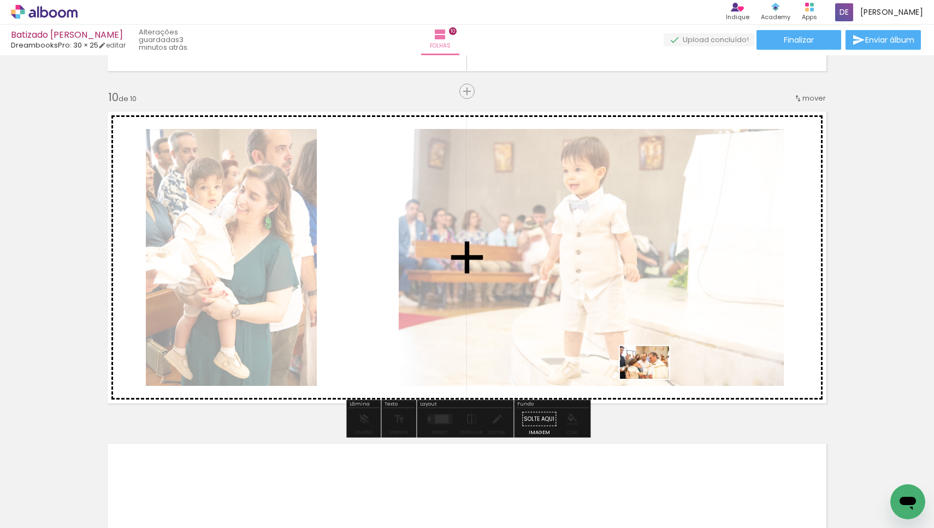
drag, startPoint x: 629, startPoint y: 504, endPoint x: 653, endPoint y: 379, distance: 127.3
click at [653, 379] on quentale-workspace at bounding box center [467, 264] width 934 height 528
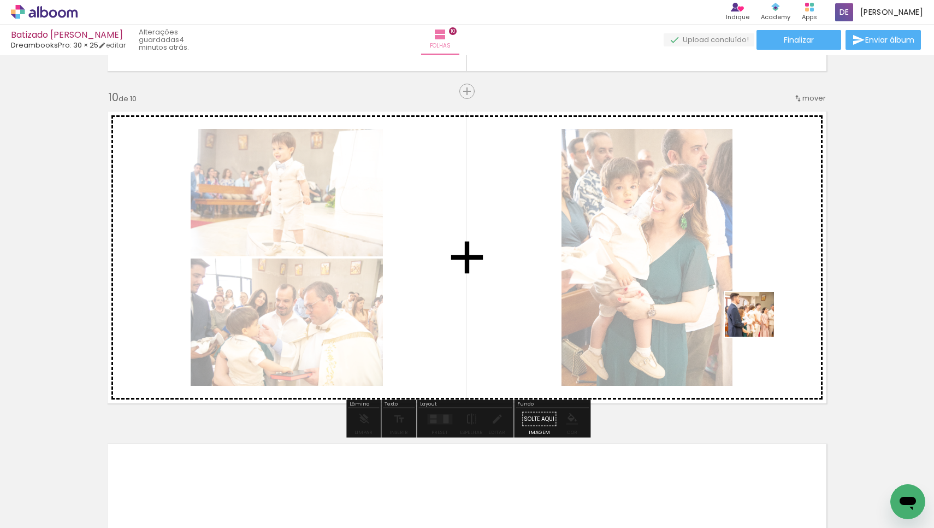
drag, startPoint x: 755, startPoint y: 500, endPoint x: 758, endPoint y: 325, distance: 175.4
click at [758, 325] on quentale-workspace at bounding box center [467, 264] width 934 height 528
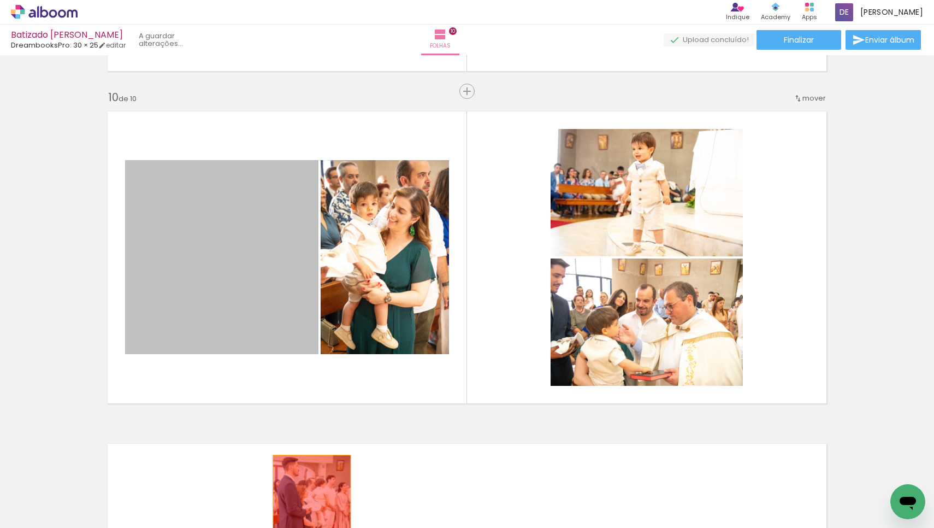
drag, startPoint x: 249, startPoint y: 322, endPoint x: 312, endPoint y: 494, distance: 183.4
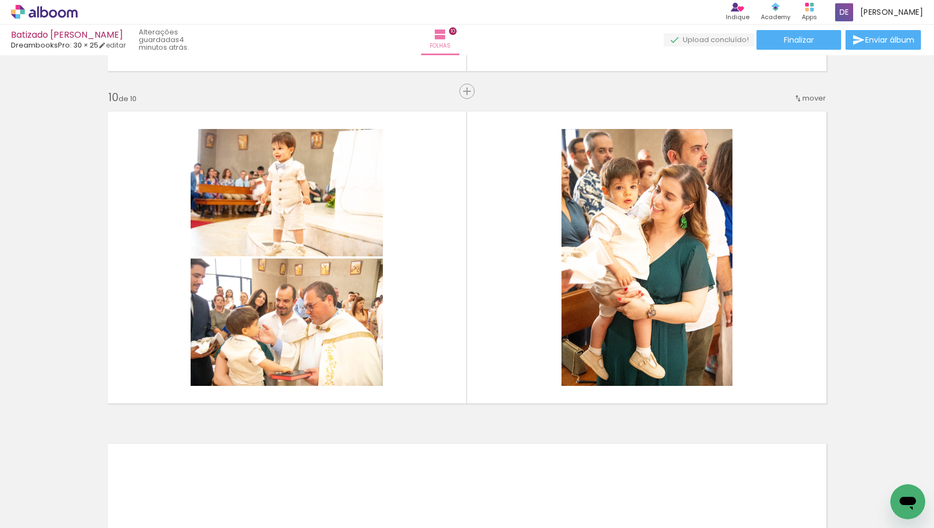
scroll to position [0, 1954]
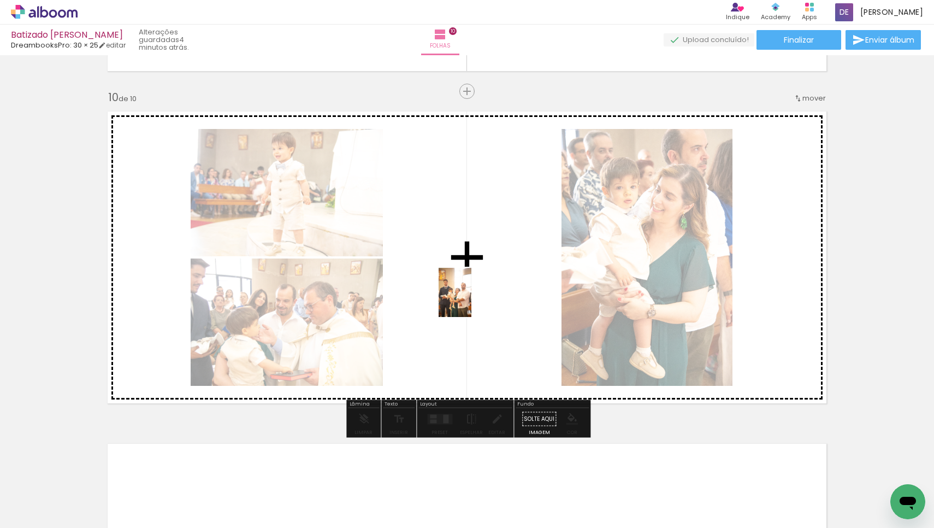
drag, startPoint x: 550, startPoint y: 500, endPoint x: 472, endPoint y: 300, distance: 214.2
click at [472, 300] on quentale-workspace at bounding box center [467, 264] width 934 height 528
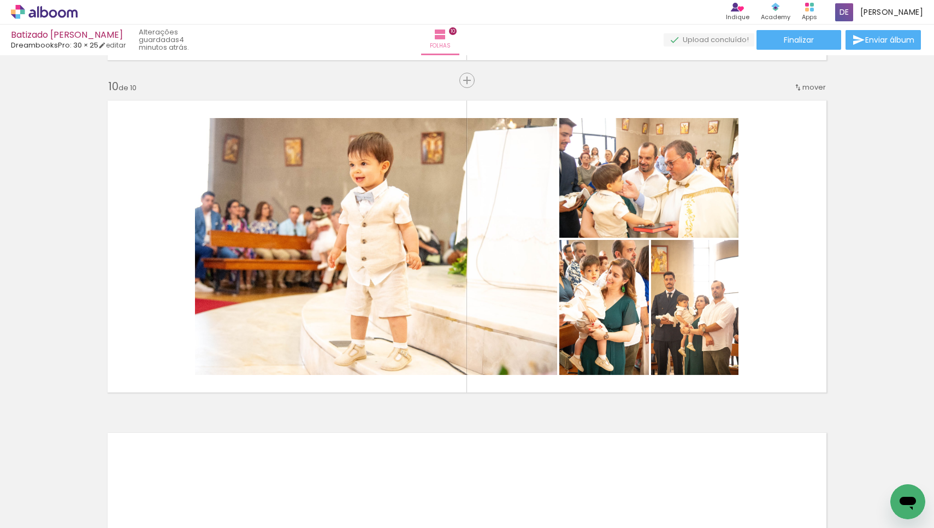
scroll to position [2980, 0]
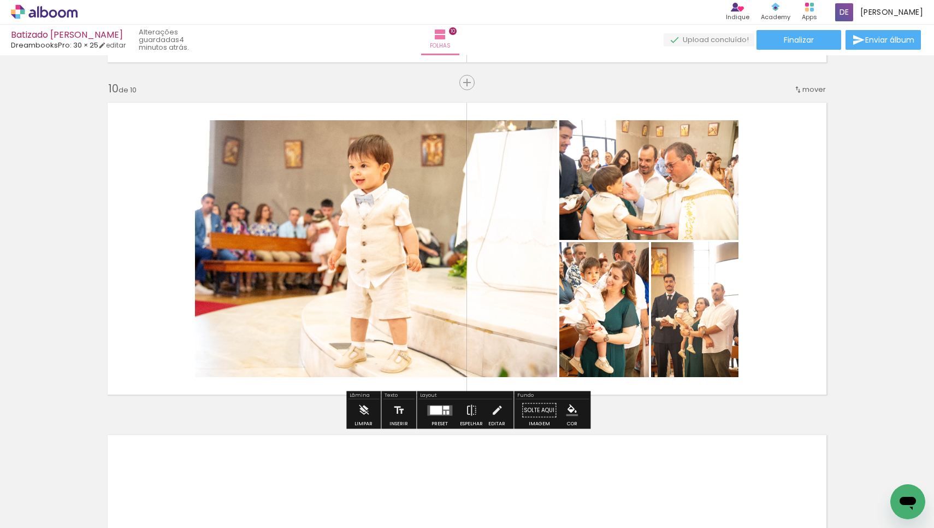
click at [0, 0] on slot "P&B" at bounding box center [0, 0] width 0 height 0
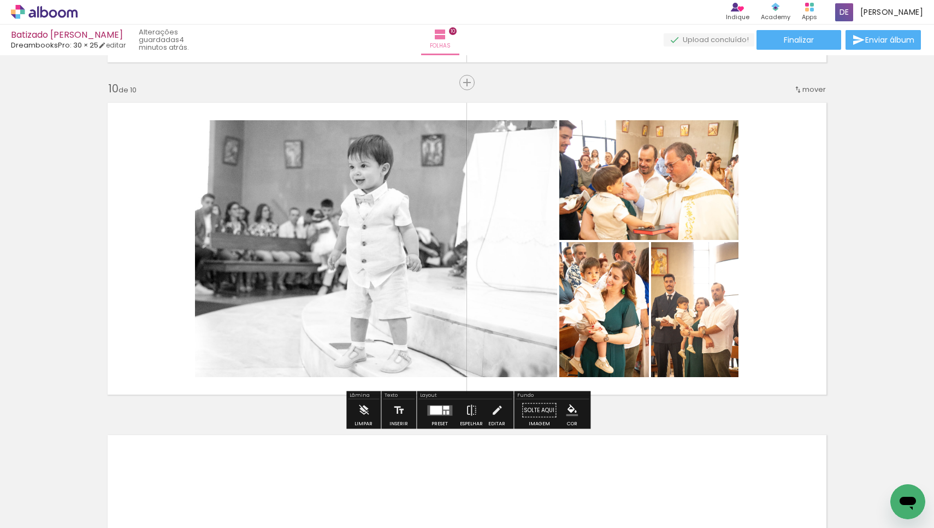
click at [0, 0] on slot "P&B" at bounding box center [0, 0] width 0 height 0
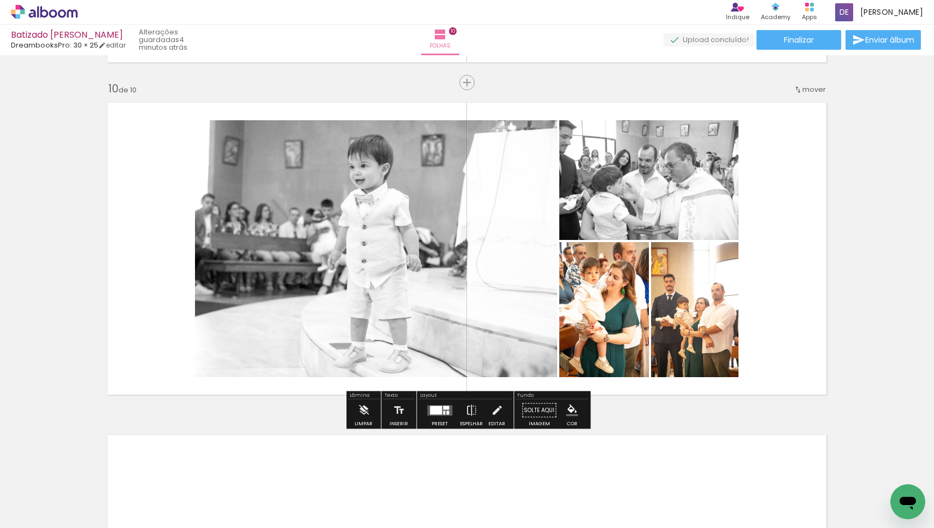
click at [0, 0] on slot "P&B" at bounding box center [0, 0] width 0 height 0
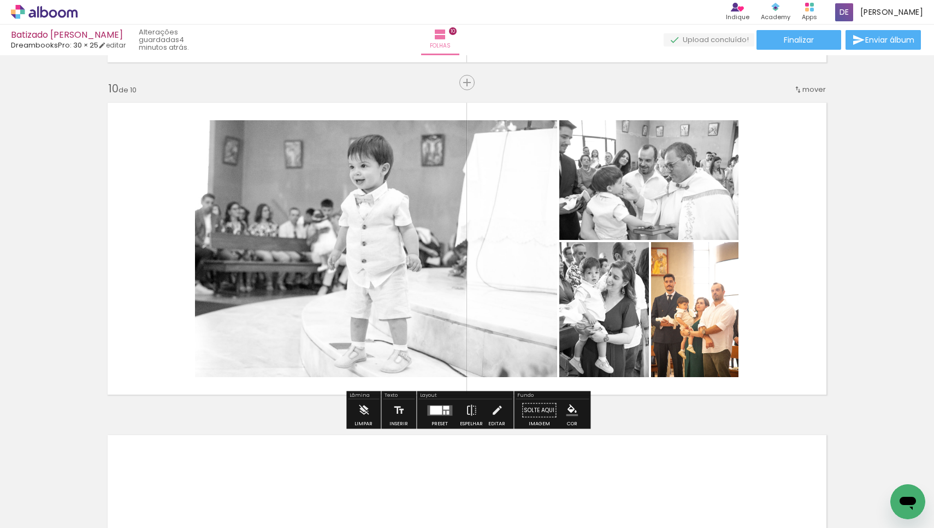
click at [0, 0] on slot "P&B" at bounding box center [0, 0] width 0 height 0
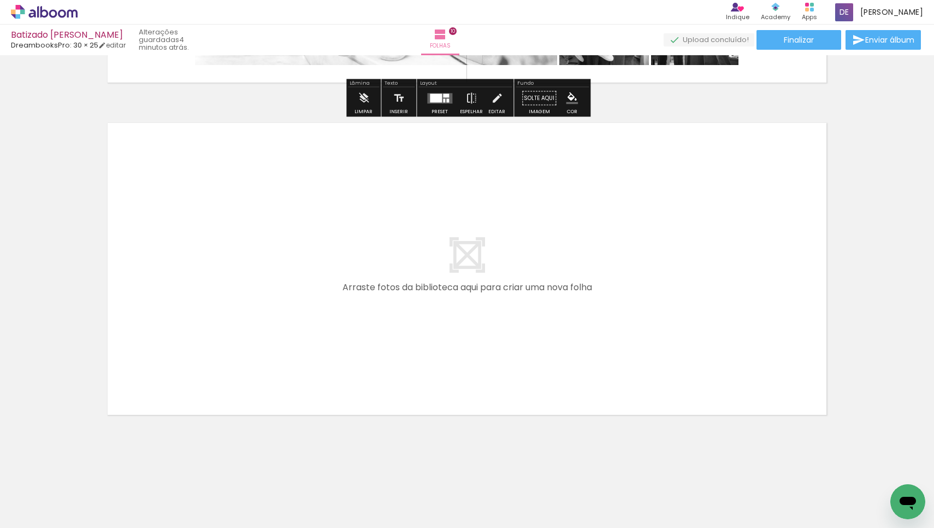
scroll to position [3292, 0]
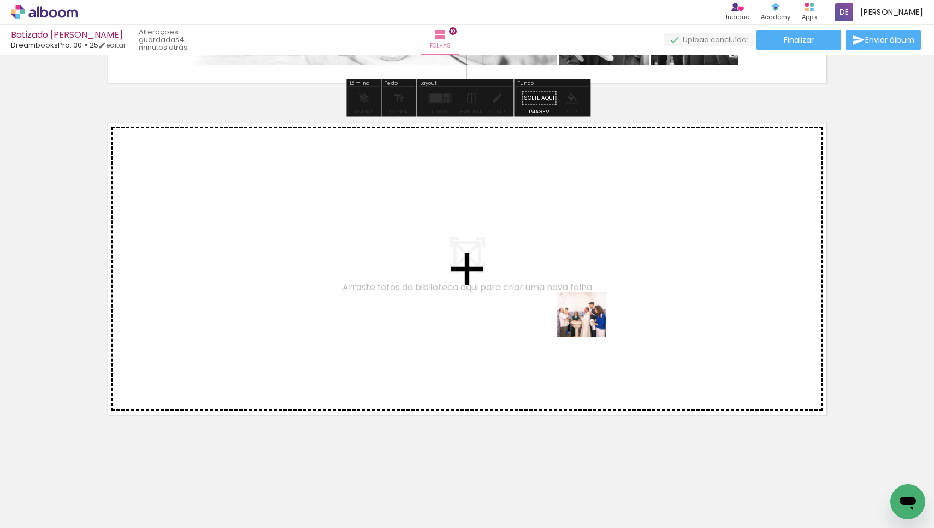
drag, startPoint x: 662, startPoint y: 504, endPoint x: 590, endPoint y: 325, distance: 193.0
click at [590, 325] on quentale-workspace at bounding box center [467, 264] width 934 height 528
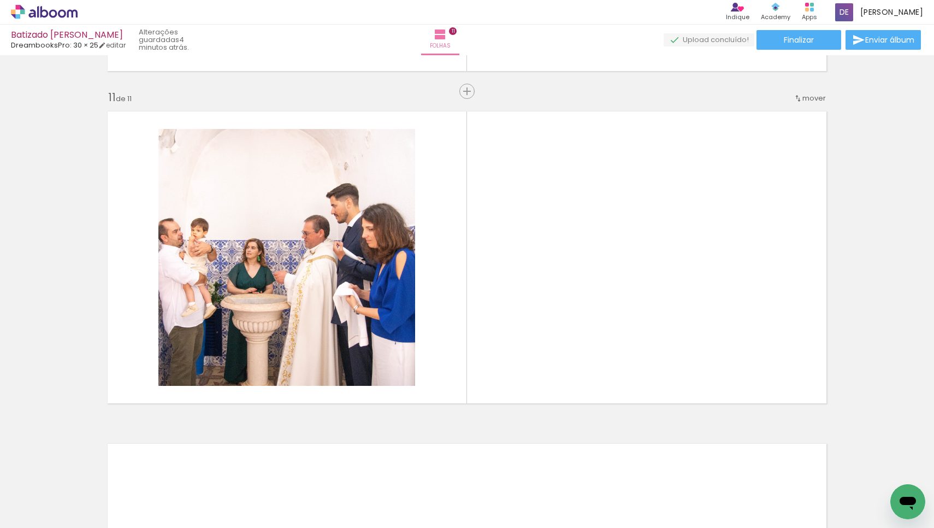
scroll to position [0, 2255]
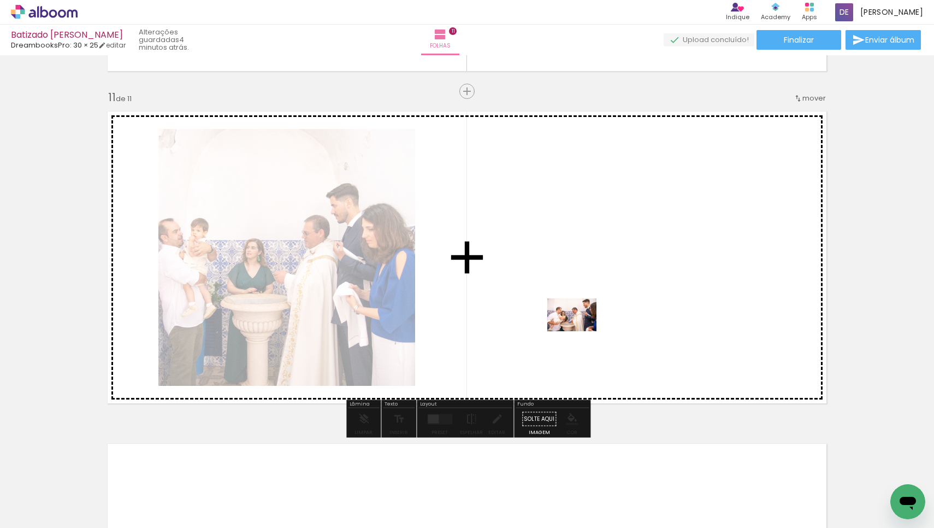
drag, startPoint x: 609, startPoint y: 496, endPoint x: 580, endPoint y: 331, distance: 167.4
click at [580, 331] on quentale-workspace at bounding box center [467, 264] width 934 height 528
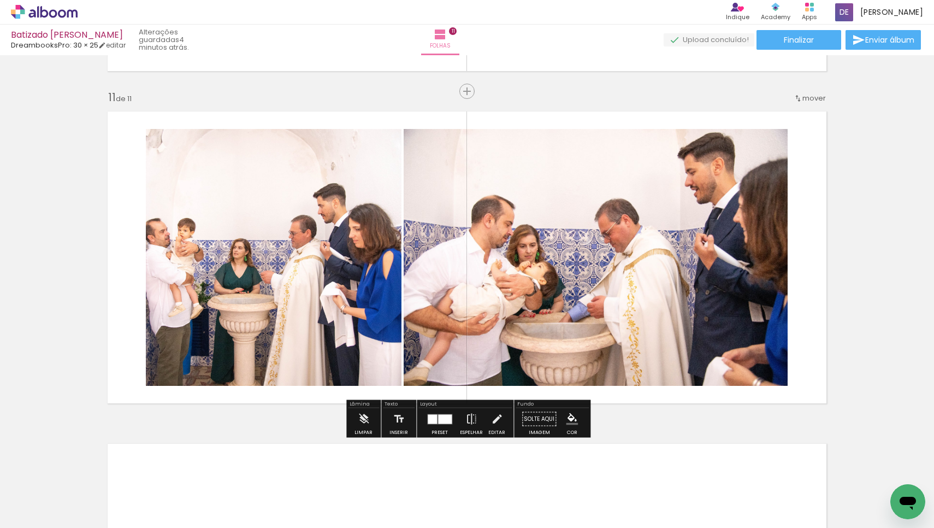
scroll to position [0, 2365]
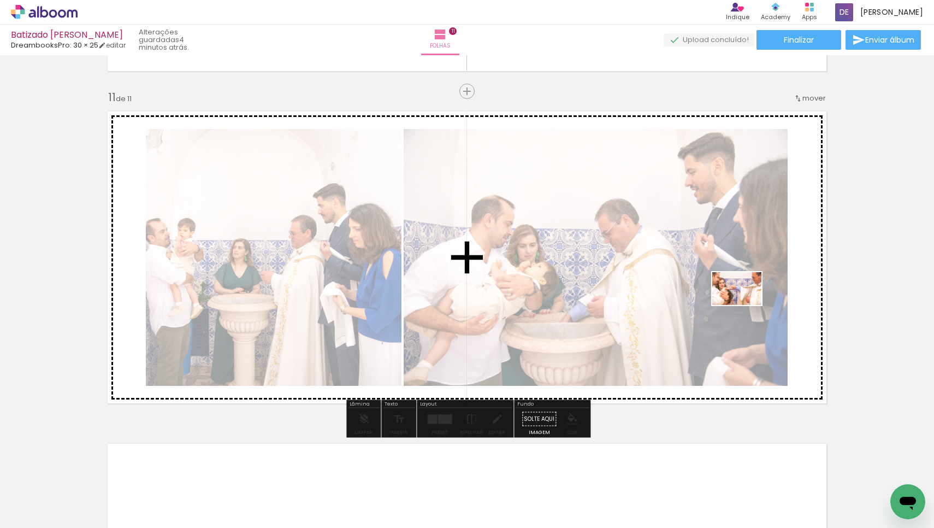
drag, startPoint x: 747, startPoint y: 496, endPoint x: 745, endPoint y: 305, distance: 190.7
click at [745, 305] on quentale-workspace at bounding box center [467, 264] width 934 height 528
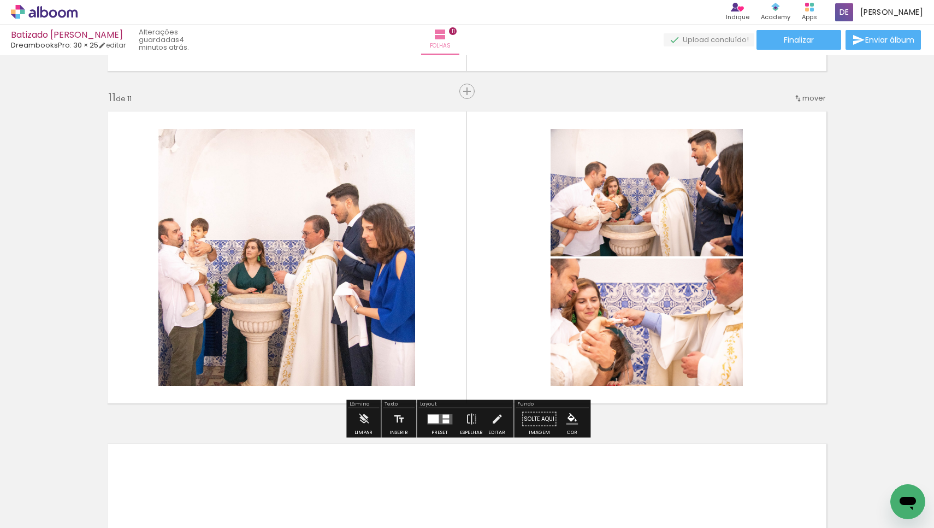
scroll to position [0, 2529]
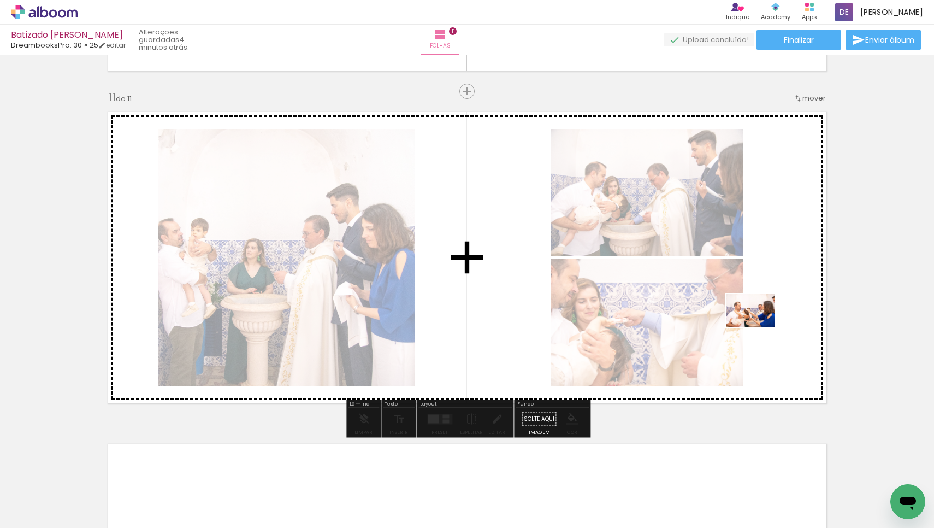
drag, startPoint x: 714, startPoint y: 502, endPoint x: 759, endPoint y: 327, distance: 180.5
click at [759, 327] on quentale-workspace at bounding box center [467, 264] width 934 height 528
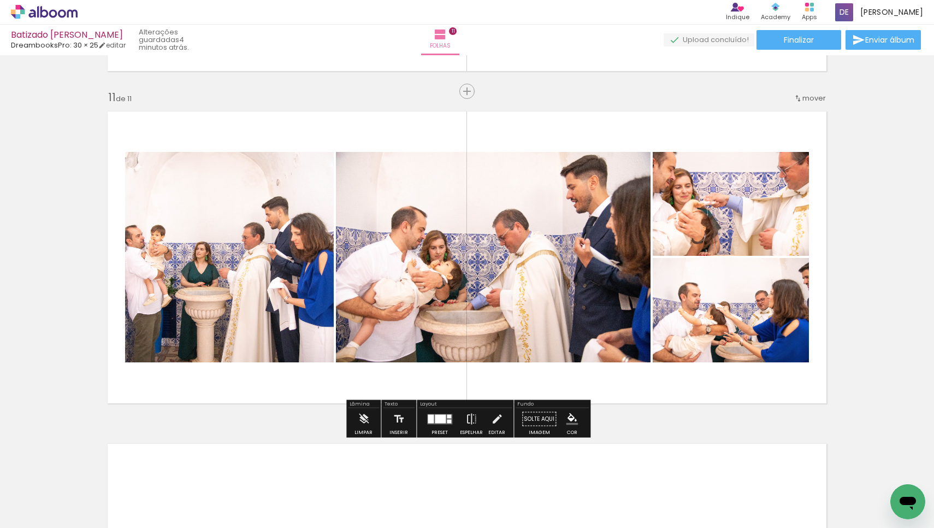
click at [440, 420] on div at bounding box center [440, 418] width 11 height 9
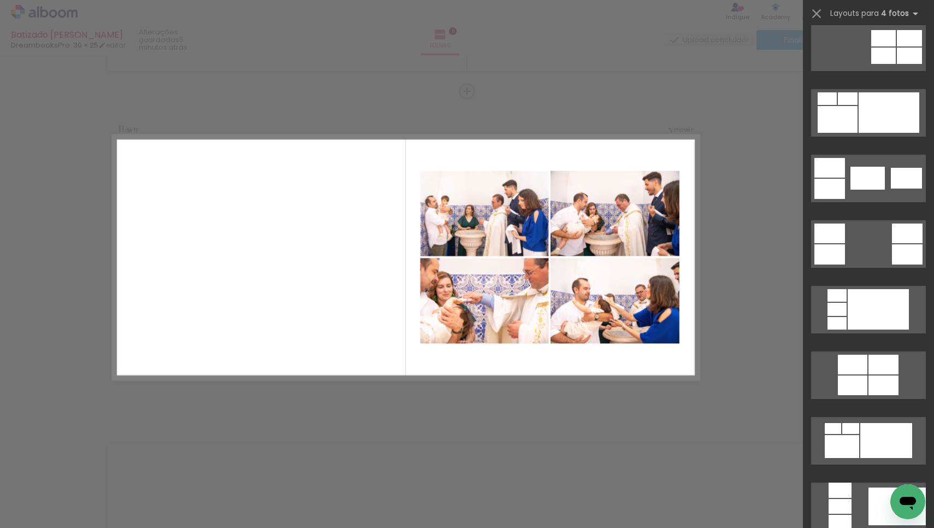
scroll to position [339, 0]
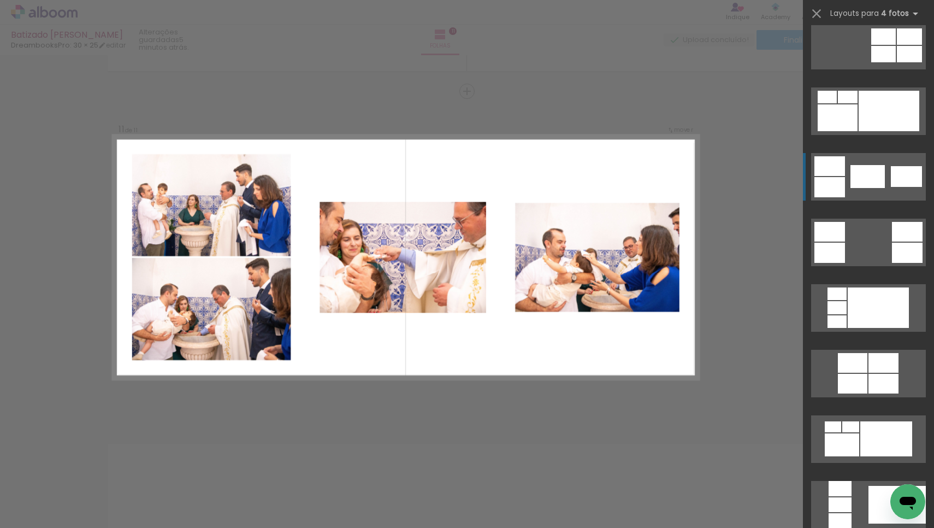
click at [879, 169] on div at bounding box center [868, 176] width 34 height 23
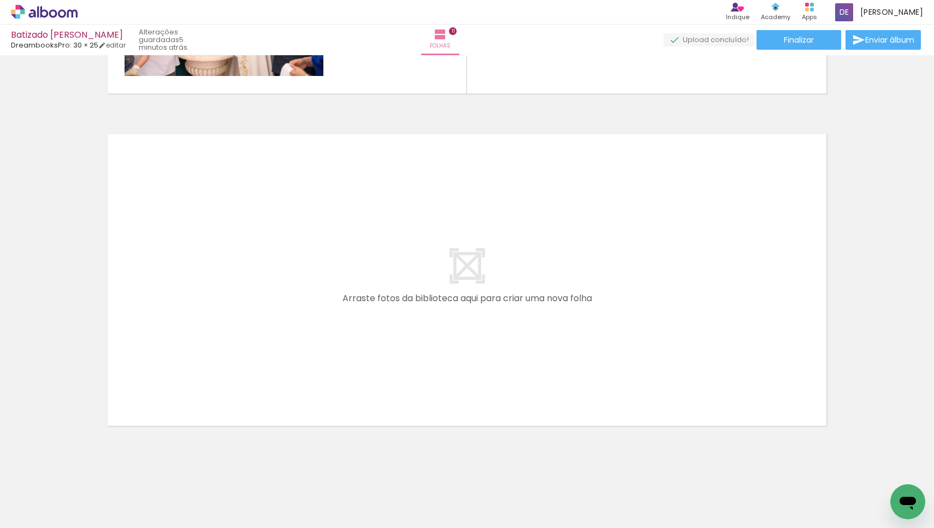
scroll to position [0, 3243]
drag, startPoint x: 365, startPoint y: 500, endPoint x: 358, endPoint y: 505, distance: 8.6
click at [358, 505] on div at bounding box center [355, 491] width 54 height 46
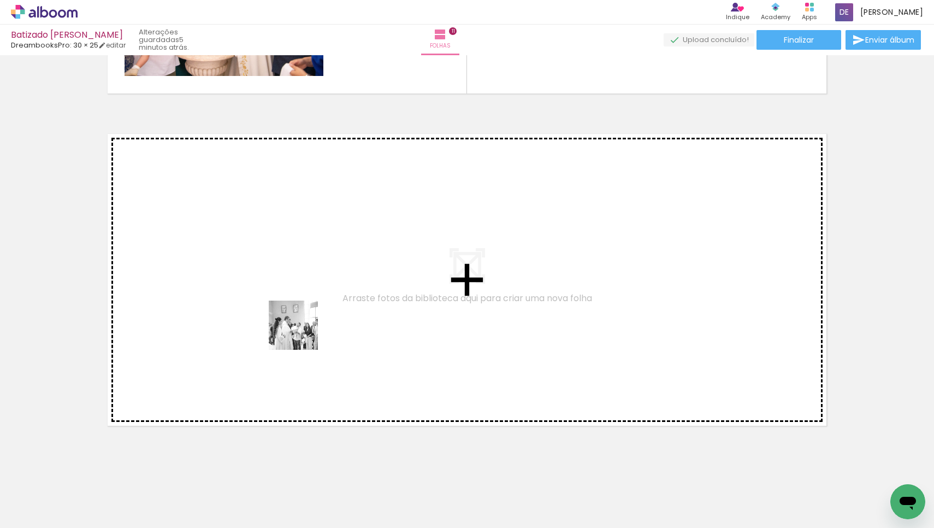
drag, startPoint x: 302, startPoint y: 500, endPoint x: 302, endPoint y: 333, distance: 167.2
click at [302, 333] on quentale-workspace at bounding box center [467, 264] width 934 height 528
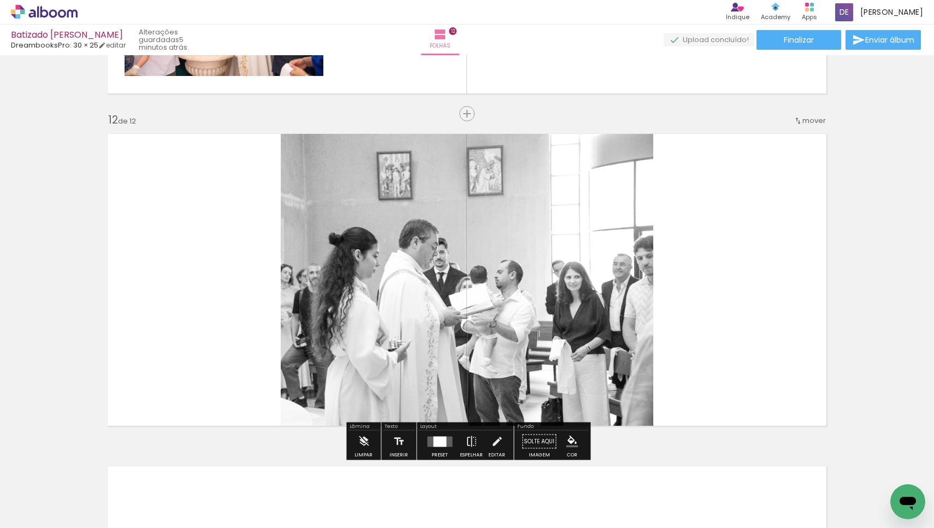
scroll to position [3636, 0]
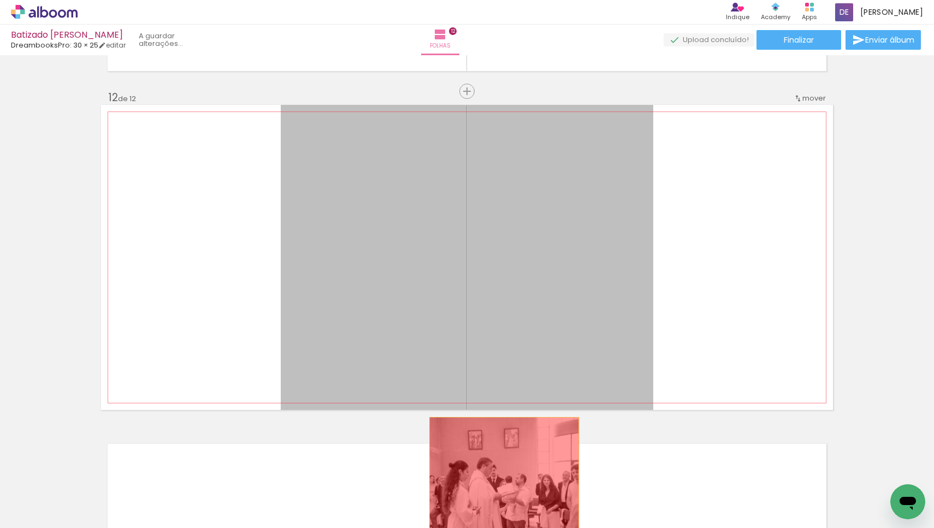
drag, startPoint x: 537, startPoint y: 286, endPoint x: 445, endPoint y: 480, distance: 214.1
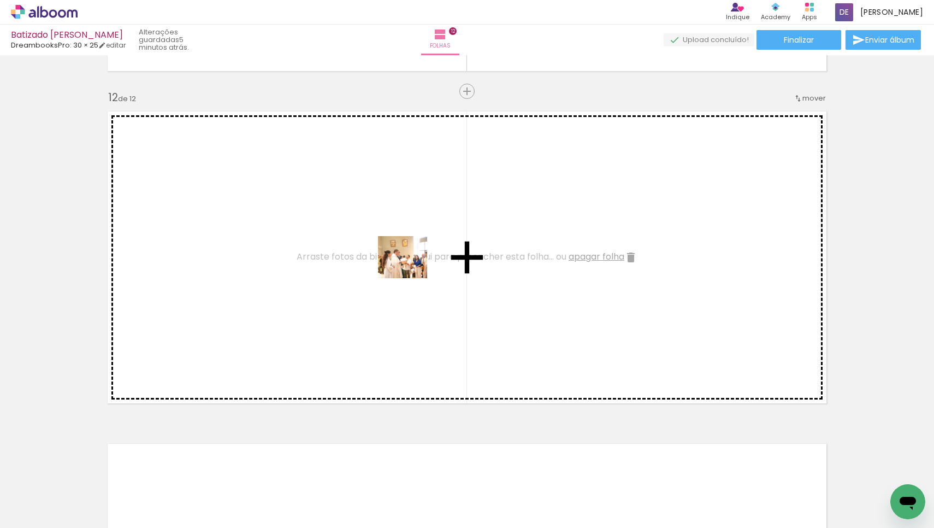
drag, startPoint x: 369, startPoint y: 494, endPoint x: 411, endPoint y: 269, distance: 228.9
click at [411, 269] on quentale-workspace at bounding box center [467, 264] width 934 height 528
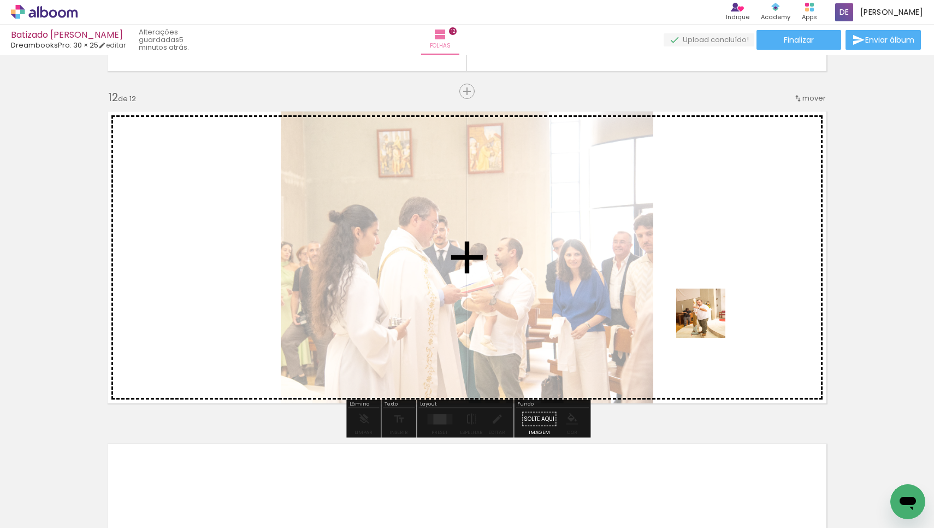
drag, startPoint x: 712, startPoint y: 503, endPoint x: 709, endPoint y: 321, distance: 181.4
click at [709, 321] on quentale-workspace at bounding box center [467, 264] width 934 height 528
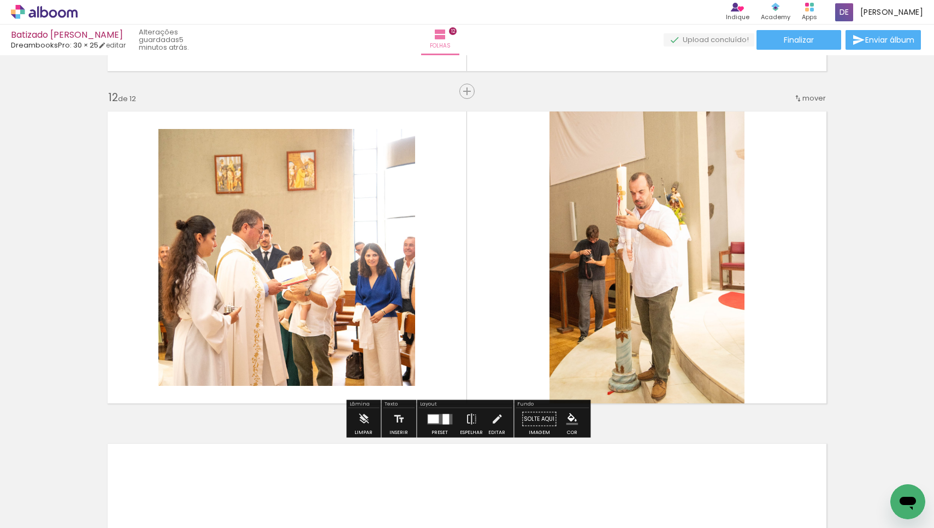
scroll to position [0, 3379]
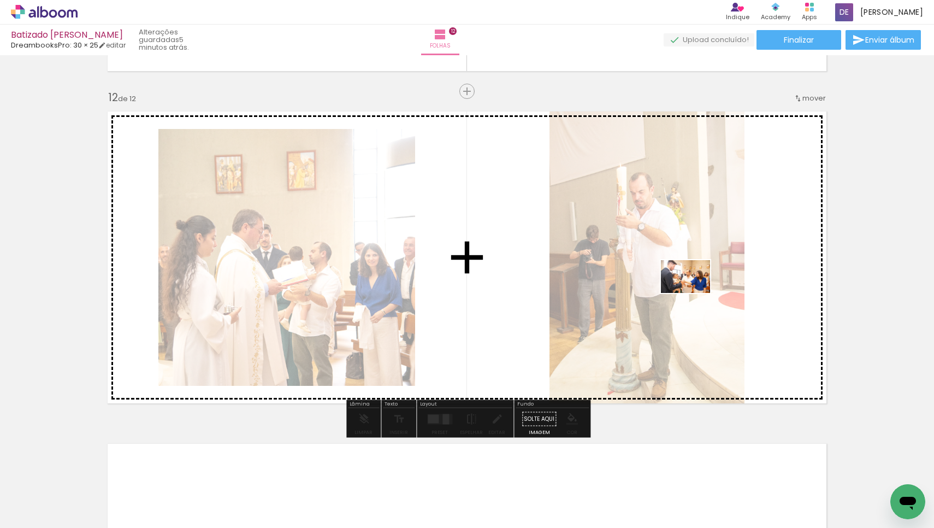
drag, startPoint x: 702, startPoint y: 494, endPoint x: 694, endPoint y: 293, distance: 201.8
click at [694, 293] on quentale-workspace at bounding box center [467, 264] width 934 height 528
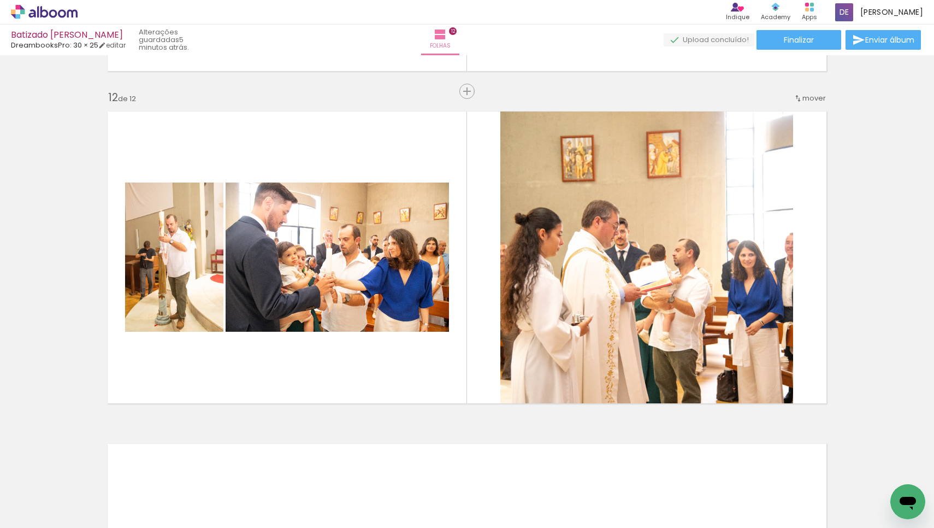
scroll to position [0, 3524]
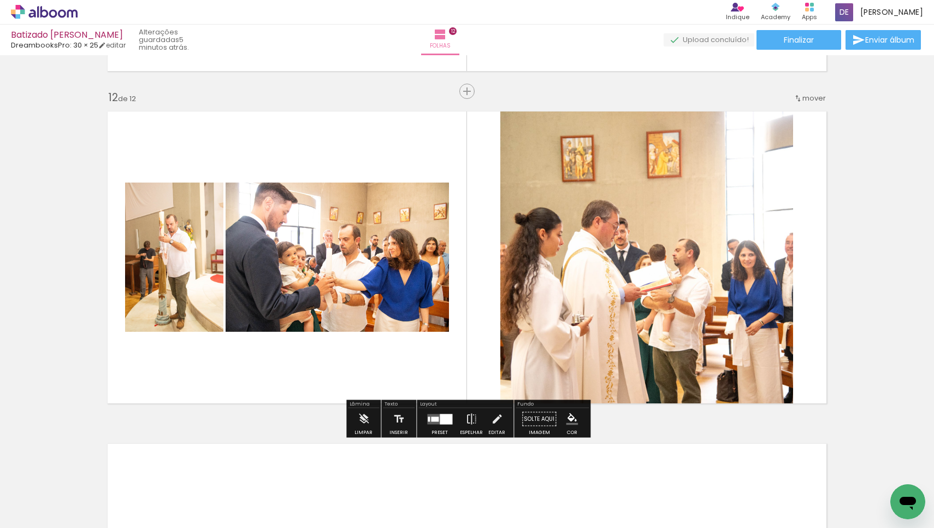
click at [440, 416] on div at bounding box center [446, 419] width 13 height 10
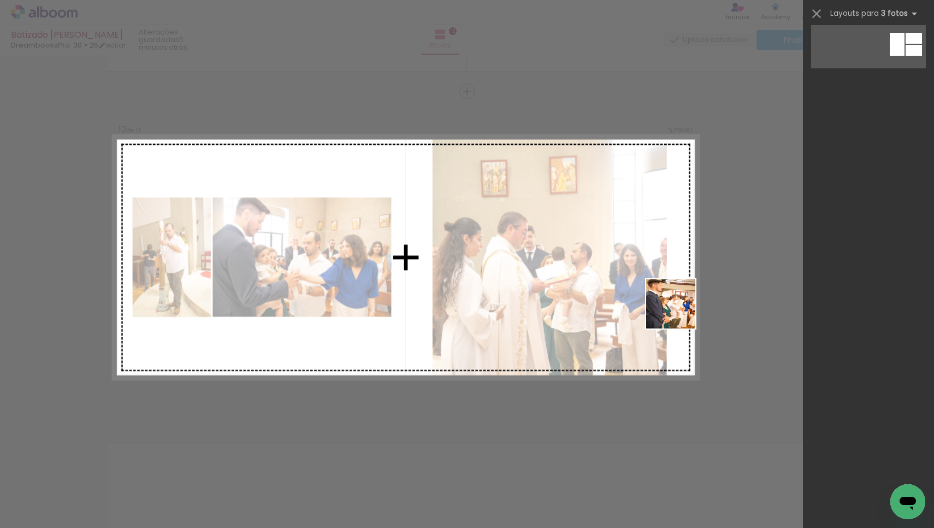
scroll to position [0, 0]
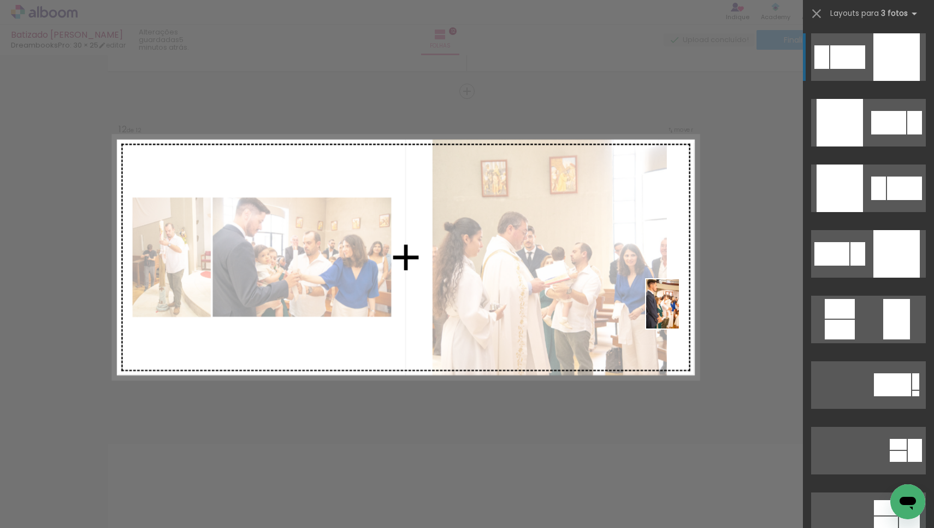
drag, startPoint x: 694, startPoint y: 487, endPoint x: 679, endPoint y: 312, distance: 176.0
click at [679, 312] on quentale-workspace at bounding box center [467, 264] width 934 height 528
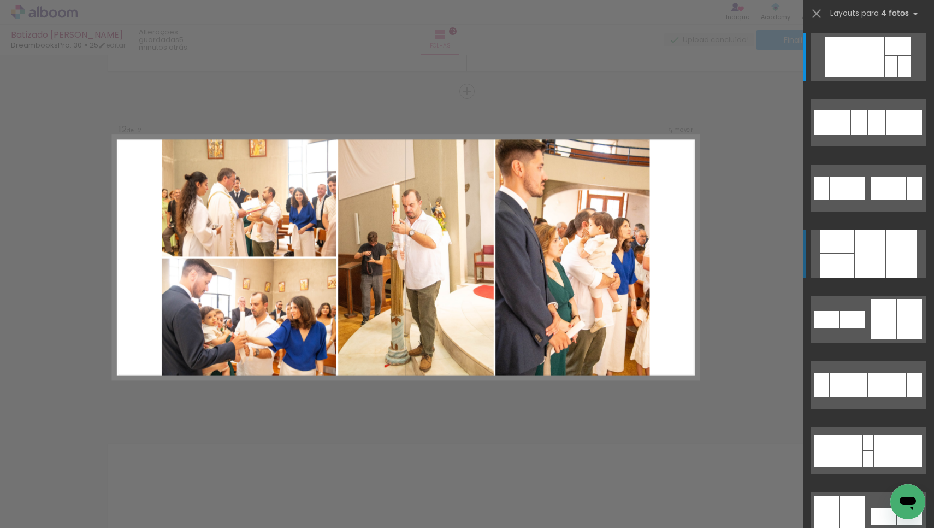
click at [894, 255] on div at bounding box center [902, 254] width 30 height 48
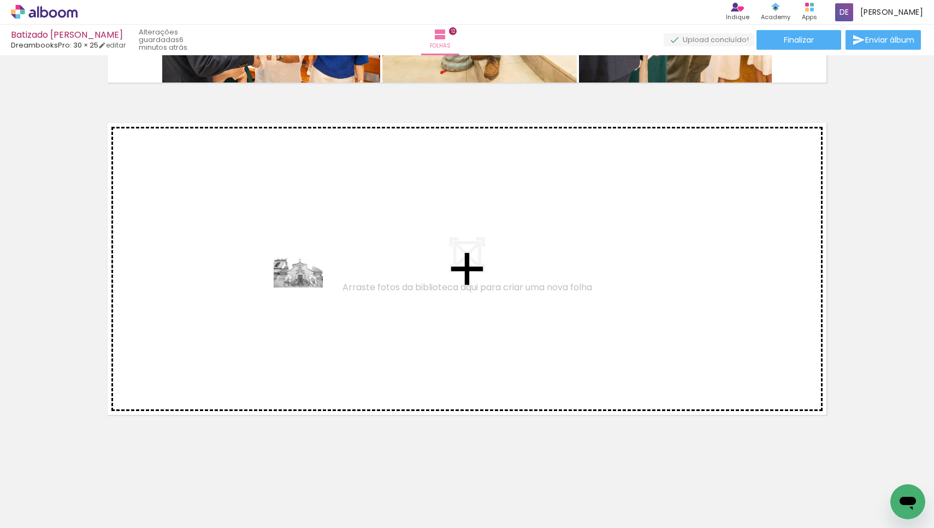
drag, startPoint x: 103, startPoint y: 499, endPoint x: 307, endPoint y: 287, distance: 293.3
click at [307, 287] on quentale-workspace at bounding box center [467, 264] width 934 height 528
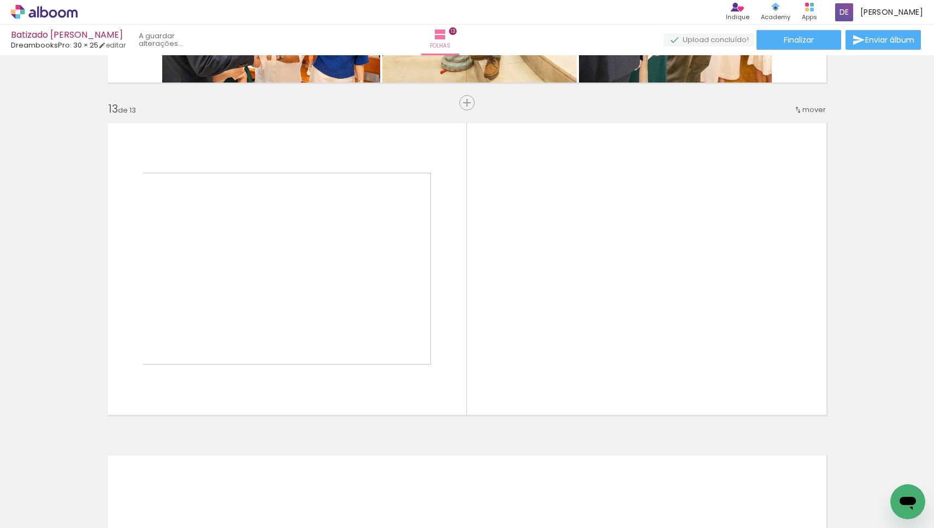
scroll to position [3968, 0]
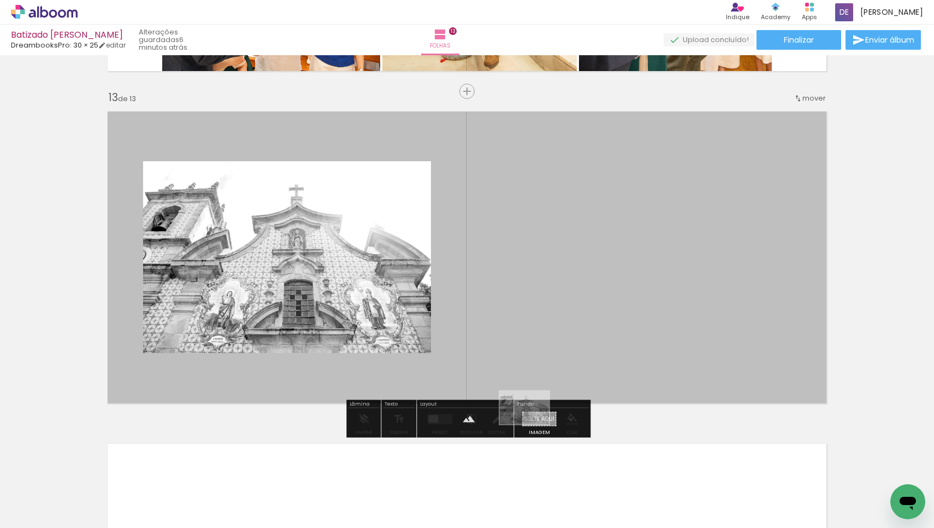
drag, startPoint x: 101, startPoint y: 493, endPoint x: 533, endPoint y: 424, distance: 437.6
click at [533, 424] on quentale-workspace at bounding box center [467, 264] width 934 height 528
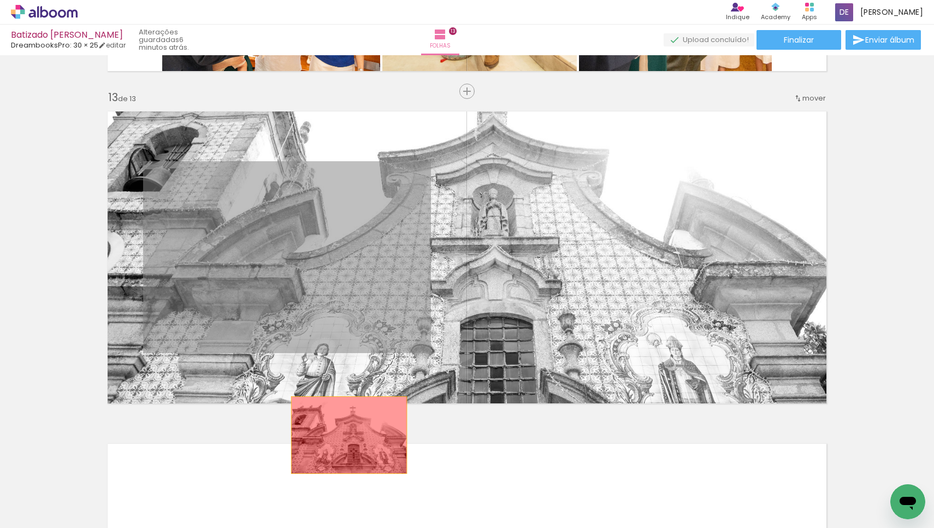
drag, startPoint x: 392, startPoint y: 291, endPoint x: 349, endPoint y: 435, distance: 150.0
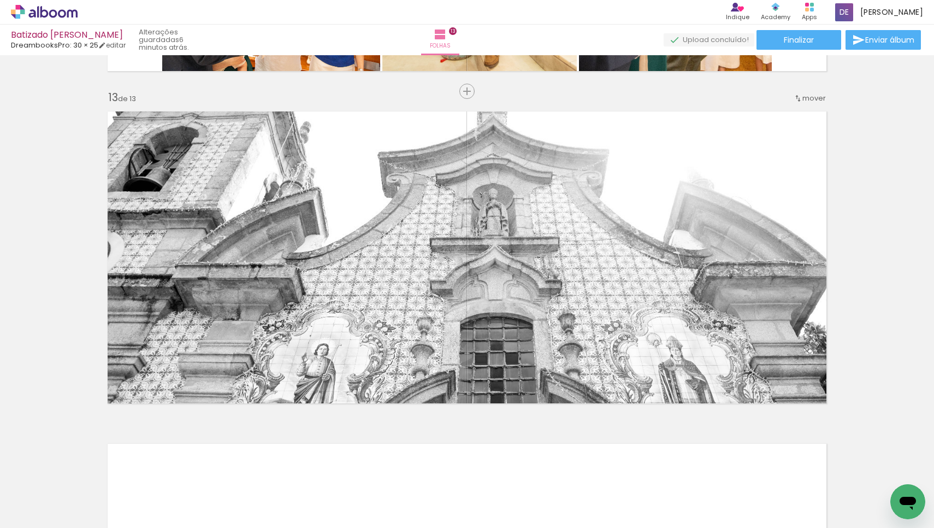
scroll to position [0, 4036]
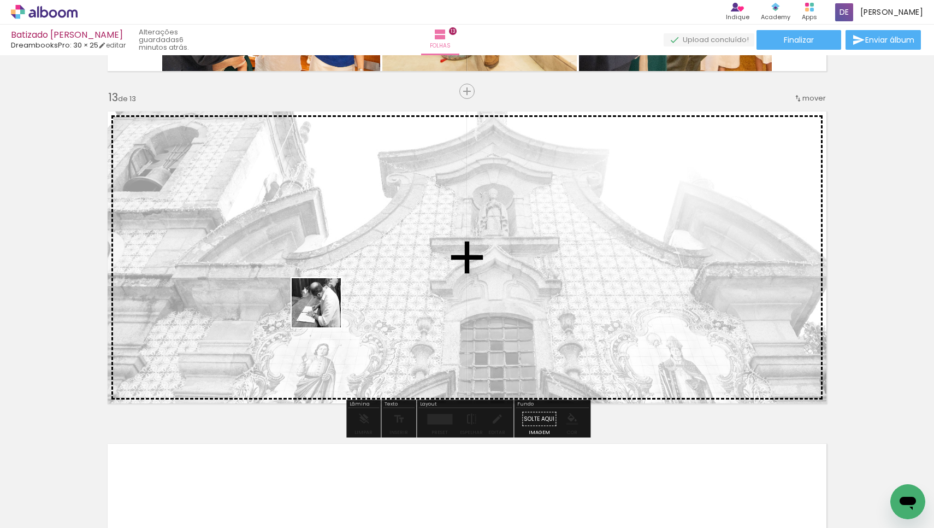
drag, startPoint x: 250, startPoint y: 505, endPoint x: 325, endPoint y: 311, distance: 207.9
click at [325, 311] on quentale-workspace at bounding box center [467, 264] width 934 height 528
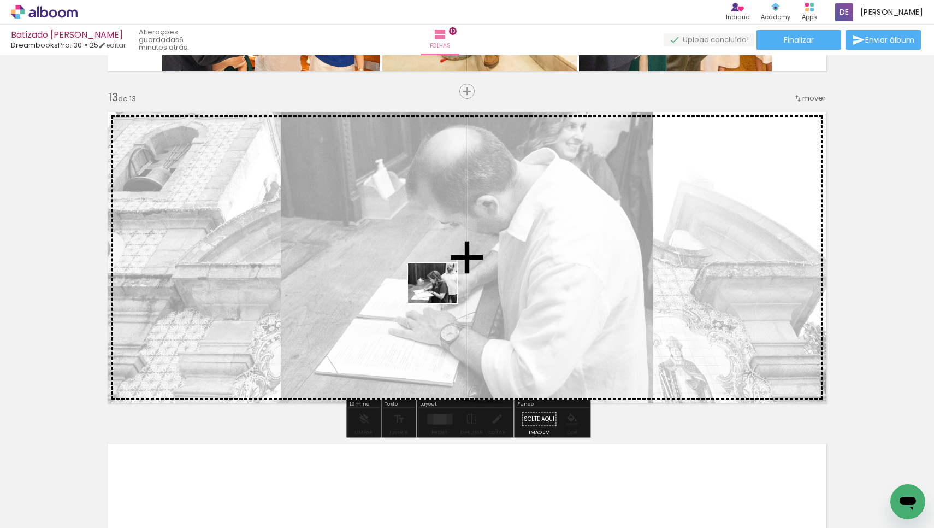
drag, startPoint x: 368, startPoint y: 498, endPoint x: 441, endPoint y: 296, distance: 214.8
click at [441, 296] on quentale-workspace at bounding box center [467, 264] width 934 height 528
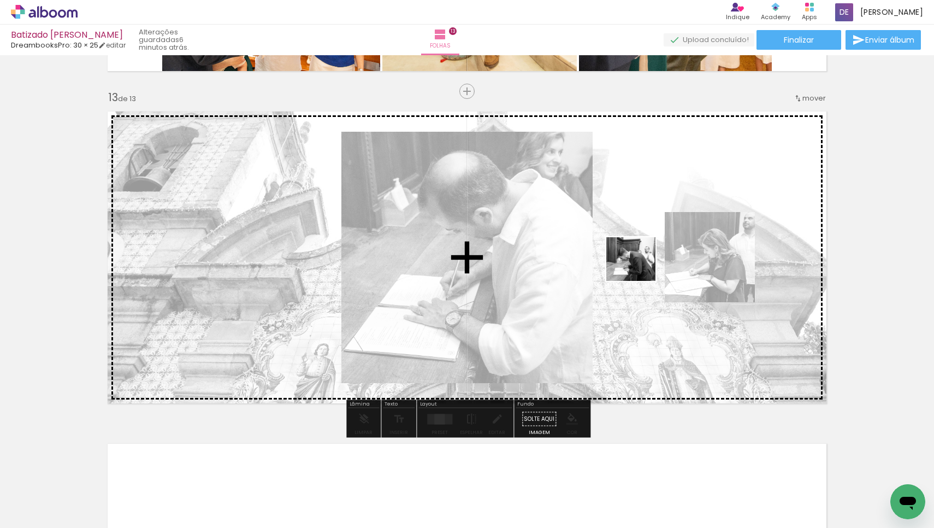
drag, startPoint x: 475, startPoint y: 505, endPoint x: 639, endPoint y: 270, distance: 286.9
click at [639, 270] on quentale-workspace at bounding box center [467, 264] width 934 height 528
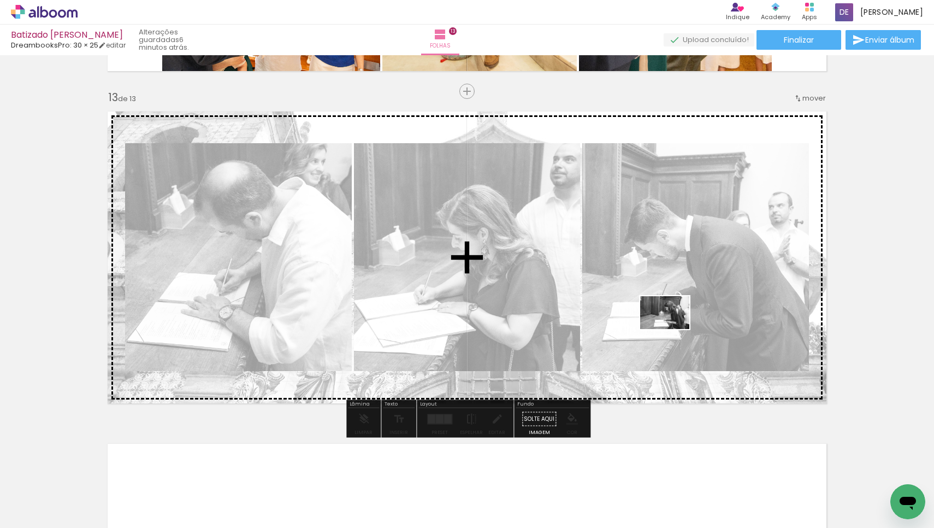
drag, startPoint x: 603, startPoint y: 495, endPoint x: 673, endPoint y: 329, distance: 180.2
click at [673, 329] on quentale-workspace at bounding box center [467, 264] width 934 height 528
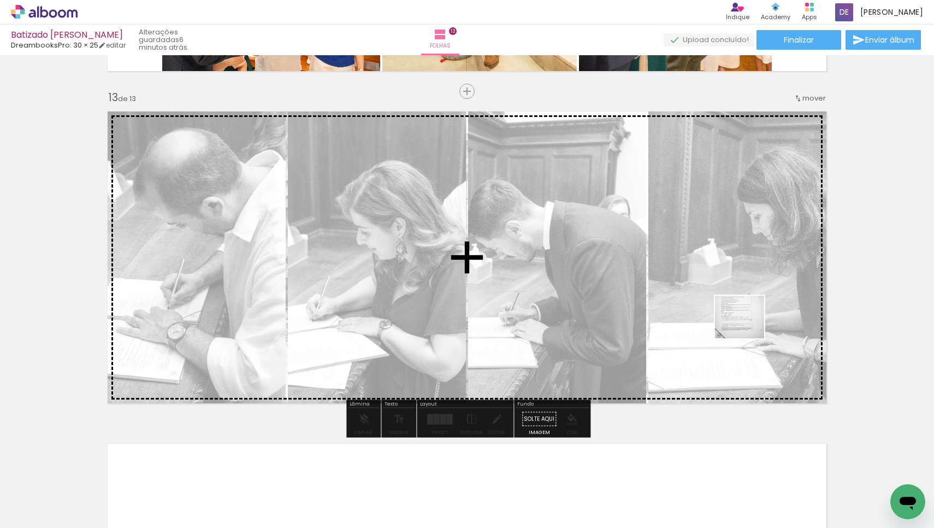
drag, startPoint x: 727, startPoint y: 494, endPoint x: 748, endPoint y: 328, distance: 167.4
click at [748, 328] on quentale-workspace at bounding box center [467, 264] width 934 height 528
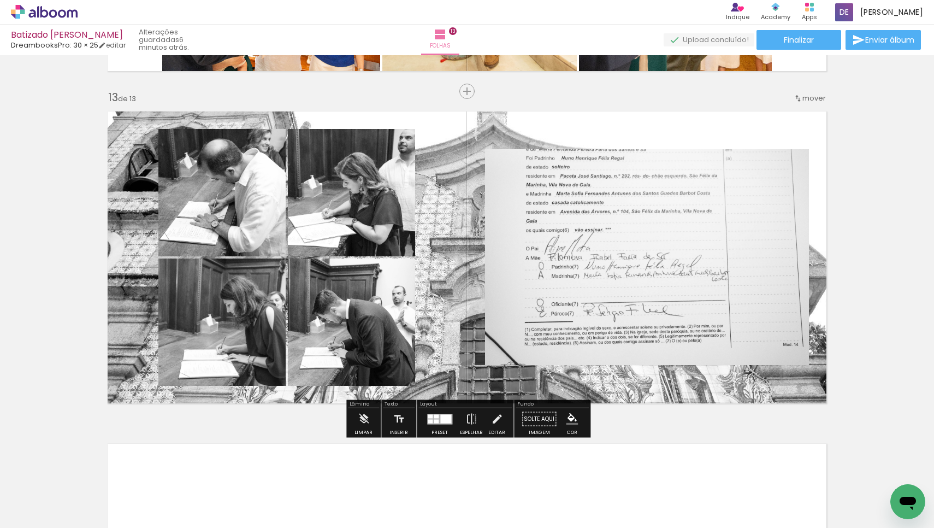
click at [637, 268] on quentale-photo at bounding box center [647, 257] width 324 height 216
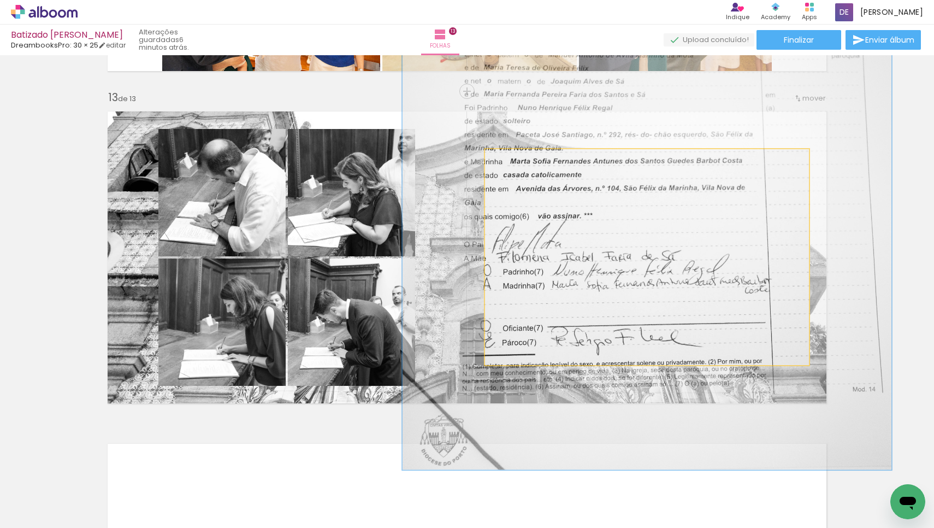
drag, startPoint x: 512, startPoint y: 166, endPoint x: 531, endPoint y: 163, distance: 19.2
type paper-slider "151"
click at [531, 163] on div at bounding box center [529, 160] width 17 height 17
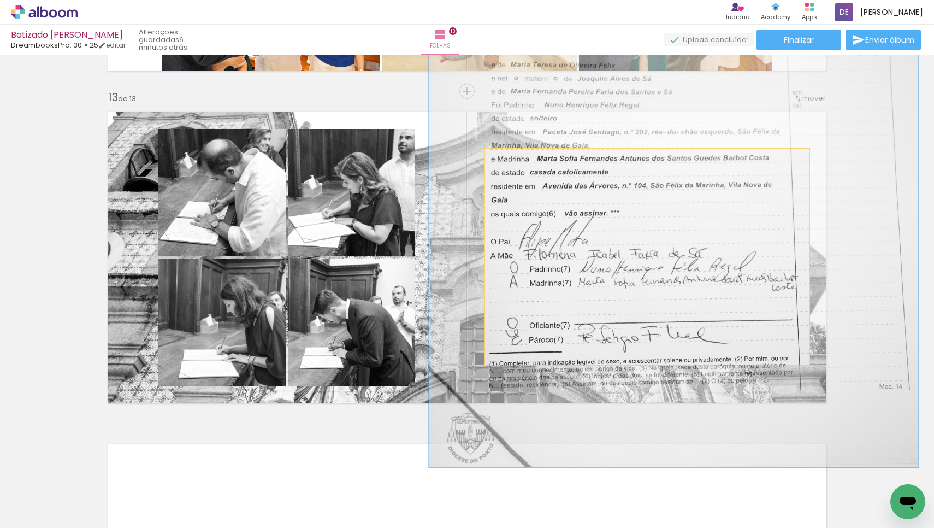
drag, startPoint x: 578, startPoint y: 317, endPoint x: 605, endPoint y: 314, distance: 26.9
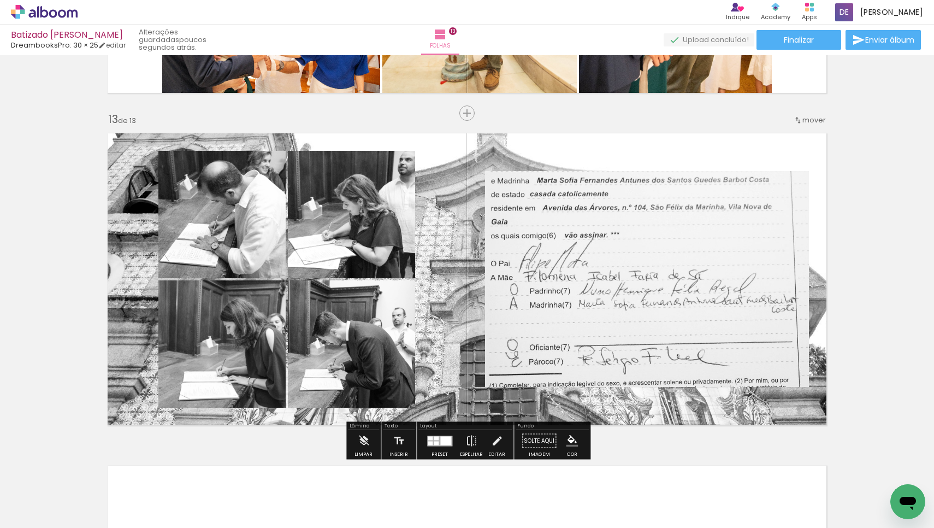
scroll to position [3947, 0]
